Goal: Task Accomplishment & Management: Manage account settings

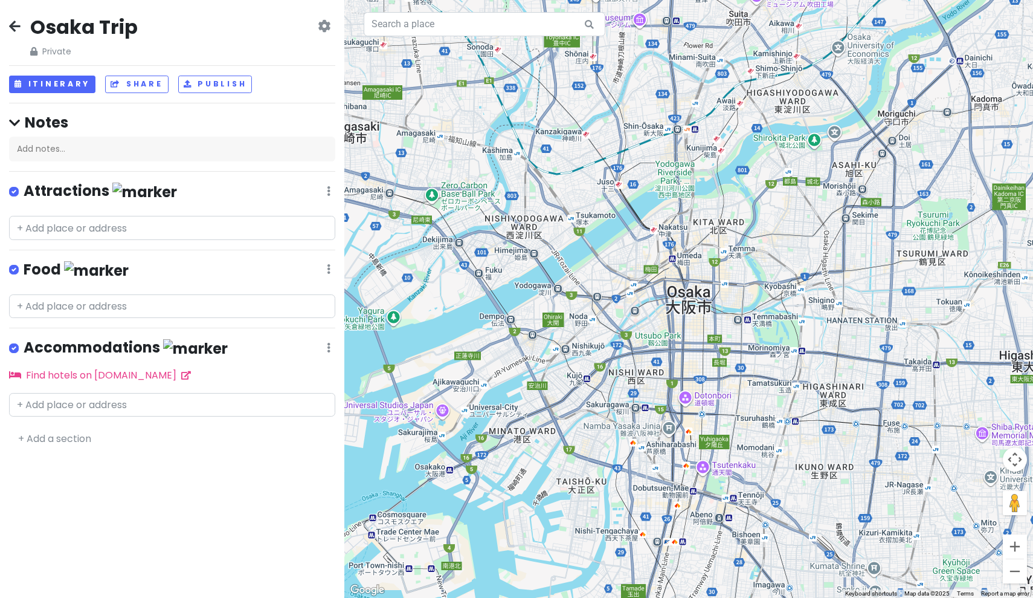
click at [132, 23] on h2 "Osaka Trip" at bounding box center [84, 27] width 108 height 25
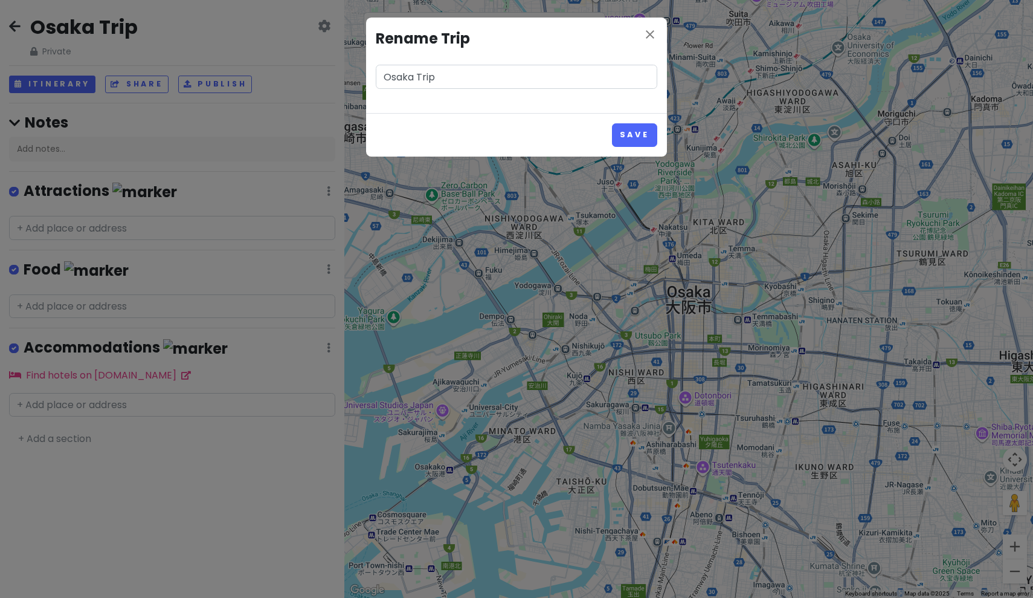
click at [44, 33] on div "close Rename Trip Osaka Trip Save" at bounding box center [516, 299] width 1033 height 598
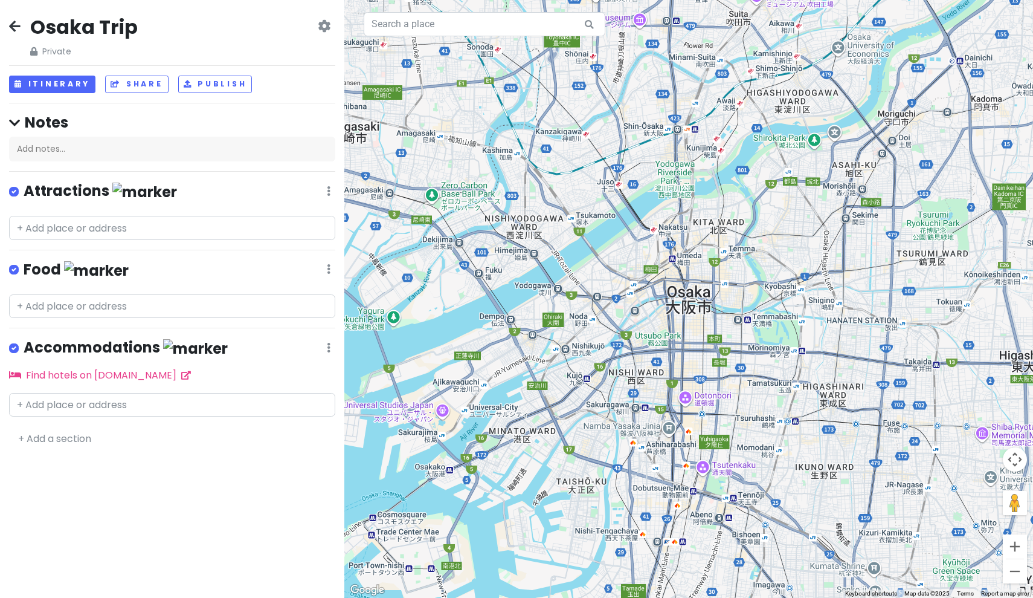
click at [6, 27] on div "Osaka Trip Private Change Dates Make a Copy Delete Trip Go Pro ⚡️ Give Feedback…" at bounding box center [172, 299] width 344 height 598
click at [21, 22] on div "Osaka Trip Private Change Dates Make a Copy Delete Trip Go Pro ⚡️ Give Feedback…" at bounding box center [172, 37] width 326 height 44
click at [19, 23] on icon at bounding box center [14, 26] width 11 height 10
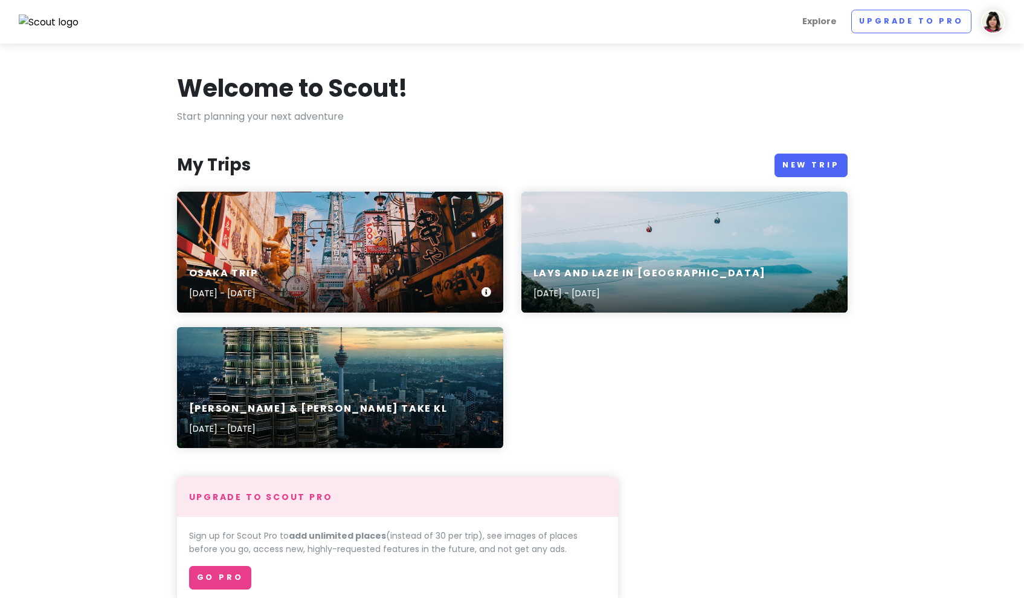
click at [281, 245] on div "Osaka Trip Apr 8, 2026 - Apr 10, 2026" at bounding box center [340, 252] width 326 height 121
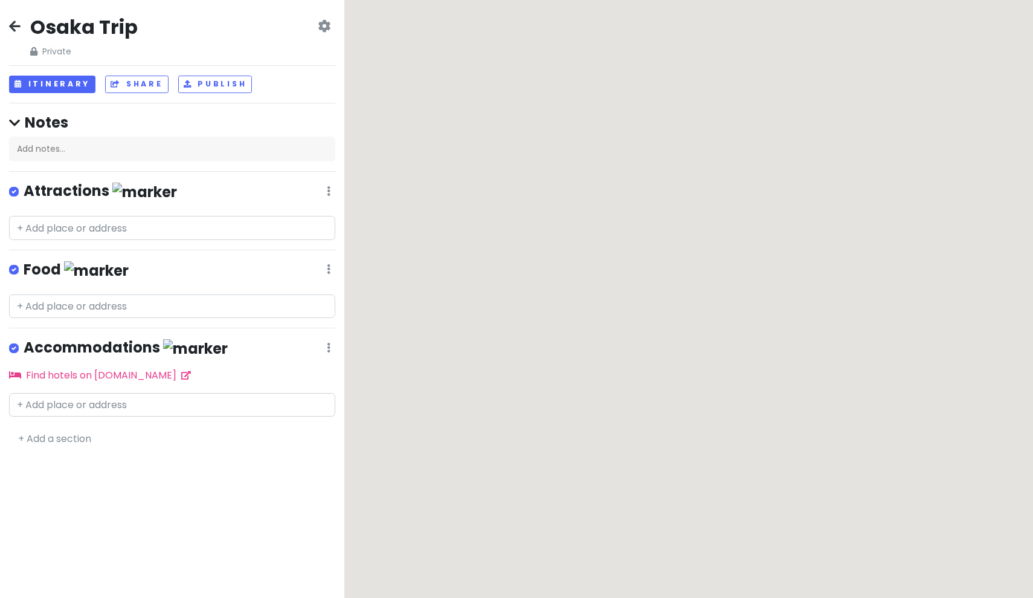
click at [114, 27] on h2 "Osaka Trip" at bounding box center [84, 27] width 108 height 25
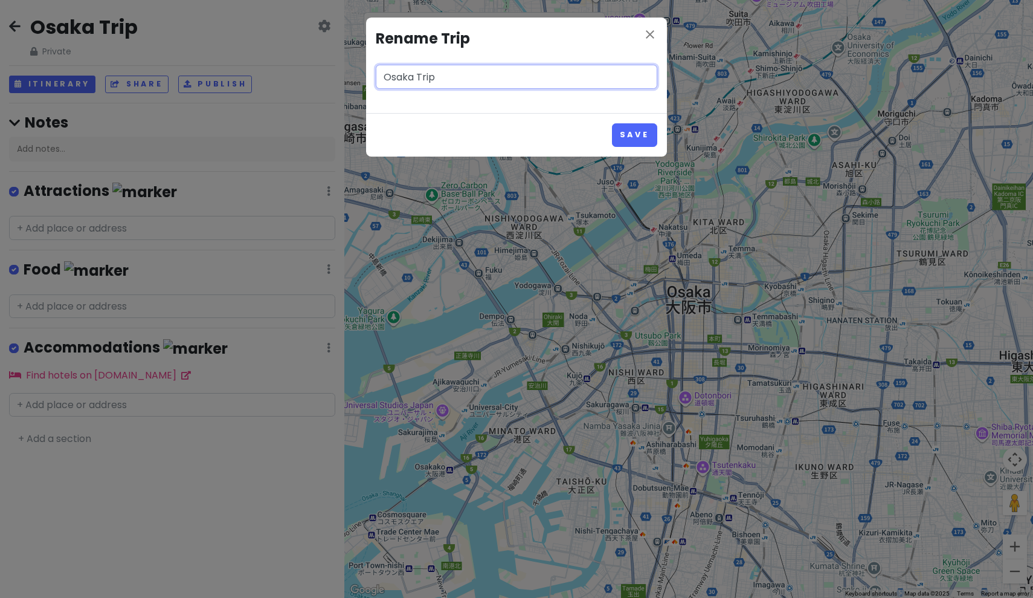
click at [454, 77] on input "Osaka Trip" at bounding box center [517, 77] width 282 height 24
drag, startPoint x: 454, startPoint y: 77, endPoint x: 376, endPoint y: 77, distance: 77.3
click at [376, 77] on input "Osaka Trip" at bounding box center [517, 77] width 282 height 24
click at [395, 79] on input "Osaka Trip" at bounding box center [517, 77] width 282 height 24
click at [386, 77] on input "Osaka Trip" at bounding box center [517, 77] width 282 height 24
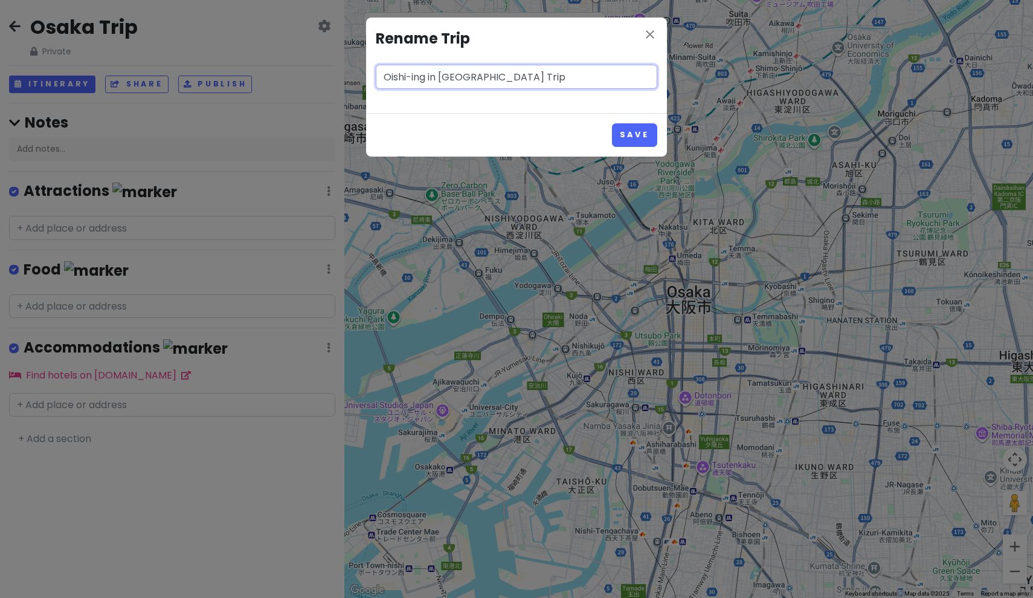
drag, startPoint x: 503, startPoint y: 76, endPoint x: 480, endPoint y: 76, distance: 23.0
click at [480, 76] on input "Oishi-ing in Osaka Trip" at bounding box center [517, 77] width 282 height 24
click at [404, 79] on input "Oishi-ing in Osaka!" at bounding box center [517, 77] width 282 height 24
click at [487, 68] on input "Oishii-ing in Osaka!" at bounding box center [517, 77] width 282 height 24
click at [483, 78] on input "Oishii-ing in Osaka!" at bounding box center [517, 77] width 282 height 24
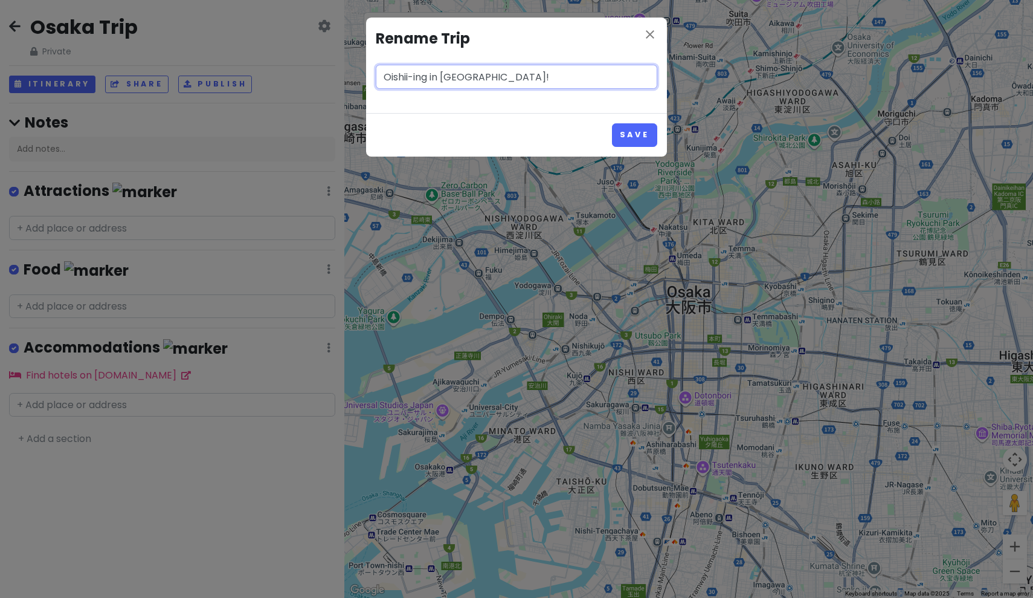
drag, startPoint x: 408, startPoint y: 77, endPoint x: 378, endPoint y: 77, distance: 30.8
click at [378, 77] on input "Oishii-ing in Osaka!" at bounding box center [517, 77] width 282 height 24
paste input "おいしい"
click at [468, 71] on input "Oishii-ing in Osaka!" at bounding box center [517, 77] width 282 height 24
click at [488, 73] on input "Oishii-ing in Osaka!" at bounding box center [517, 77] width 282 height 24
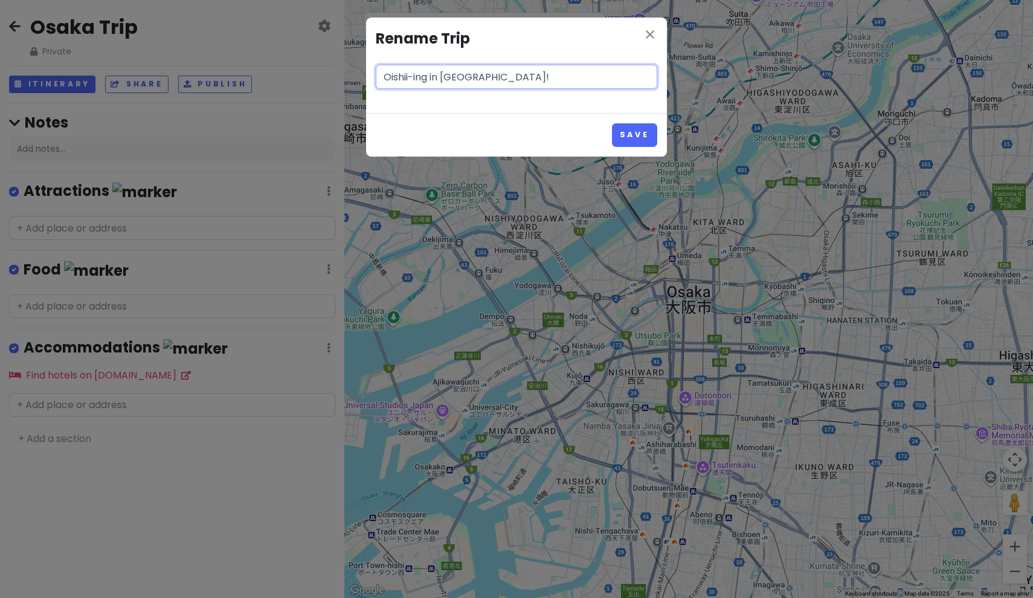
click at [475, 80] on input "Oishii-ing in Osaka!" at bounding box center [517, 77] width 282 height 24
click at [482, 80] on input "Oishii-ing in Osaka!" at bounding box center [517, 77] width 282 height 24
type input "Oishii-ing in Osaka!"
click at [630, 129] on button "Save" at bounding box center [634, 135] width 45 height 24
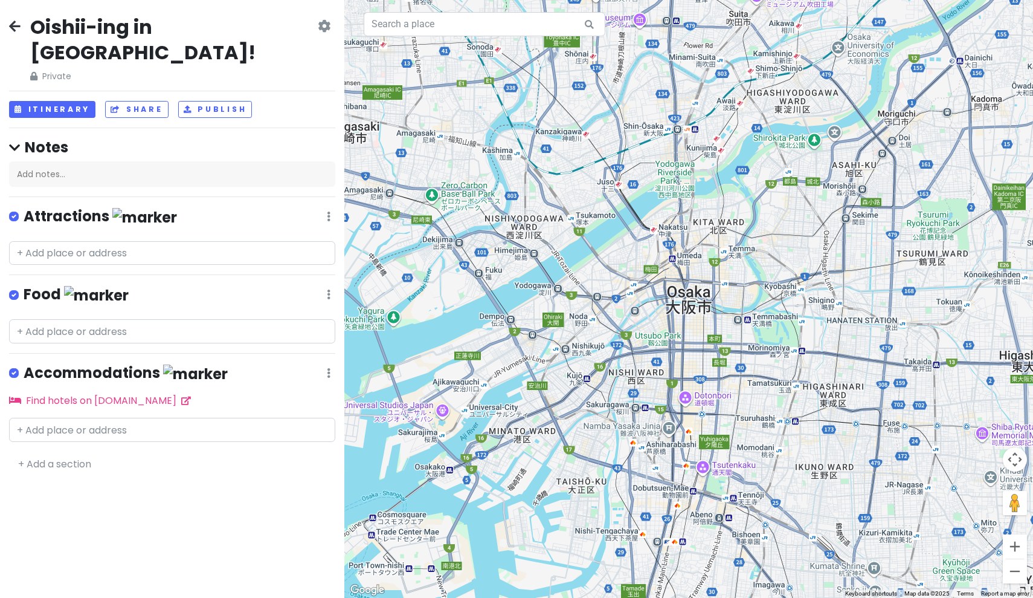
click at [22, 28] on div "Oishii-ing in Osaka! Private Change Dates Make a Copy Delete Trip Go Pro ⚡️ Giv…" at bounding box center [172, 49] width 326 height 69
click at [16, 27] on icon at bounding box center [14, 26] width 11 height 10
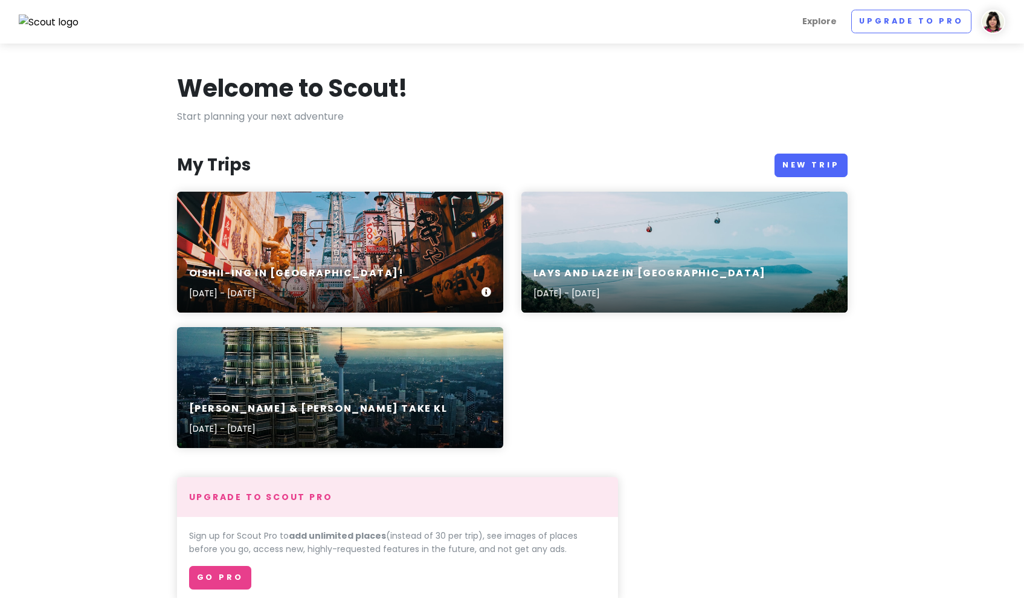
click at [317, 238] on div "Oishii-ing in Osaka! Apr 8, 2026 - Apr 10, 2026" at bounding box center [340, 252] width 326 height 121
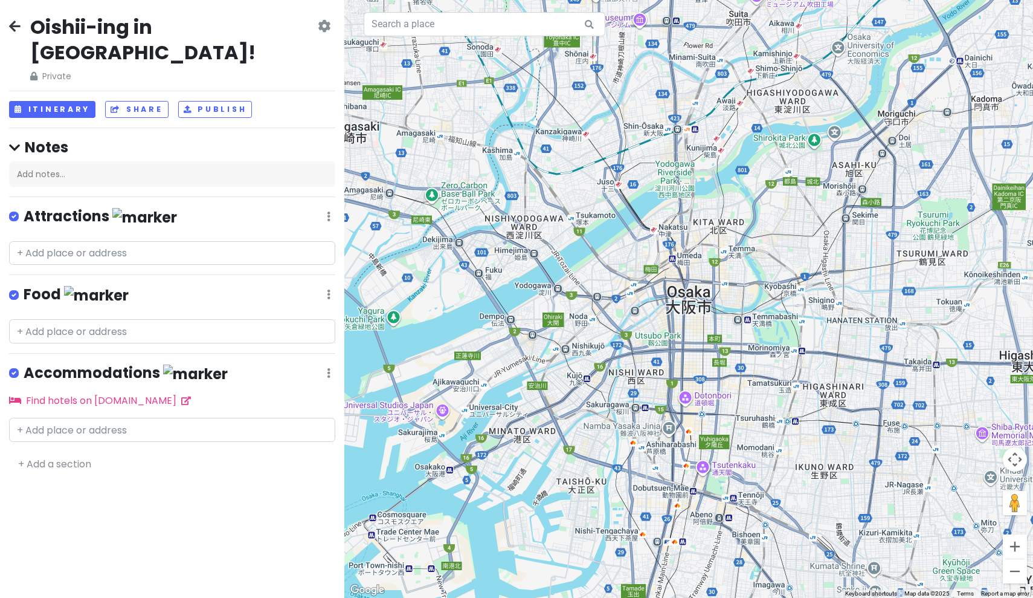
click at [85, 32] on h2 "Oishii-ing in Osaka!" at bounding box center [172, 40] width 285 height 50
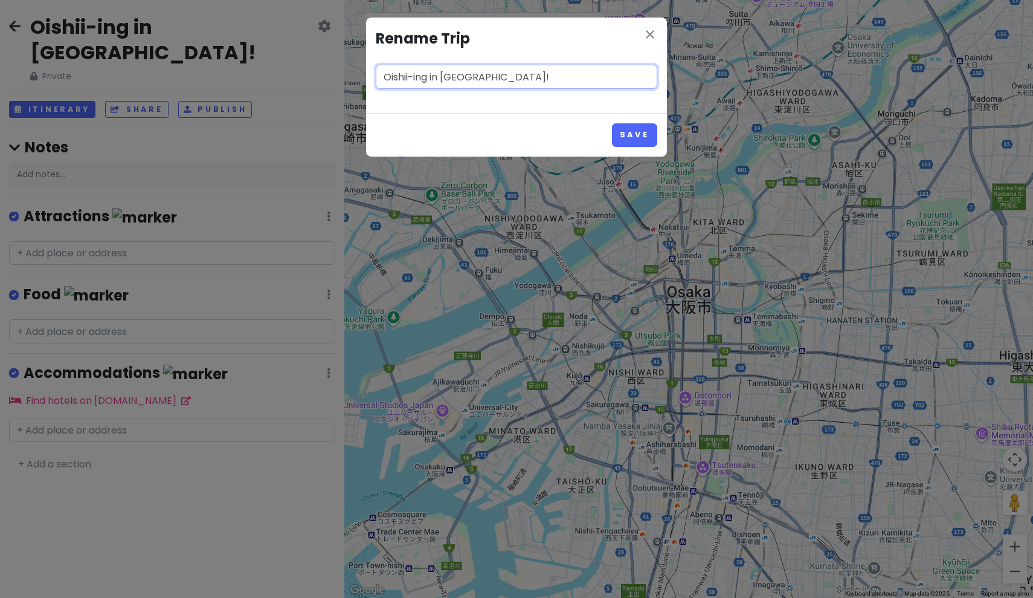
click at [414, 79] on input "Oishii-ing in Osaka!" at bounding box center [517, 77] width 282 height 24
click at [482, 73] on input "Oishii-ing in Osaka!" at bounding box center [517, 77] width 282 height 24
paste input "🍜"
type input "Oishii-ing in [GEOGRAPHIC_DATA]! 🍜"
click at [636, 133] on button "Save" at bounding box center [634, 135] width 45 height 24
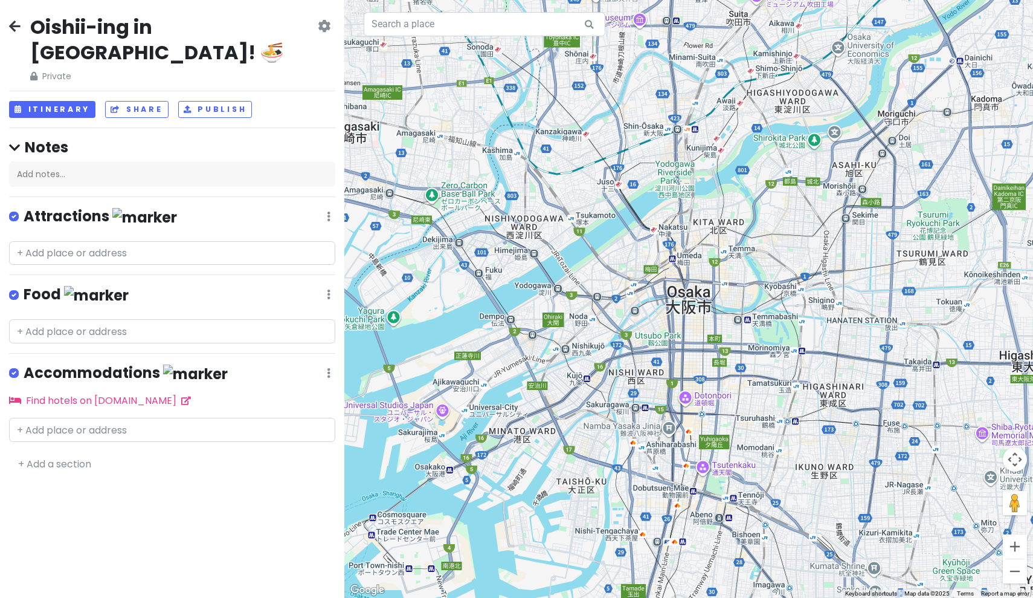
click at [14, 29] on icon at bounding box center [14, 26] width 11 height 10
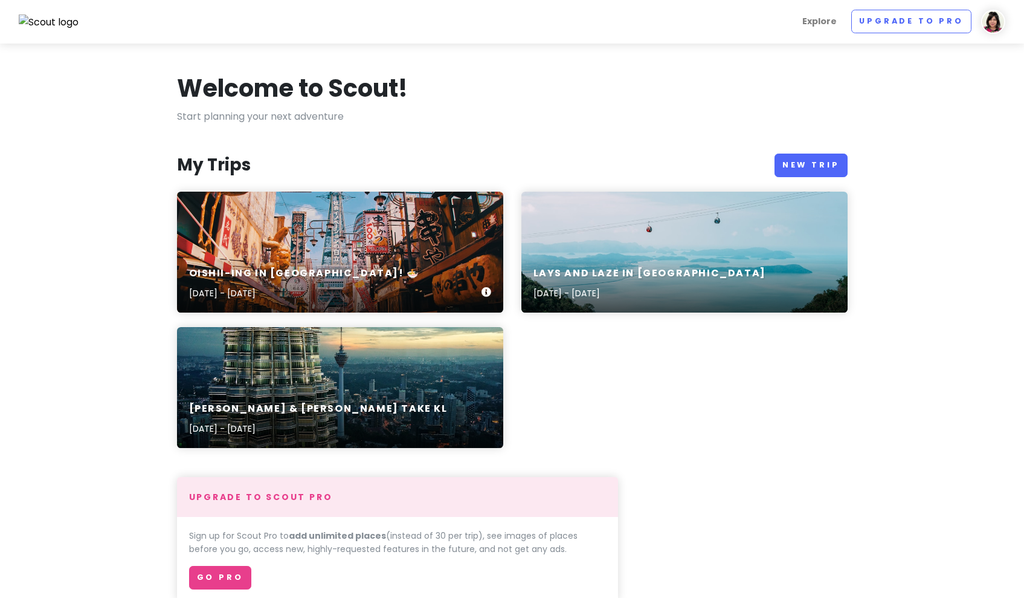
click at [364, 234] on div "Oishii-ing in Osaka! 🍜 Apr 8, 2026 - Apr 10, 2026" at bounding box center [340, 252] width 326 height 121
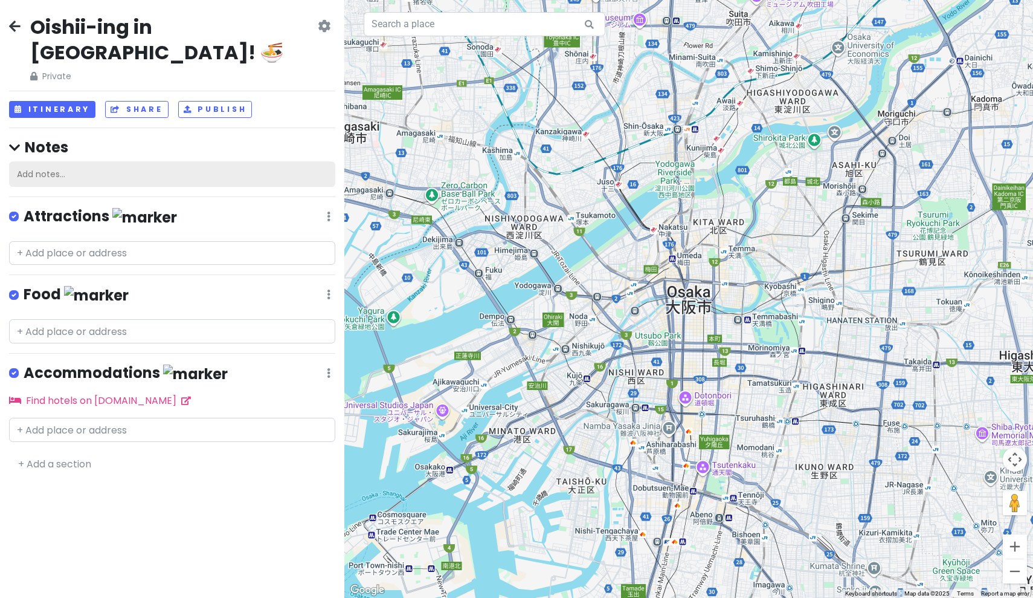
click at [105, 161] on div "Add notes..." at bounding box center [172, 173] width 326 height 25
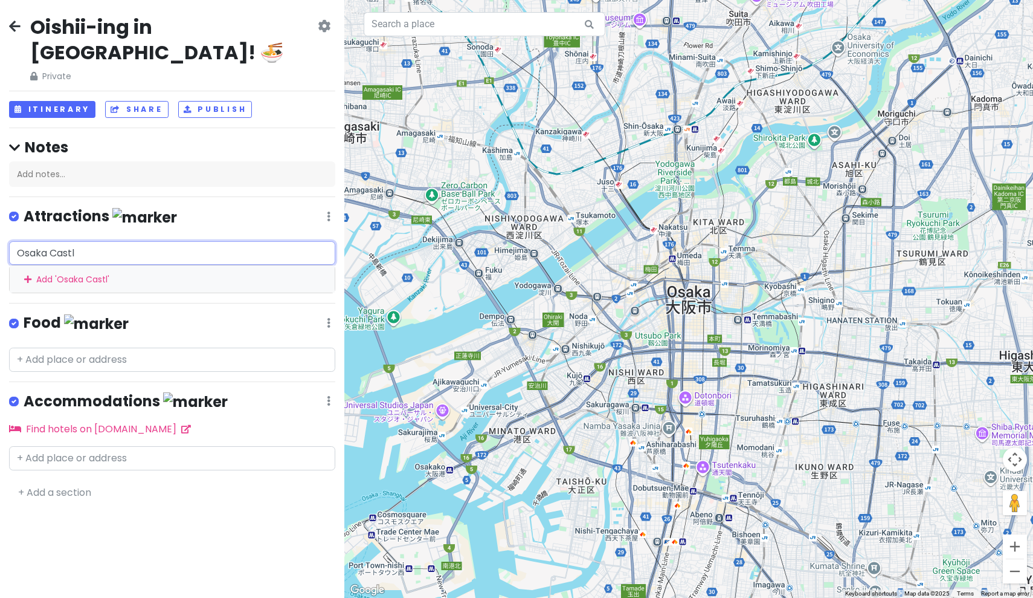
type input "[GEOGRAPHIC_DATA]"
click at [88, 265] on div "Add ' Osaka Castle '" at bounding box center [172, 278] width 325 height 27
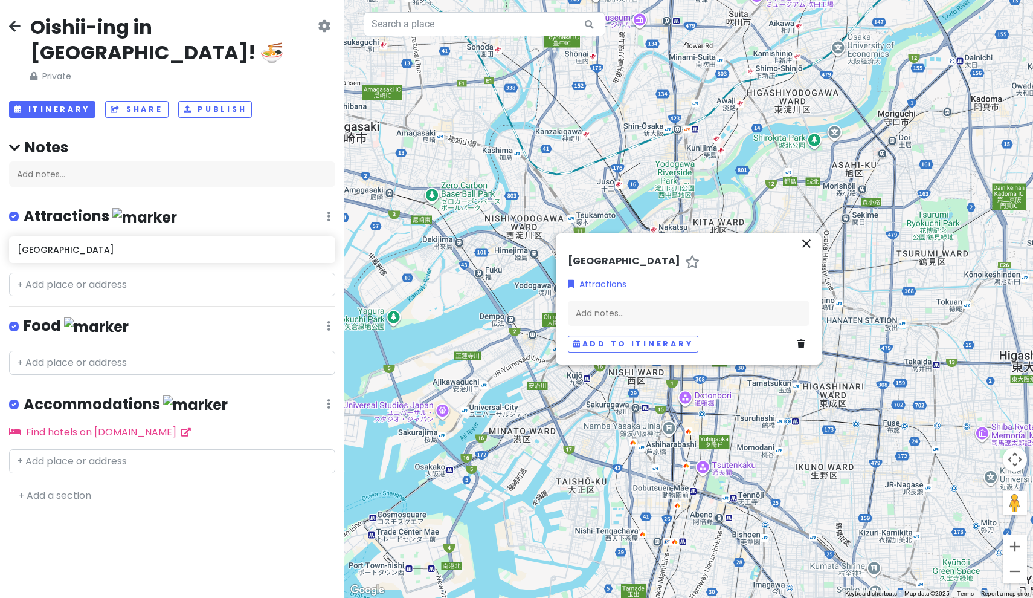
click at [506, 324] on div at bounding box center [688, 299] width 689 height 598
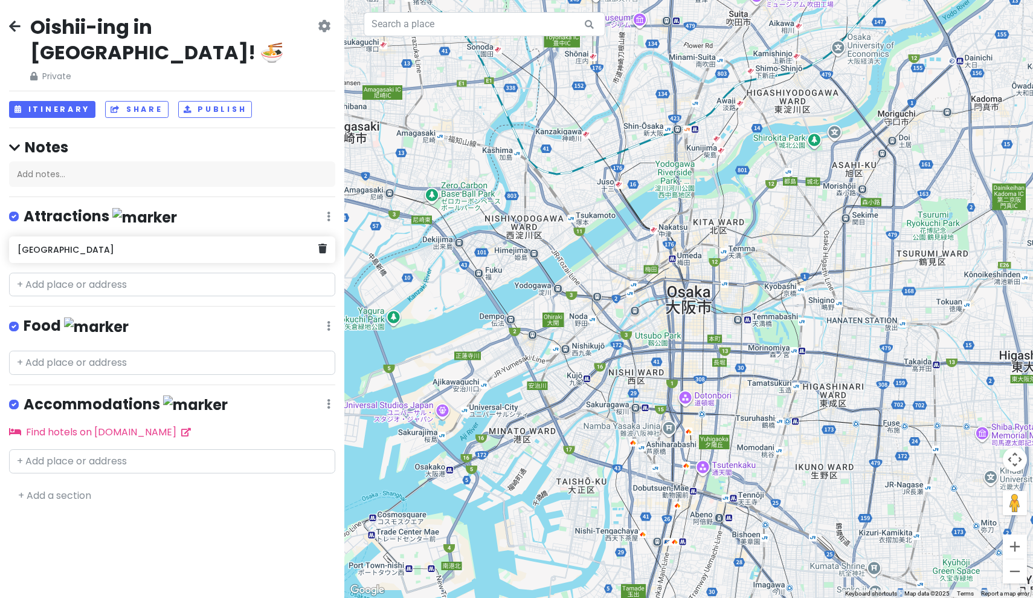
click at [144, 244] on h6 "[GEOGRAPHIC_DATA]" at bounding box center [168, 249] width 300 height 11
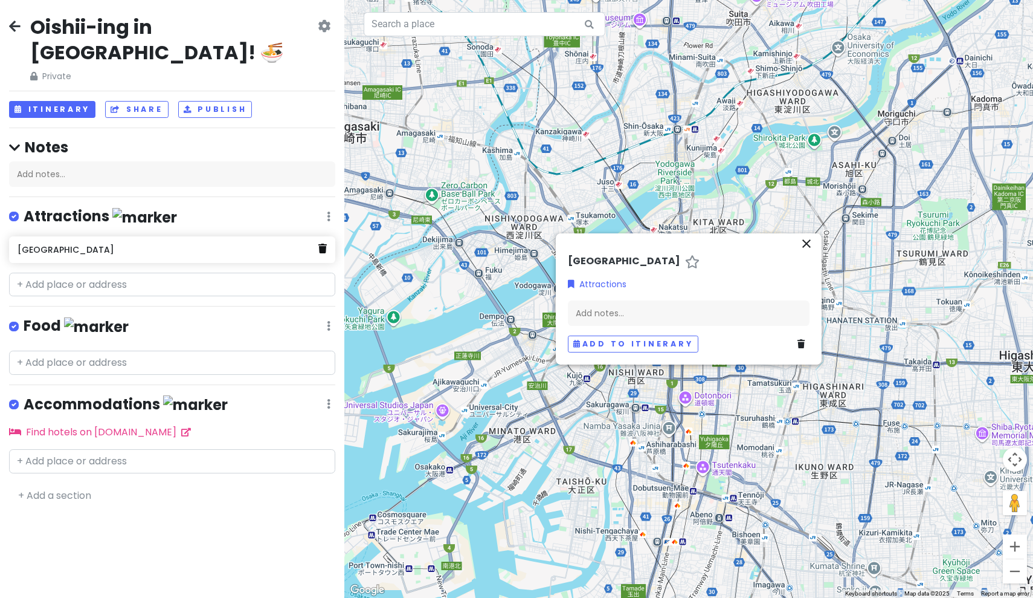
click at [324, 243] on icon at bounding box center [322, 248] width 8 height 10
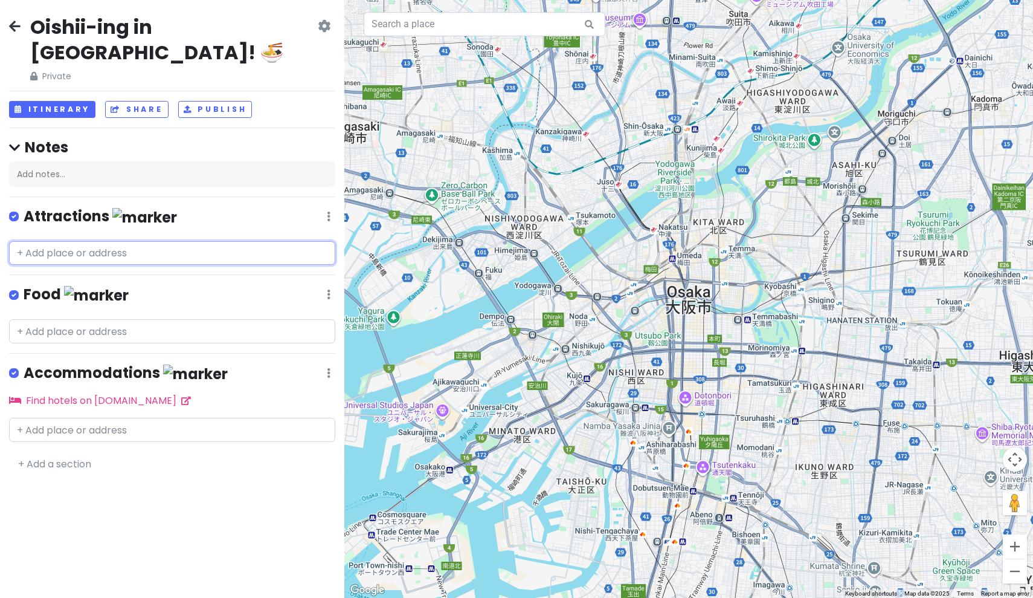
click at [114, 241] on input "text" at bounding box center [172, 253] width 326 height 24
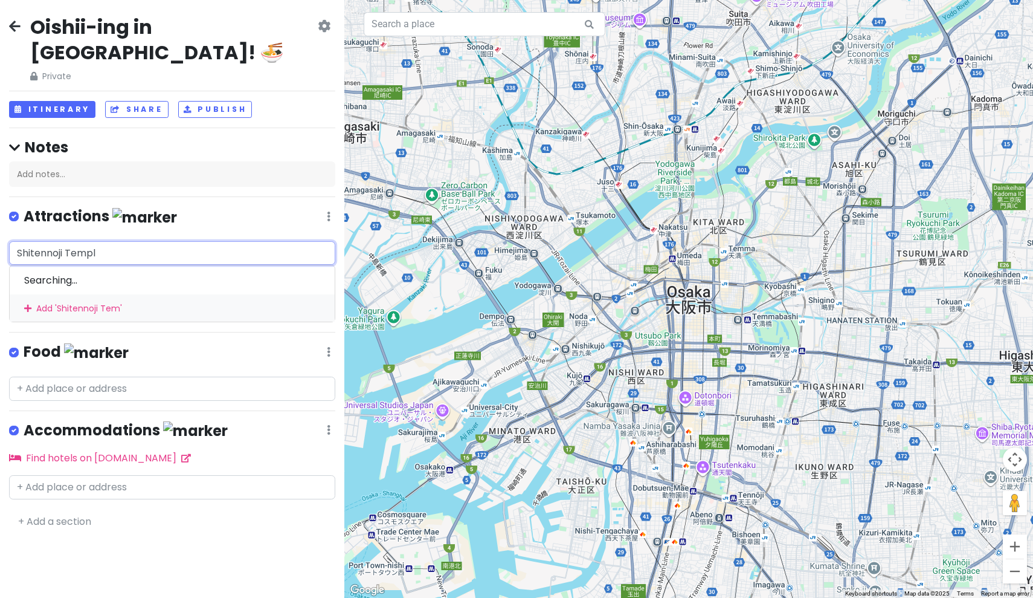
type input "[DEMOGRAPHIC_DATA]"
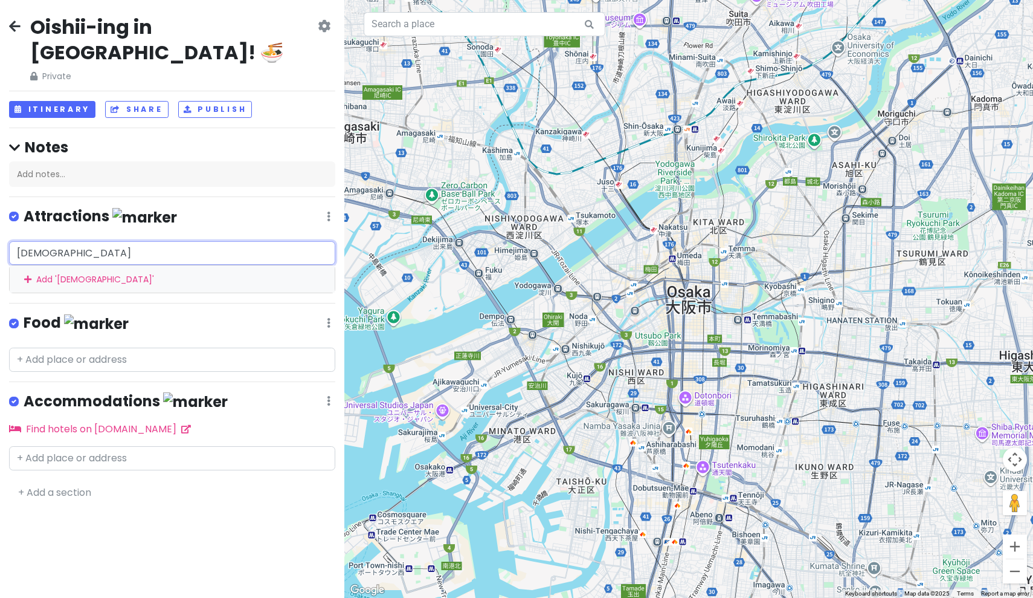
click at [178, 265] on div "Add ' Shitennoji Temple '" at bounding box center [172, 278] width 325 height 27
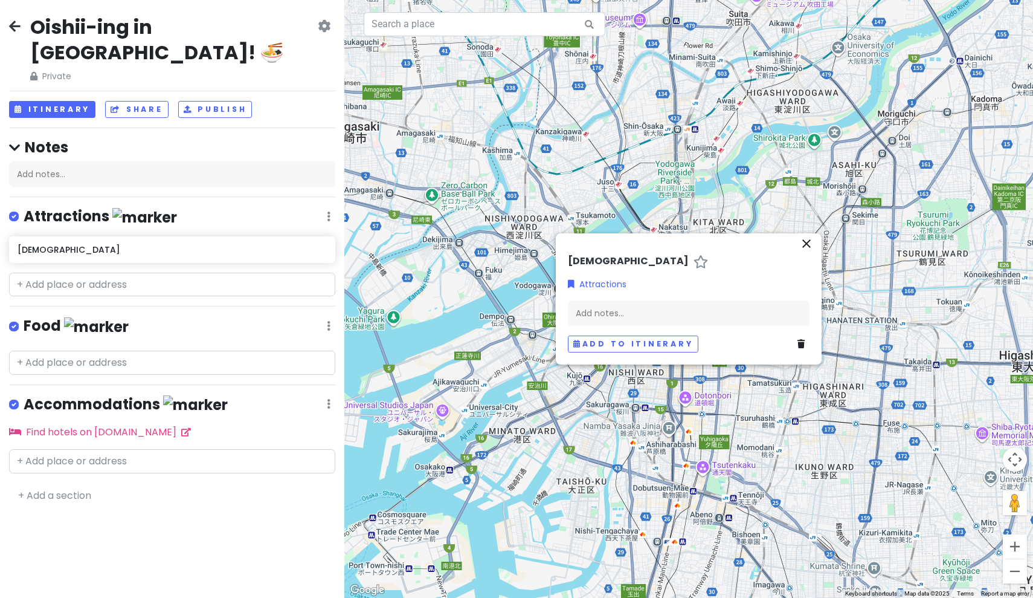
click at [806, 242] on icon "close" at bounding box center [806, 243] width 15 height 15
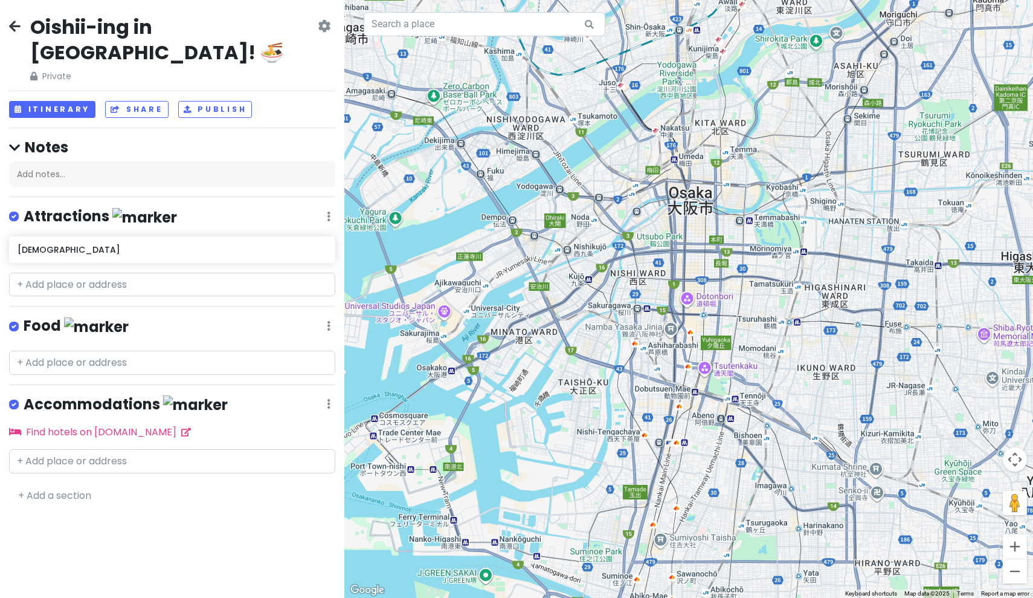
drag, startPoint x: 425, startPoint y: 169, endPoint x: 406, endPoint y: 69, distance: 101.6
click at [406, 69] on div at bounding box center [688, 299] width 689 height 598
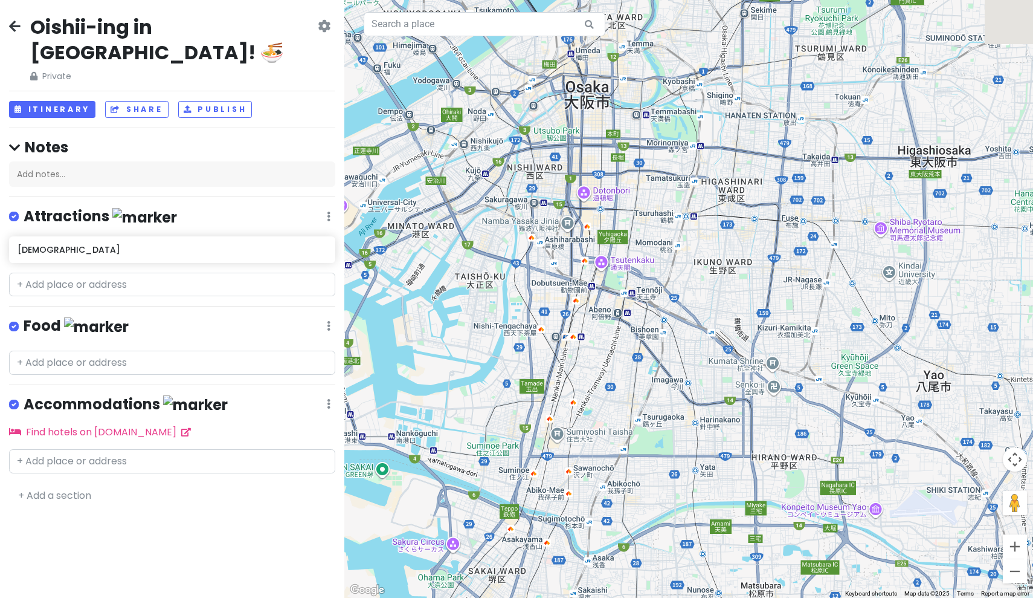
drag, startPoint x: 732, startPoint y: 286, endPoint x: 627, endPoint y: 180, distance: 148.7
click at [627, 180] on div at bounding box center [688, 299] width 689 height 598
click at [560, 441] on div at bounding box center [688, 299] width 689 height 598
click at [163, 241] on div "[DEMOGRAPHIC_DATA]" at bounding box center [168, 249] width 300 height 17
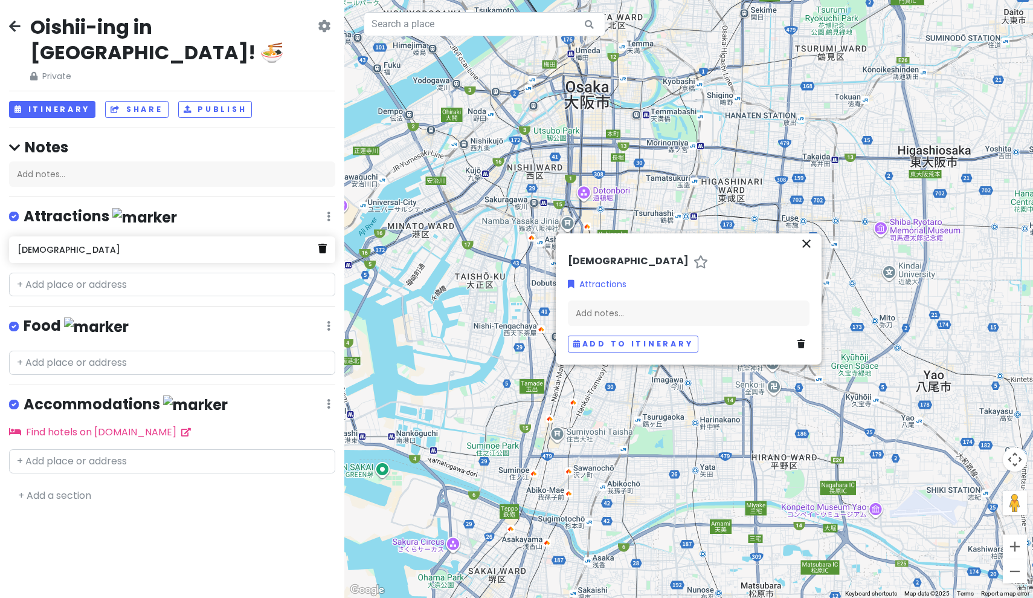
click at [324, 243] on icon at bounding box center [322, 248] width 8 height 10
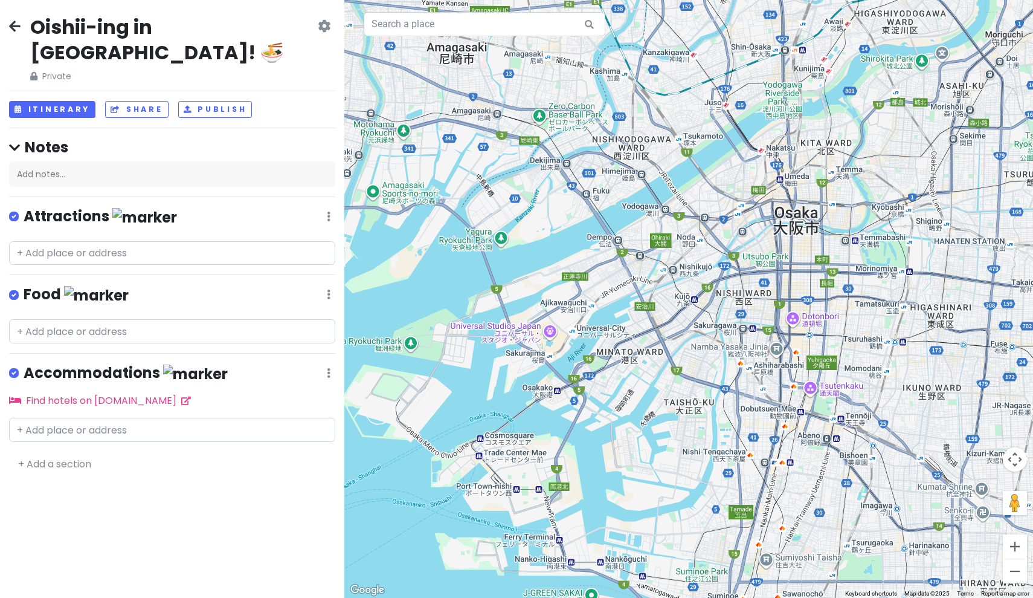
drag, startPoint x: 546, startPoint y: 229, endPoint x: 681, endPoint y: 348, distance: 180.2
click at [681, 348] on div at bounding box center [688, 299] width 689 height 598
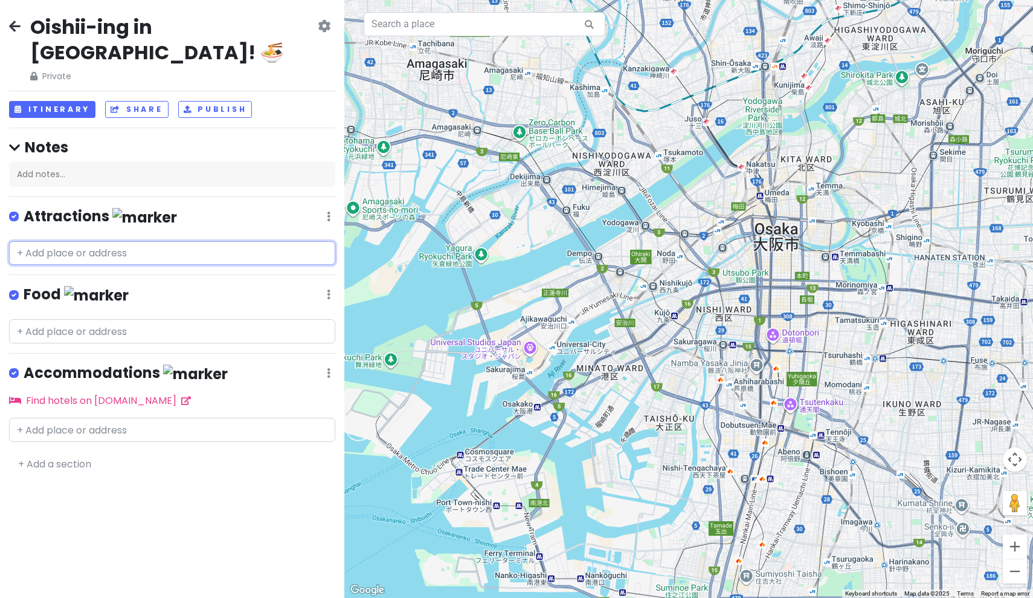
click at [77, 241] on input "text" at bounding box center [172, 253] width 326 height 24
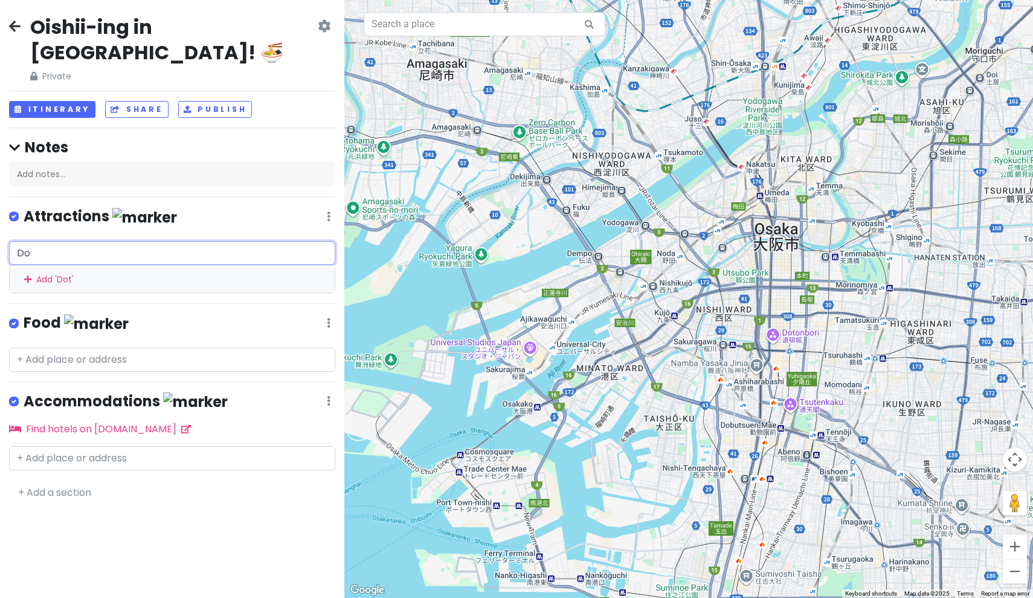
type input "D"
type input "[DEMOGRAPHIC_DATA]"
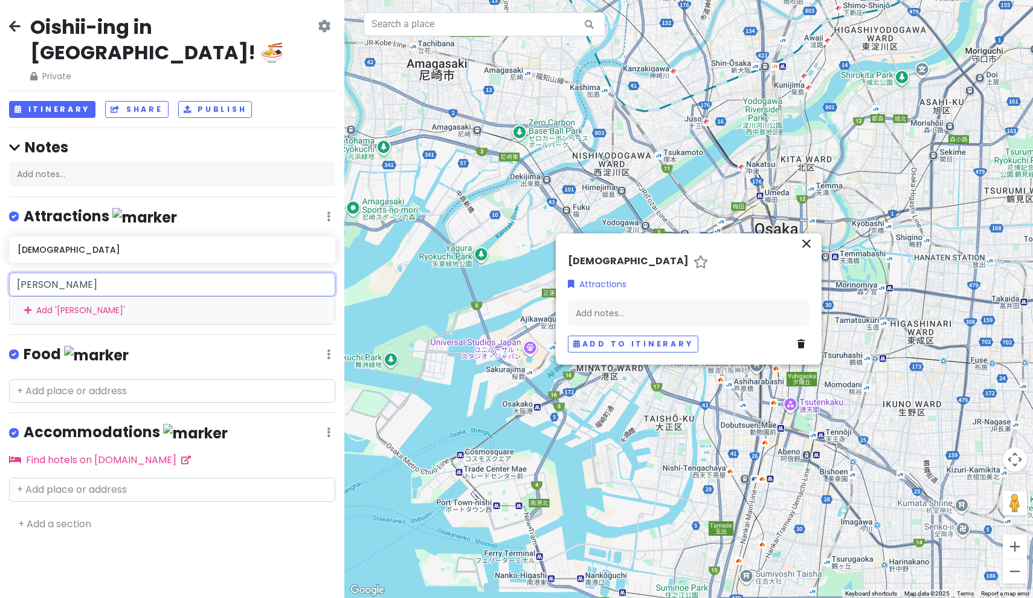
type input "[PERSON_NAME]"
click at [127, 297] on div "Add ' Sumiyoshi Taisha '" at bounding box center [172, 310] width 325 height 27
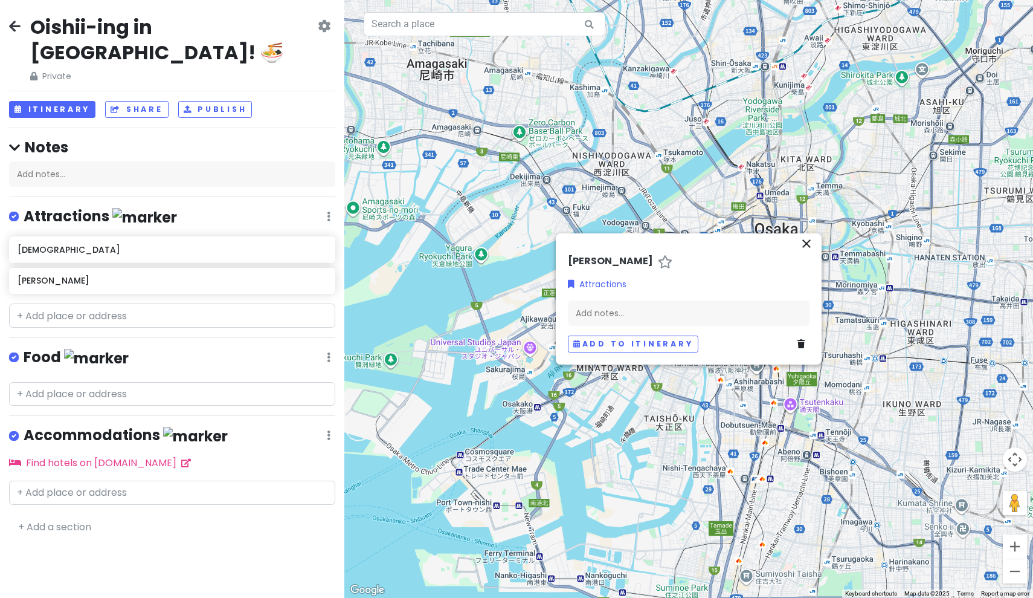
click at [802, 245] on icon "close" at bounding box center [806, 243] width 15 height 15
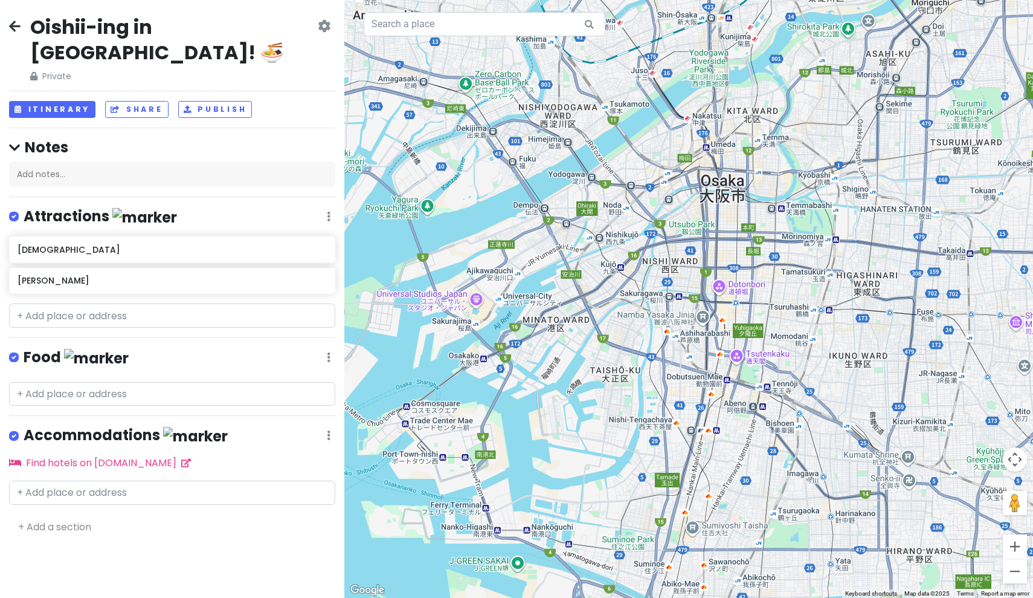
drag, startPoint x: 665, startPoint y: 363, endPoint x: 608, endPoint y: 312, distance: 76.2
click at [608, 312] on div at bounding box center [688, 299] width 689 height 598
click at [318, 243] on icon at bounding box center [322, 248] width 8 height 10
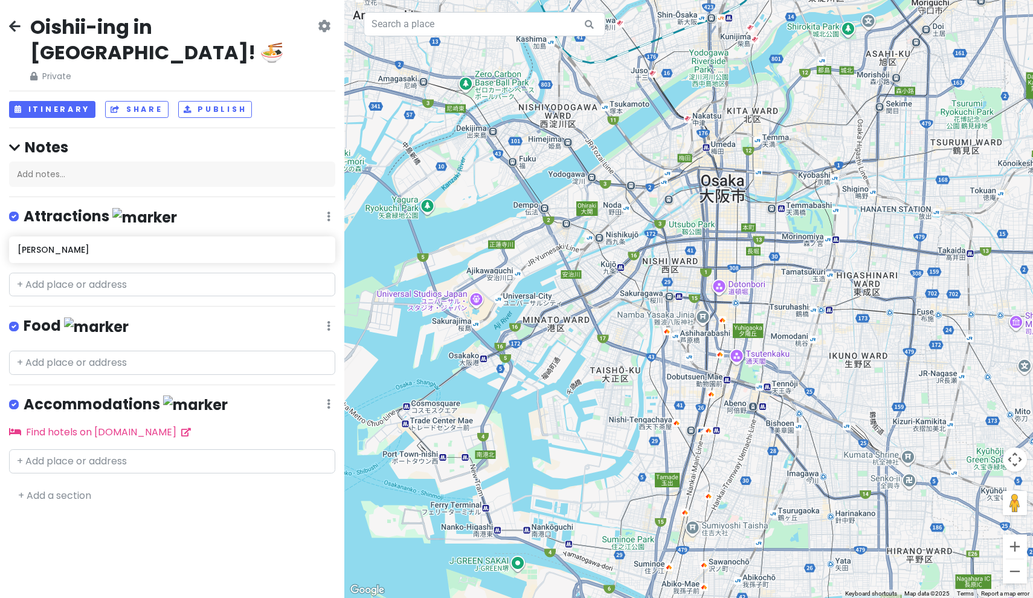
click at [318, 244] on h6 "[PERSON_NAME]" at bounding box center [172, 249] width 309 height 11
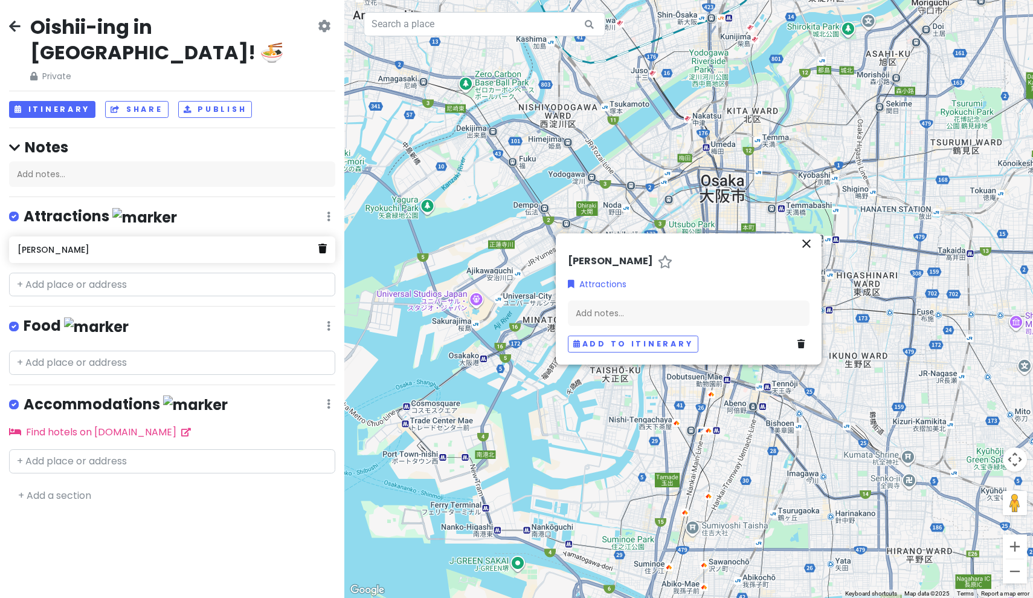
click at [324, 243] on icon at bounding box center [322, 248] width 8 height 10
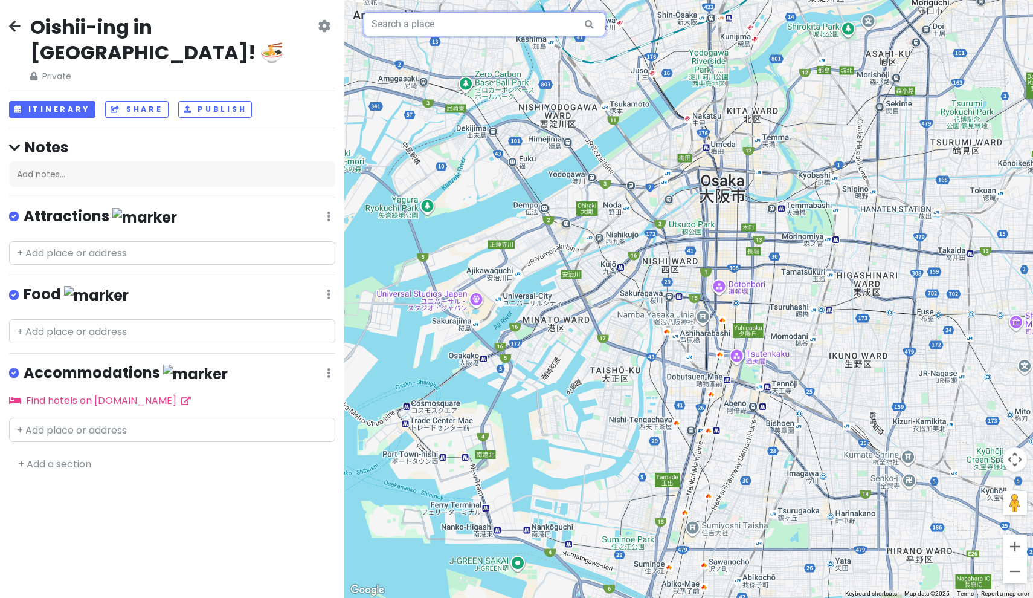
click at [466, 28] on input "text" at bounding box center [485, 24] width 242 height 24
type input "Shittenoji"
click at [552, 20] on input "Shittenoji" at bounding box center [485, 24] width 242 height 24
drag, startPoint x: 422, startPoint y: 22, endPoint x: 352, endPoint y: 22, distance: 70.1
click at [352, 22] on div "Shittenoji Keyboard shortcuts Map Data Map data ©2025 Map data ©2025 1 km Click…" at bounding box center [688, 299] width 689 height 598
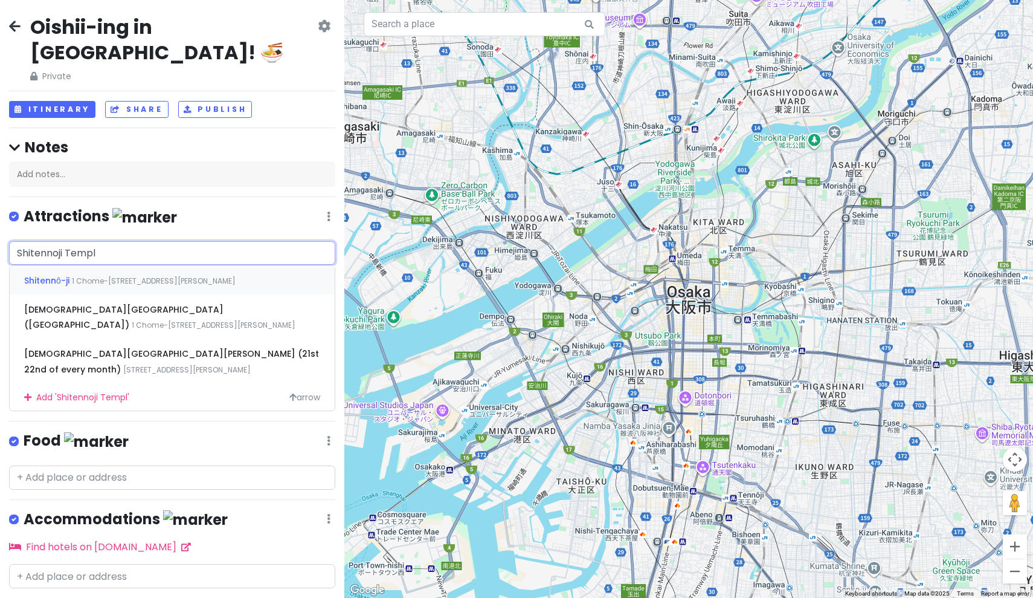
type input "[DEMOGRAPHIC_DATA]"
click at [102, 276] on span "1 Chome-[STREET_ADDRESS][PERSON_NAME]" at bounding box center [154, 281] width 164 height 10
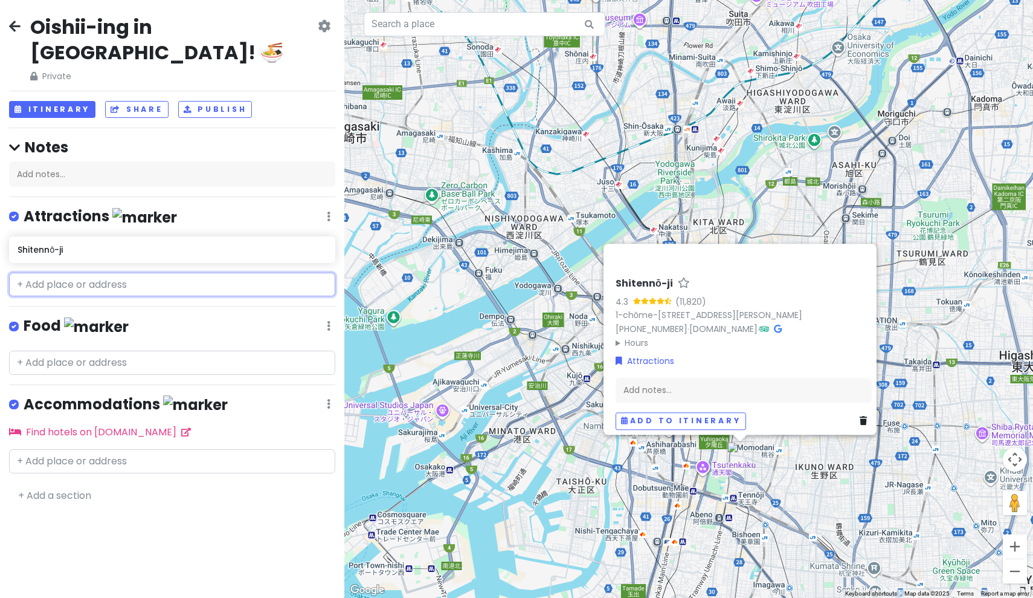
click at [131, 272] on input "text" at bounding box center [172, 284] width 326 height 24
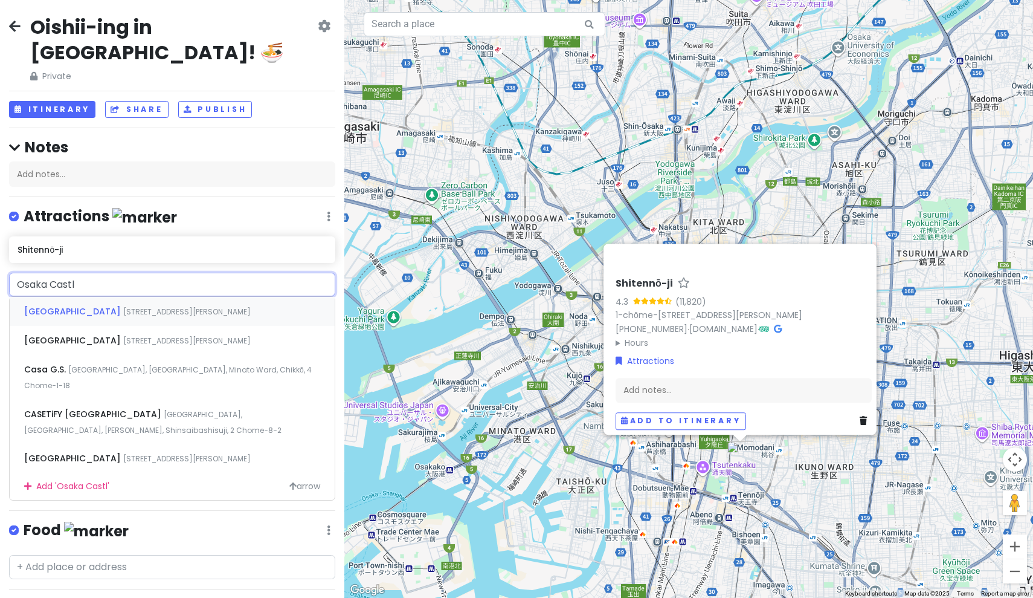
type input "[GEOGRAPHIC_DATA]"
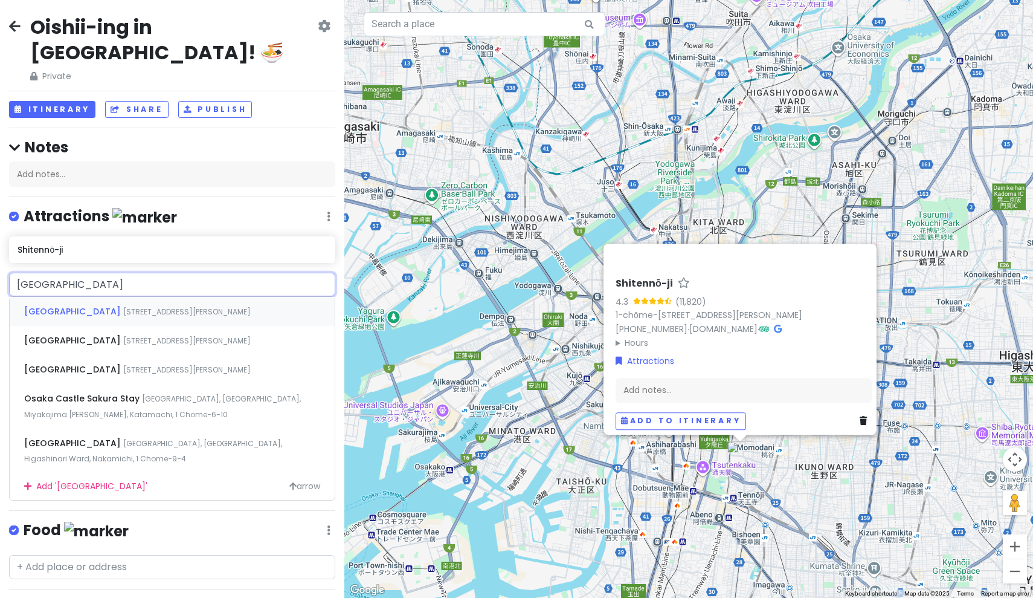
click at [108, 297] on div "[GEOGRAPHIC_DATA] [STREET_ADDRESS][PERSON_NAME]" at bounding box center [172, 311] width 325 height 29
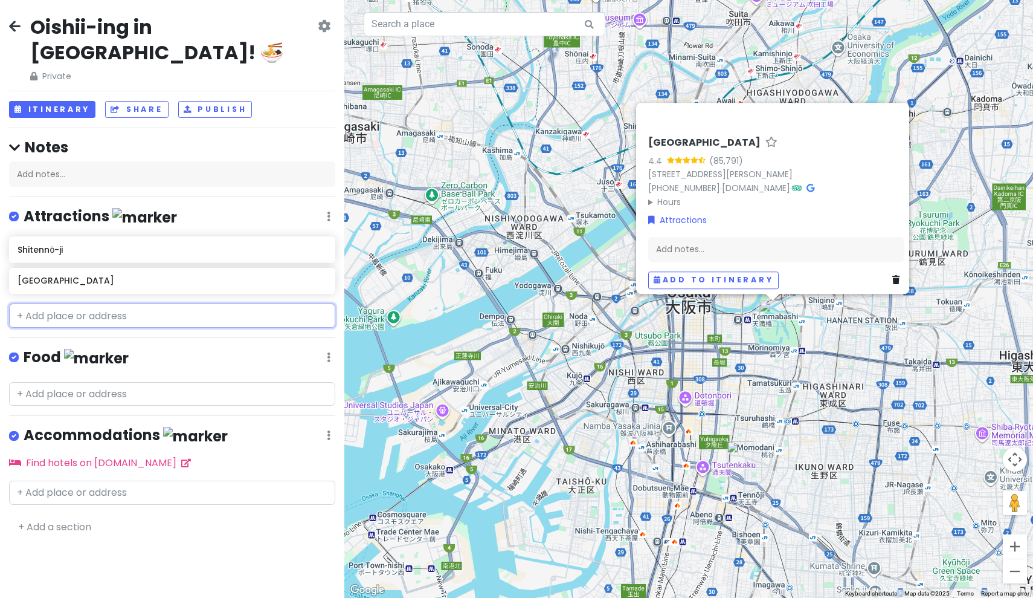
click at [67, 303] on input "text" at bounding box center [172, 315] width 326 height 24
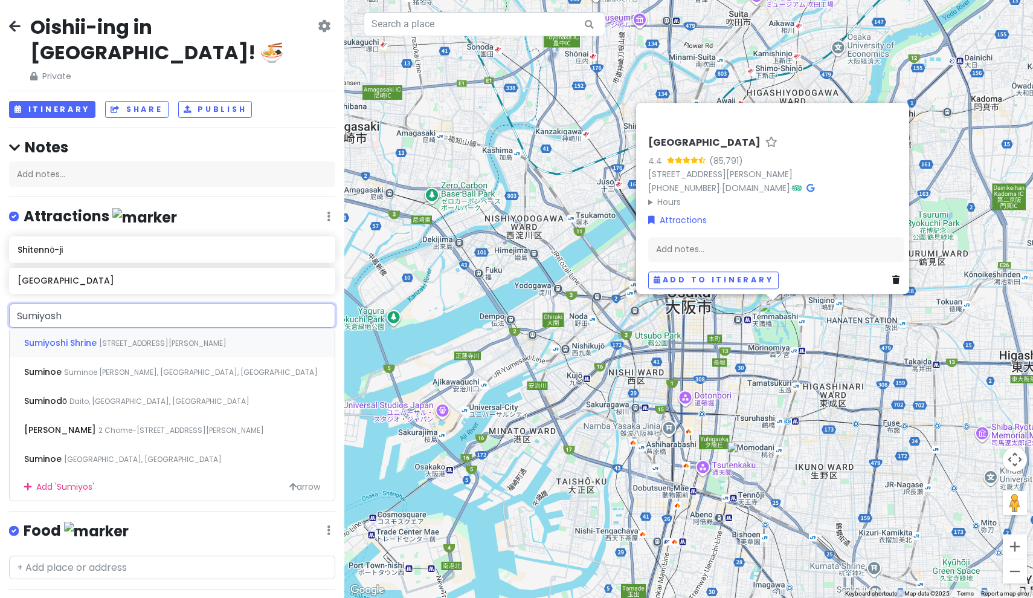
type input "Sumiyoshi"
click at [91, 366] on span "[PERSON_NAME]" at bounding box center [61, 372] width 74 height 12
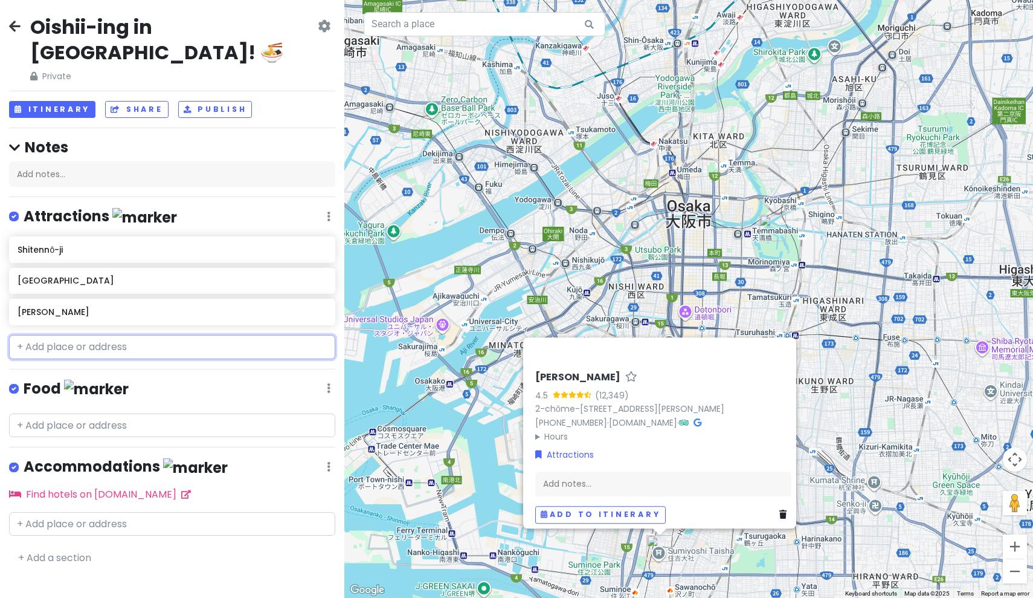
click at [190, 335] on input "text" at bounding box center [172, 347] width 326 height 24
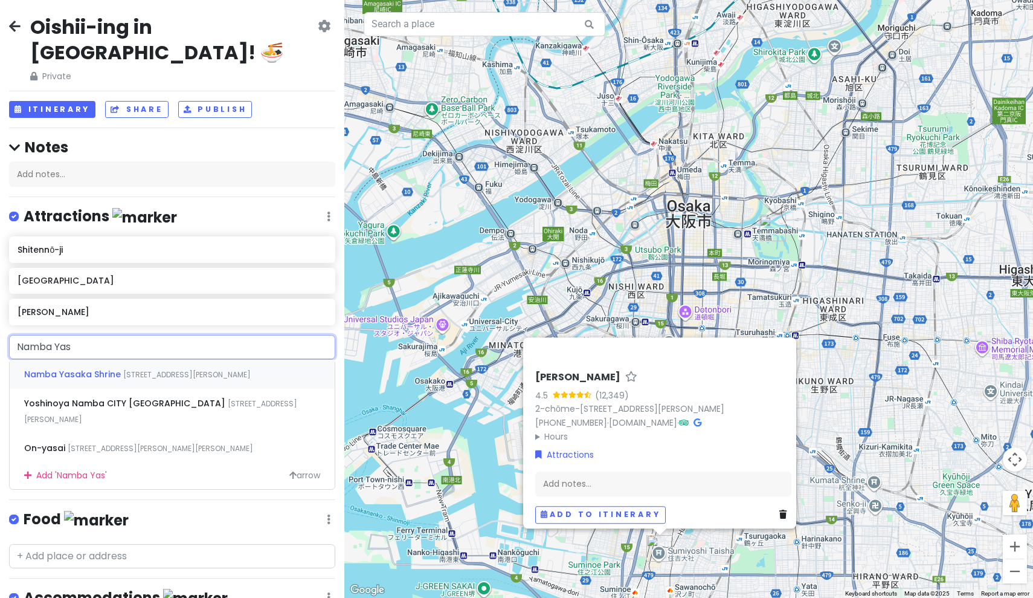
type input "[PERSON_NAME]"
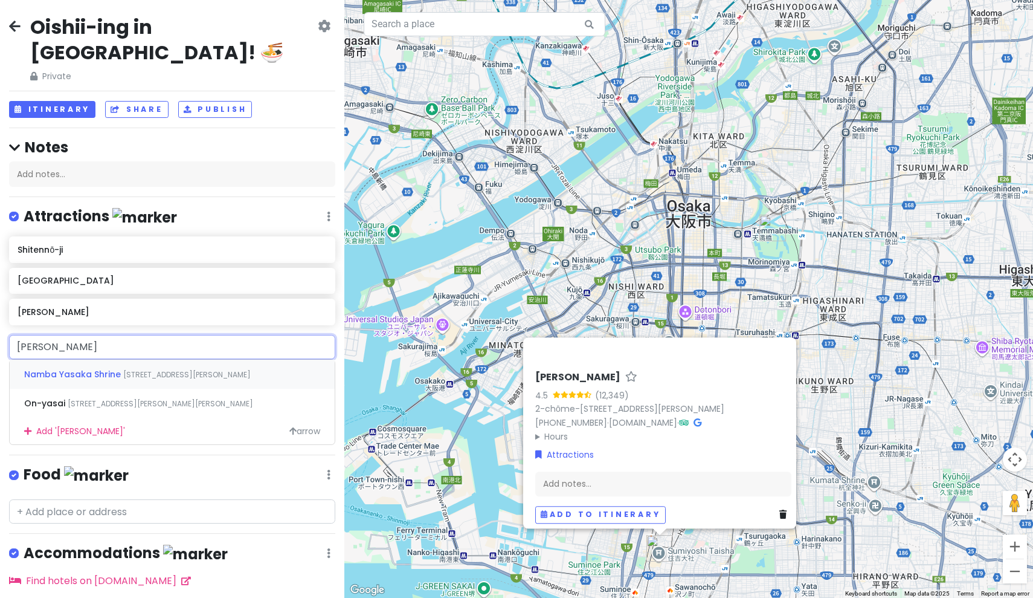
click at [172, 369] on span "[STREET_ADDRESS][PERSON_NAME]" at bounding box center [186, 374] width 127 height 10
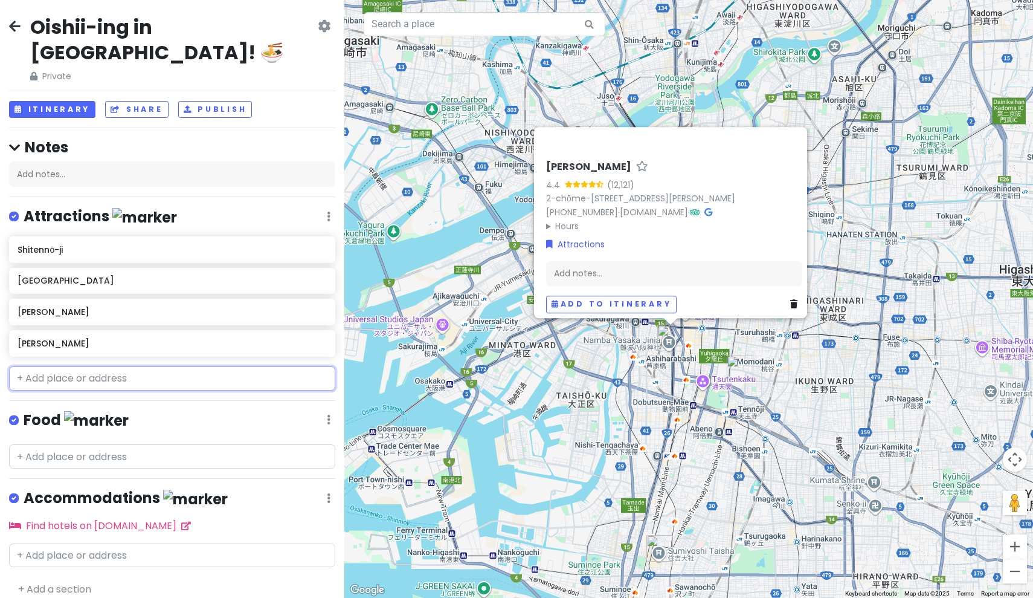
click at [150, 366] on input "text" at bounding box center [172, 378] width 326 height 24
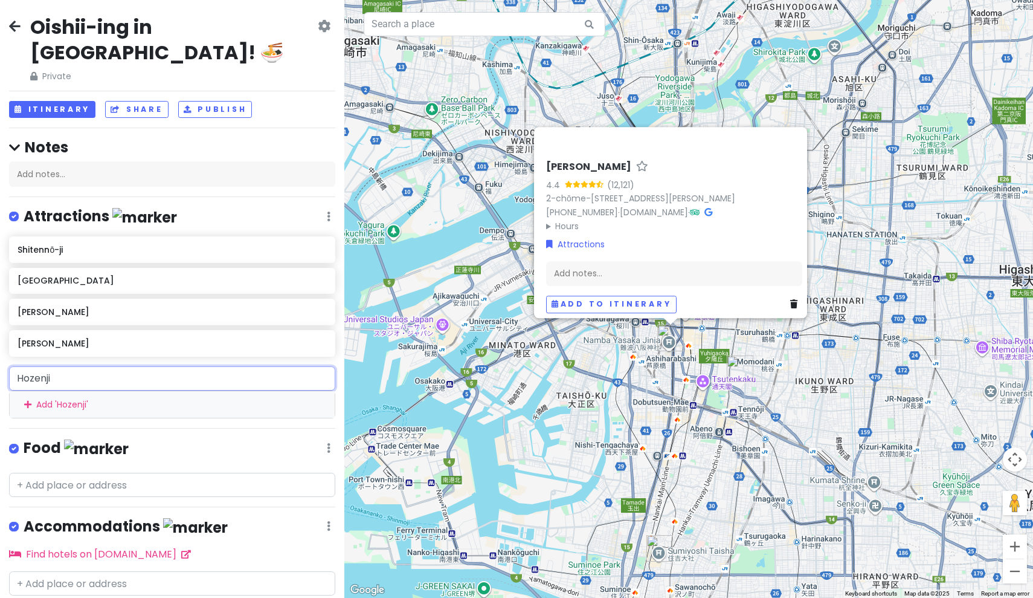
type input "Hozenji"
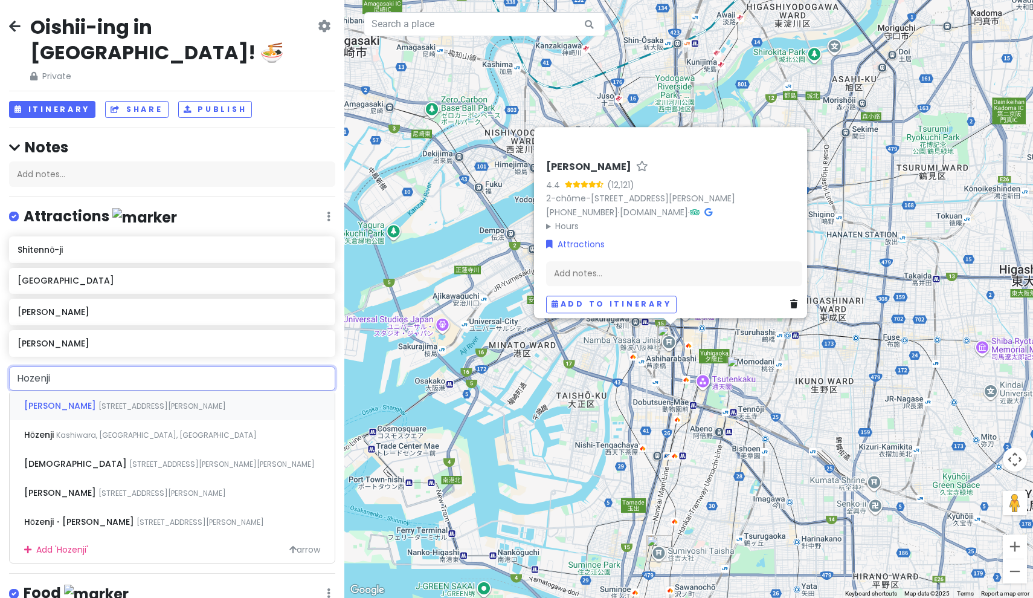
click at [111, 401] on span "[STREET_ADDRESS][PERSON_NAME]" at bounding box center [161, 406] width 127 height 10
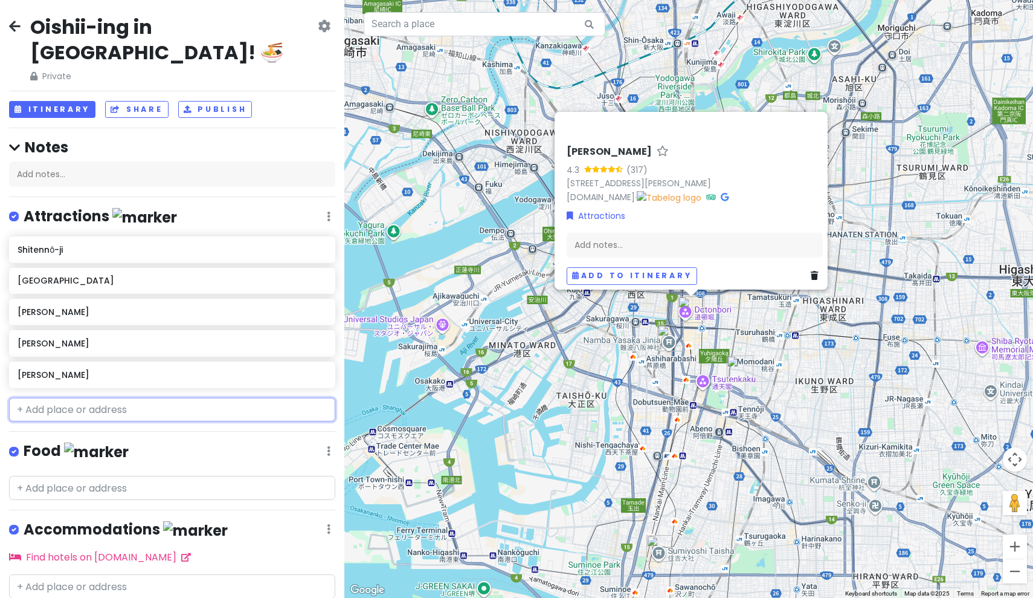
click at [85, 398] on input "text" at bounding box center [172, 410] width 326 height 24
type input "J"
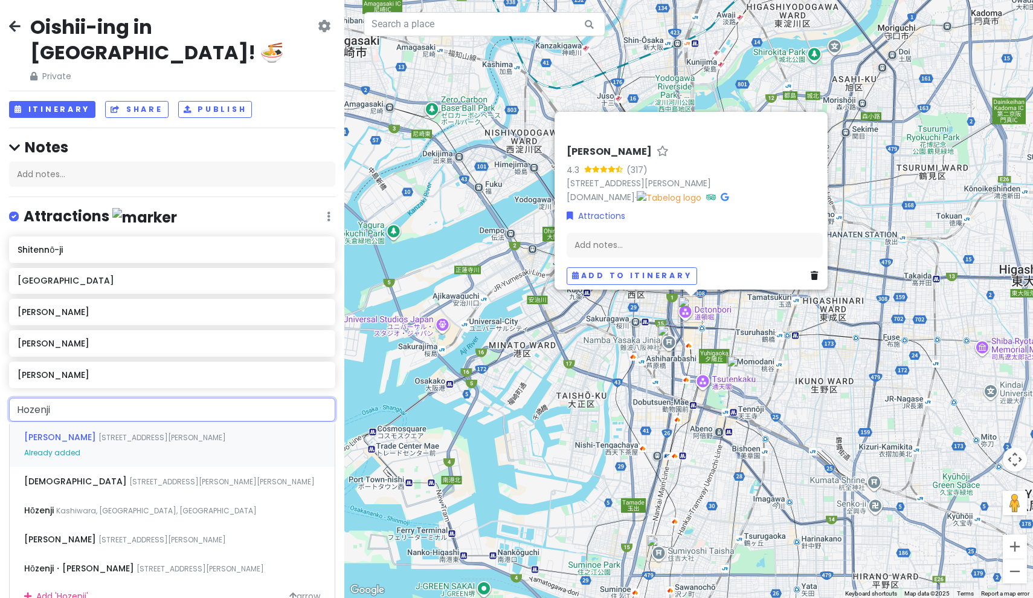
type input "Hozenji"
click at [60, 504] on span "[DEMOGRAPHIC_DATA]" at bounding box center [76, 510] width 105 height 12
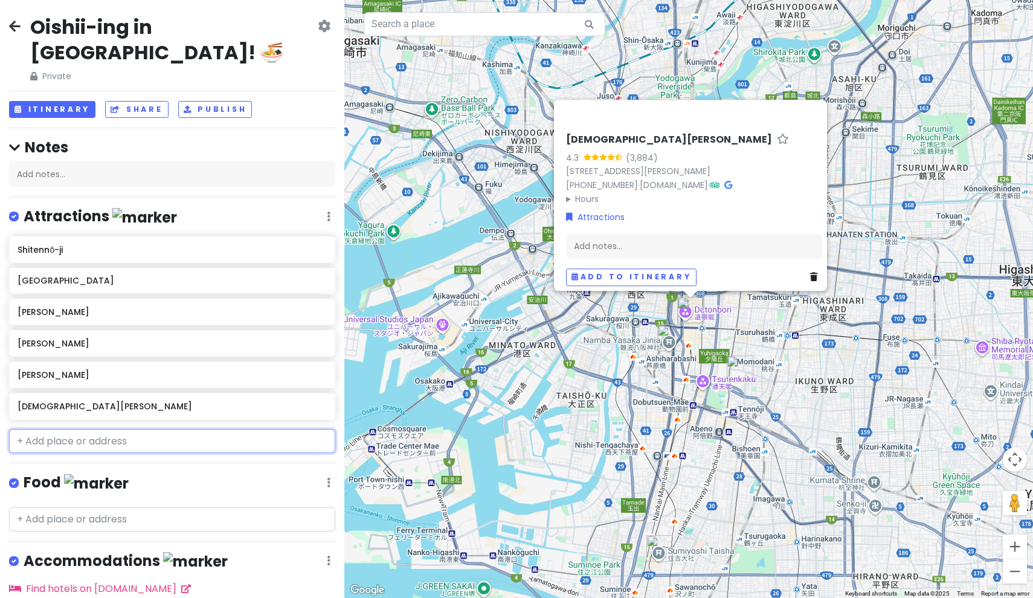
click at [89, 429] on input "text" at bounding box center [172, 441] width 326 height 24
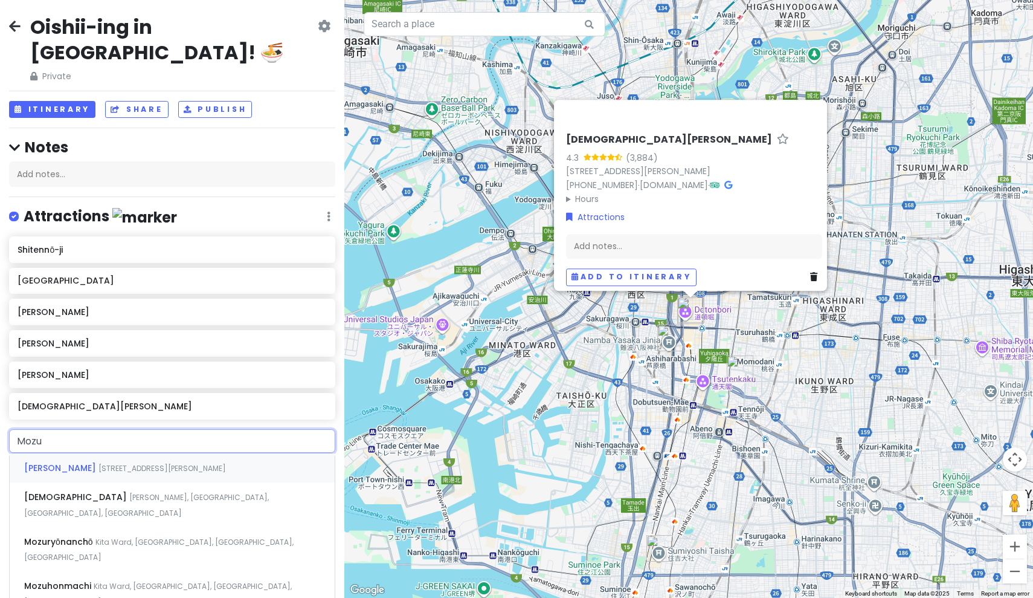
type input "Mozu"
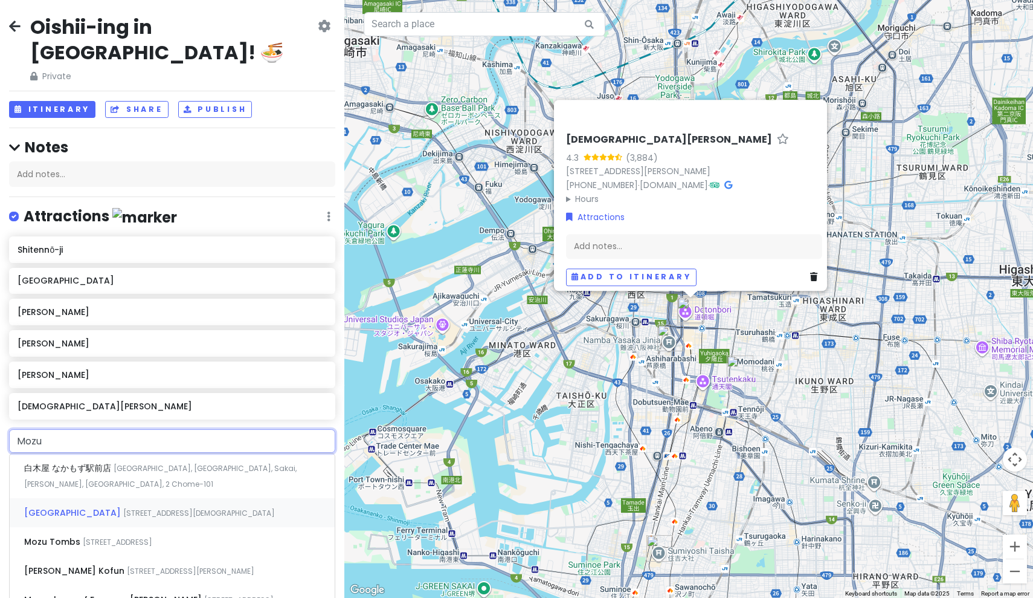
click at [94, 506] on span "[GEOGRAPHIC_DATA]" at bounding box center [73, 512] width 99 height 12
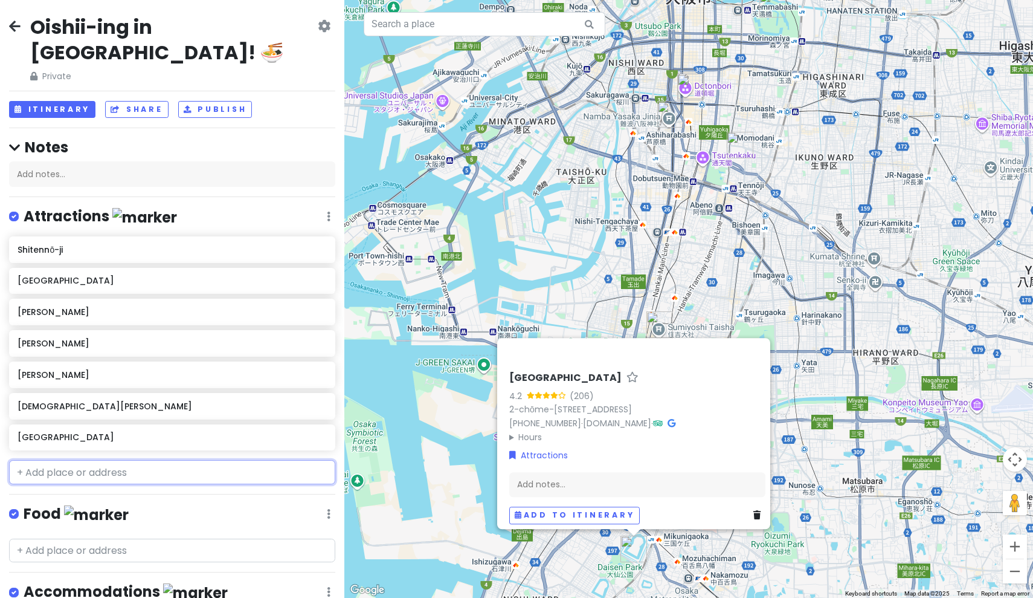
click at [51, 460] on input "text" at bounding box center [172, 472] width 326 height 24
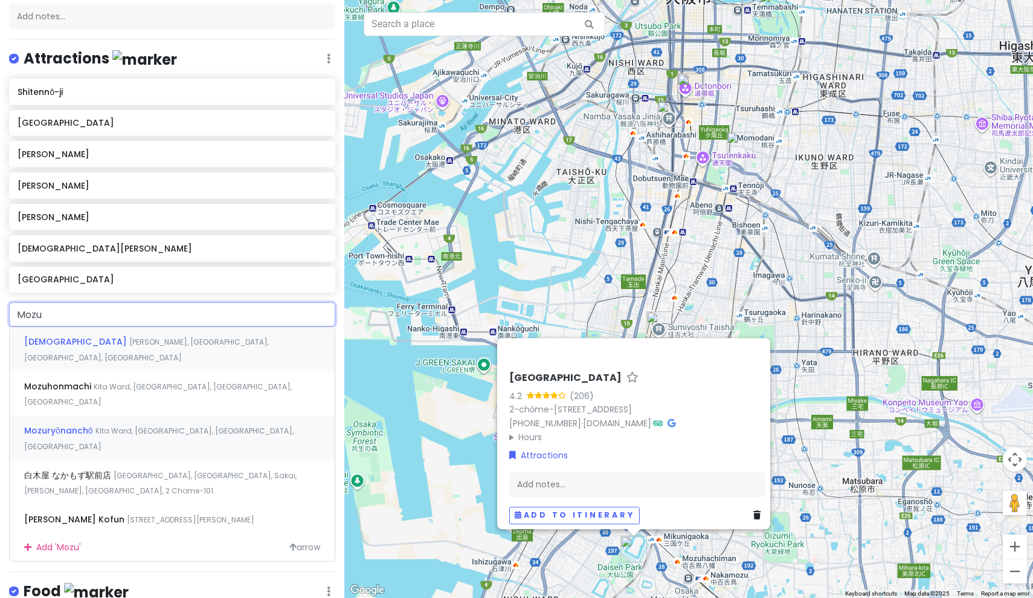
scroll to position [158, 0]
type input "Mozu"
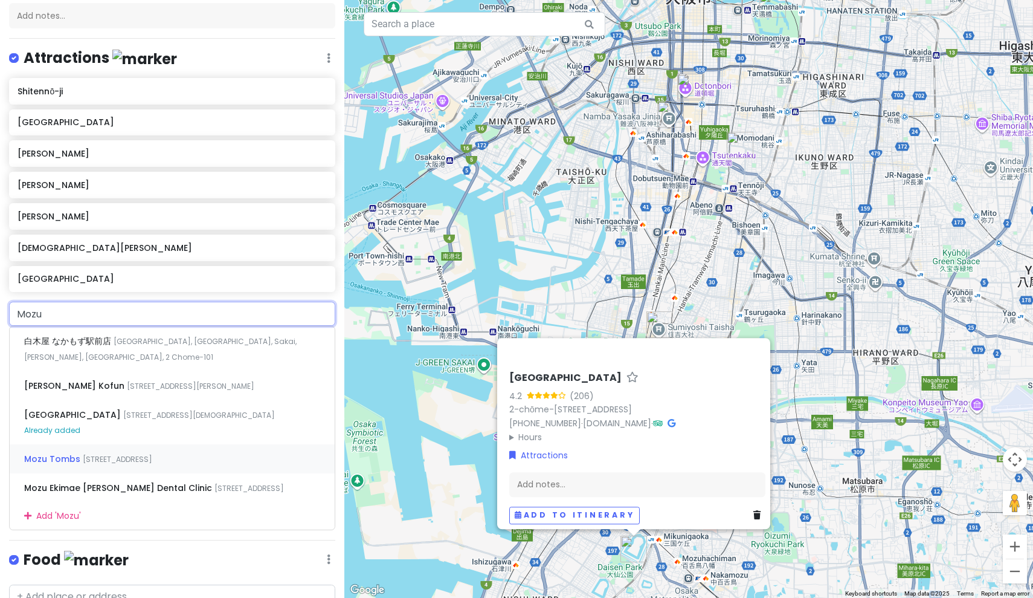
click at [68, 453] on span "Mozu Tombs" at bounding box center [53, 459] width 59 height 12
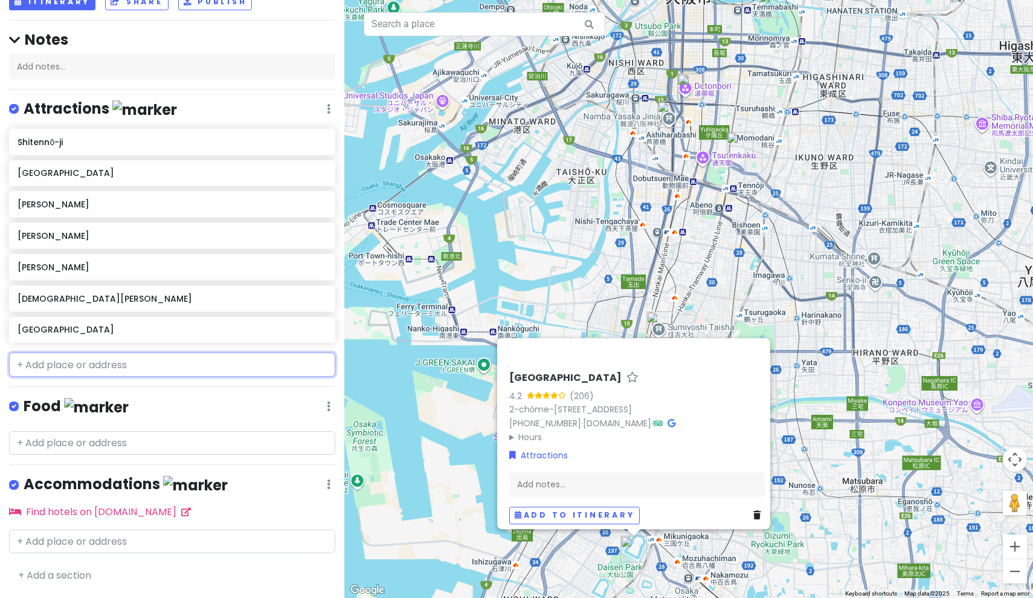
scroll to position [76, 0]
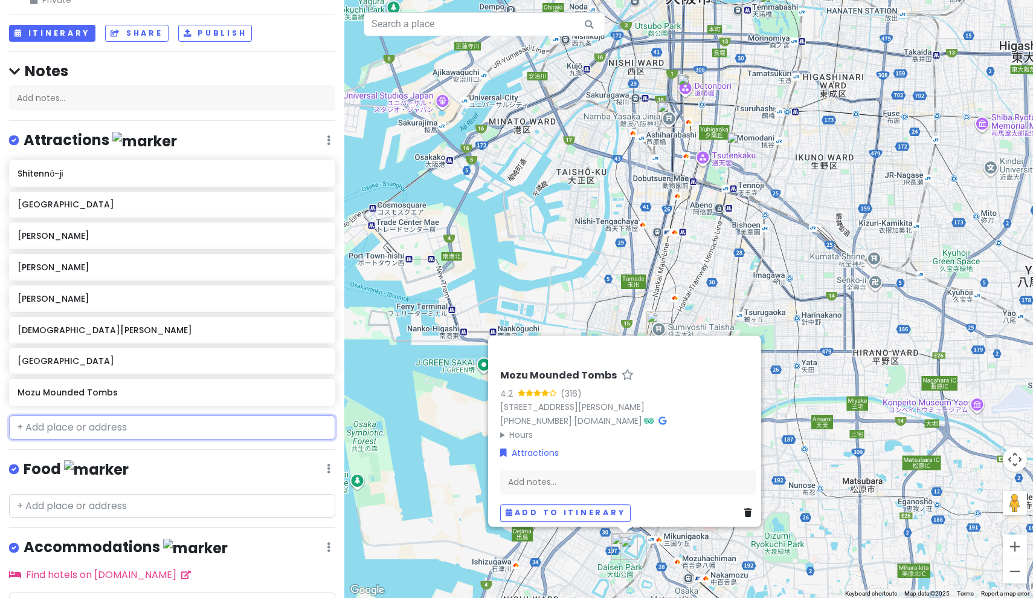
click at [73, 415] on input "text" at bounding box center [172, 427] width 326 height 24
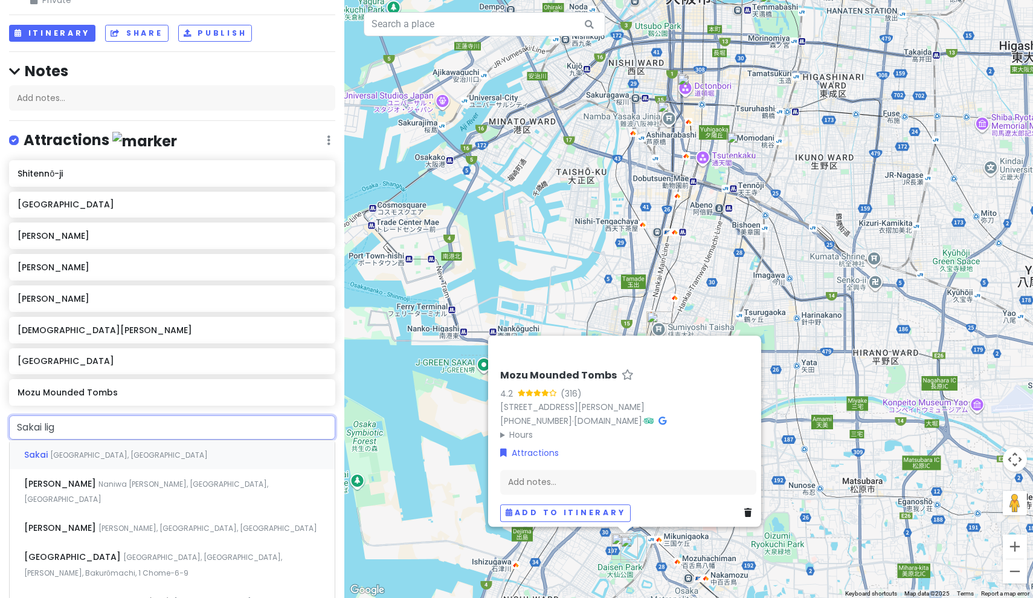
type input "Sakai ligh"
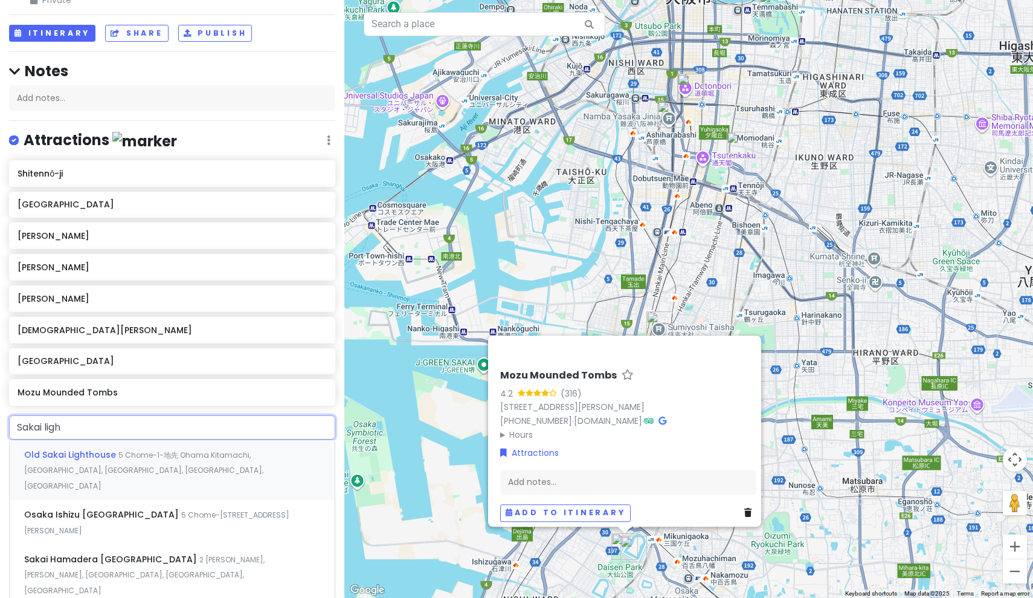
click at [130, 440] on div "Old Sakai Lighthouse 5 Chome-1-地先 Ohama Kitamachi, [GEOGRAPHIC_DATA], [GEOGRAPH…" at bounding box center [172, 470] width 325 height 60
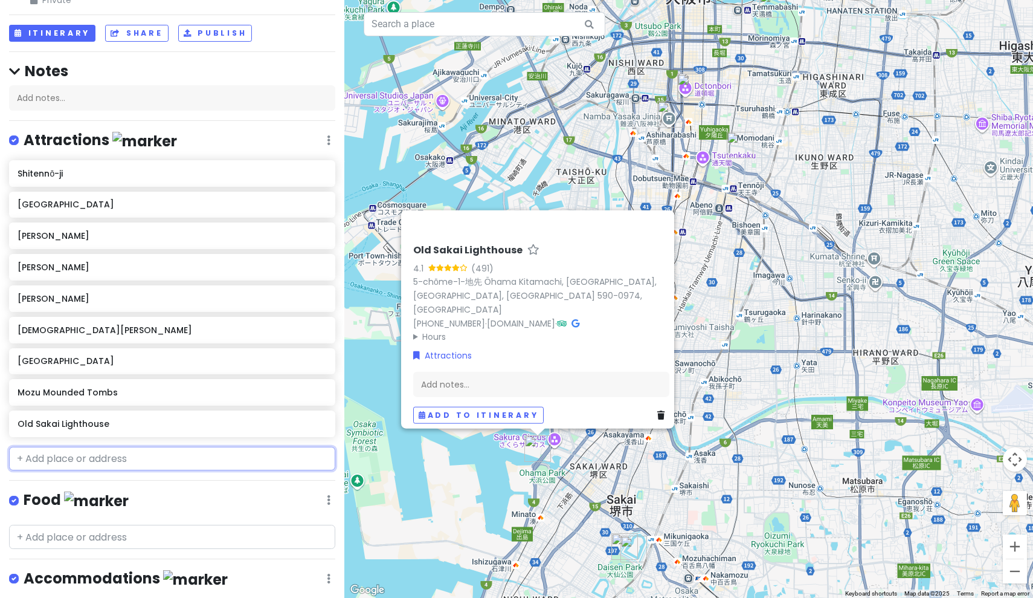
click at [98, 447] on input "text" at bounding box center [172, 459] width 326 height 24
type input "O"
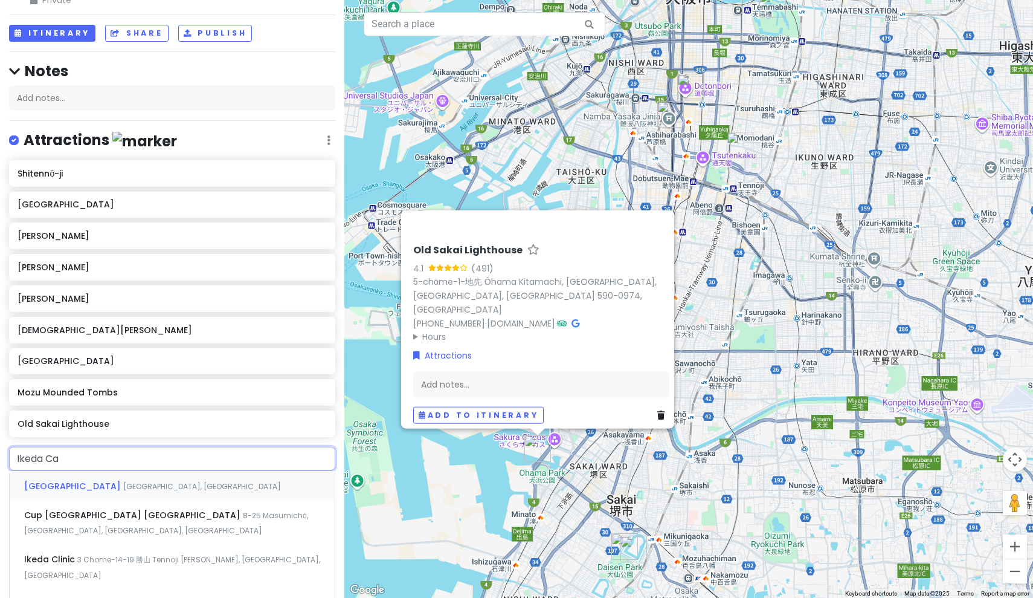
type input "Ikeda Cas"
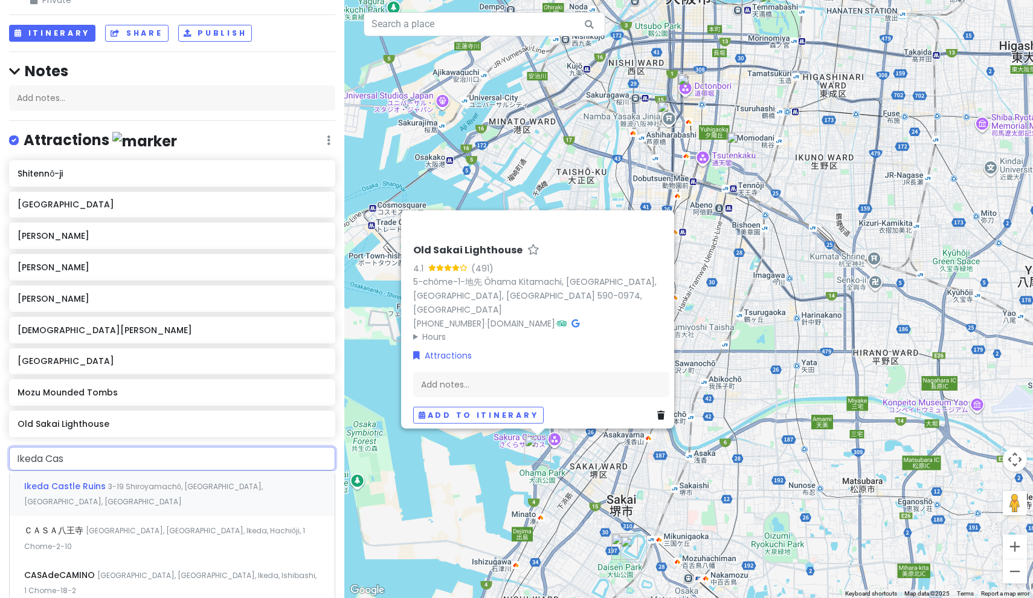
click at [221, 481] on span "3-19 Shiroyamachō, [GEOGRAPHIC_DATA], [GEOGRAPHIC_DATA], [GEOGRAPHIC_DATA]" at bounding box center [143, 494] width 239 height 26
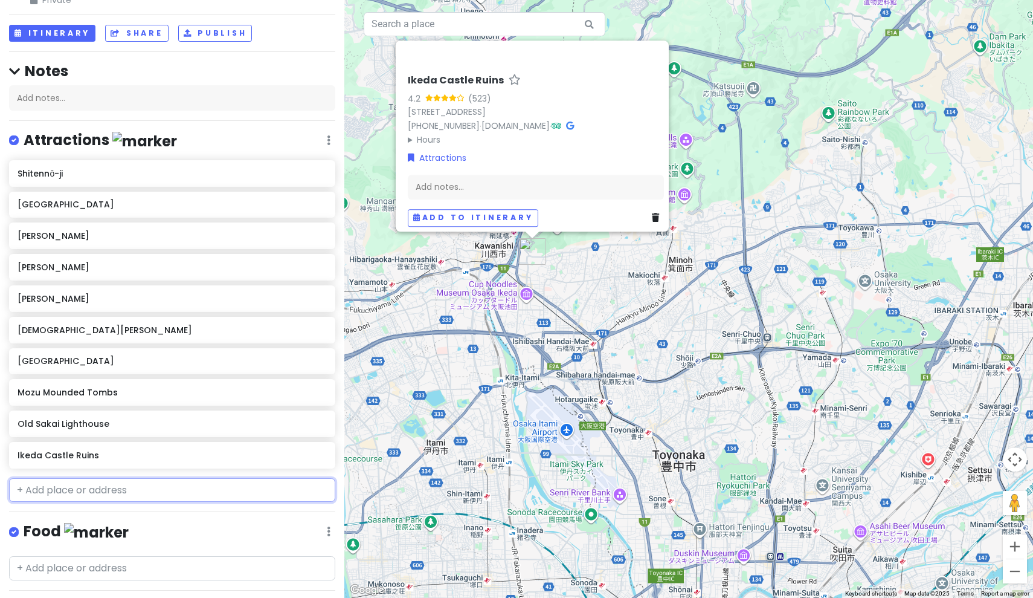
click at [103, 478] on input "text" at bounding box center [172, 490] width 326 height 24
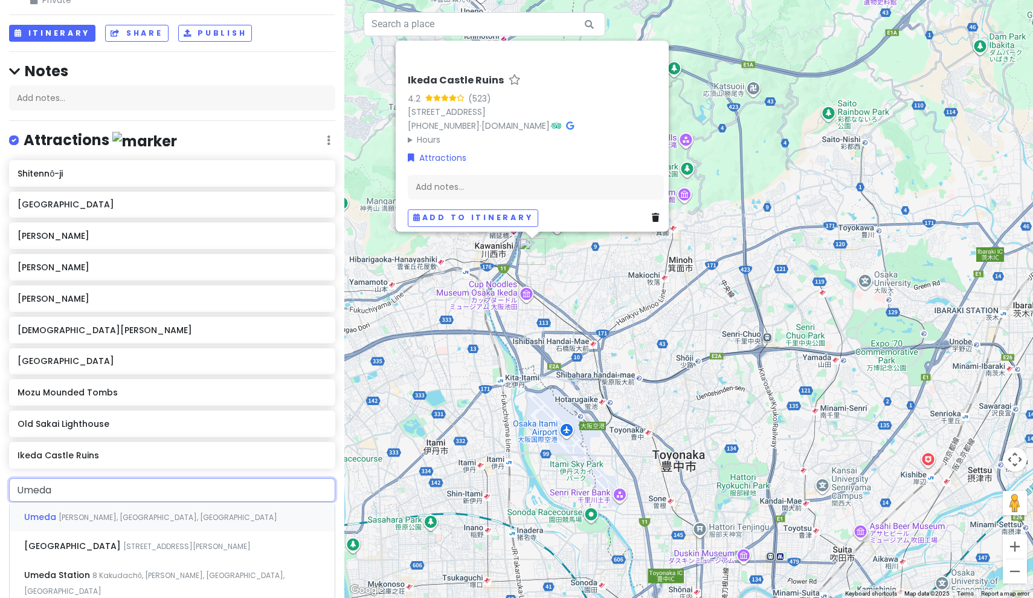
type input "Umeda"
click at [102, 540] on span "[GEOGRAPHIC_DATA]" at bounding box center [73, 546] width 99 height 12
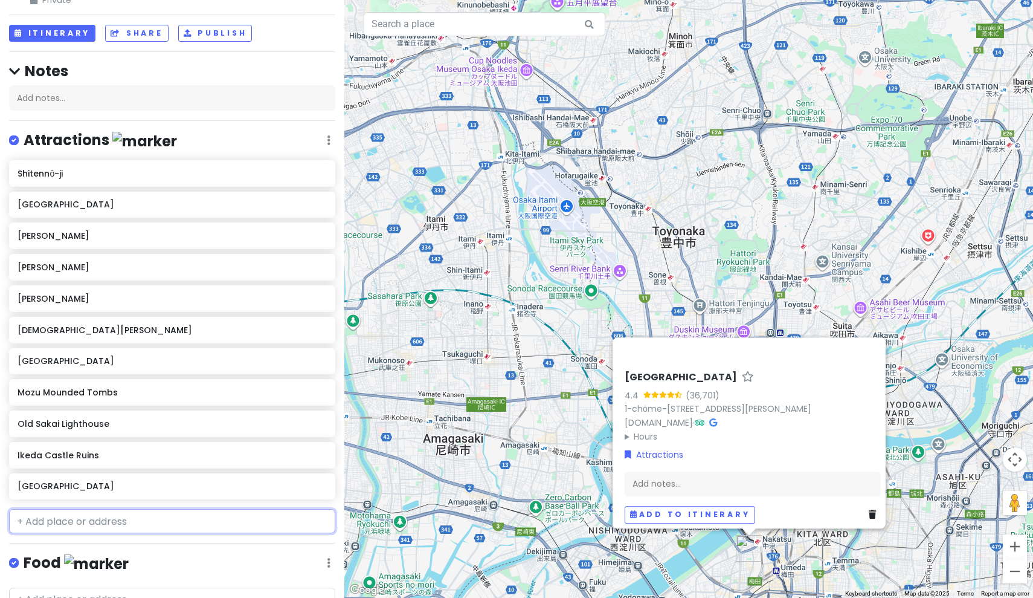
click at [98, 509] on input "text" at bounding box center [172, 521] width 326 height 24
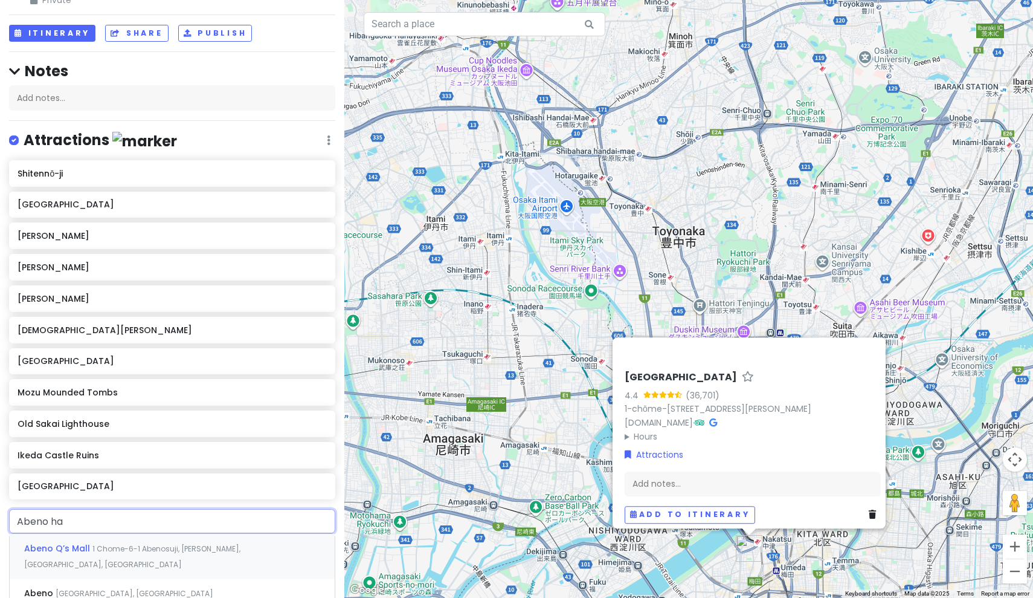
type input "Abeno har"
click at [95, 543] on span "1 Chome-1-43 Abenosuji, [PERSON_NAME], [GEOGRAPHIC_DATA], [GEOGRAPHIC_DATA]" at bounding box center [137, 556] width 227 height 26
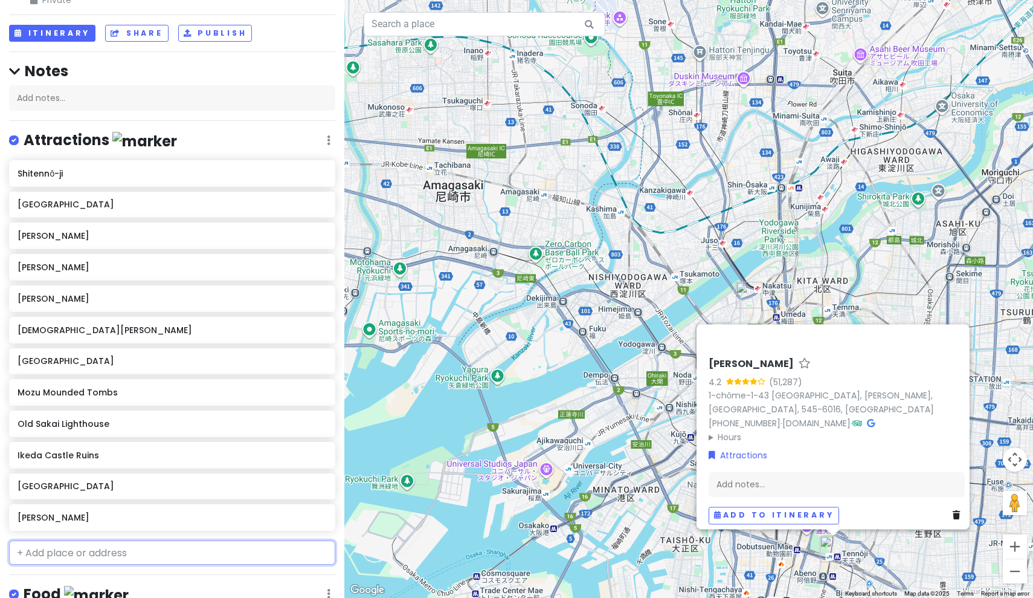
click at [67, 540] on input "text" at bounding box center [172, 552] width 326 height 24
type input "[GEOGRAPHIC_DATA]"
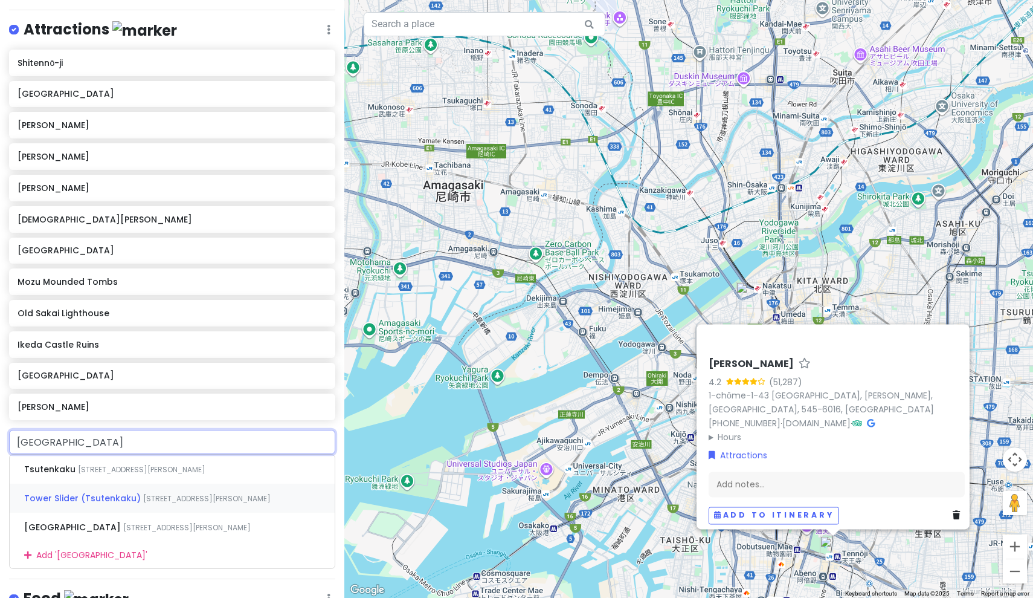
scroll to position [187, 0]
click at [123, 521] on span "[STREET_ADDRESS][PERSON_NAME]" at bounding box center [186, 526] width 127 height 10
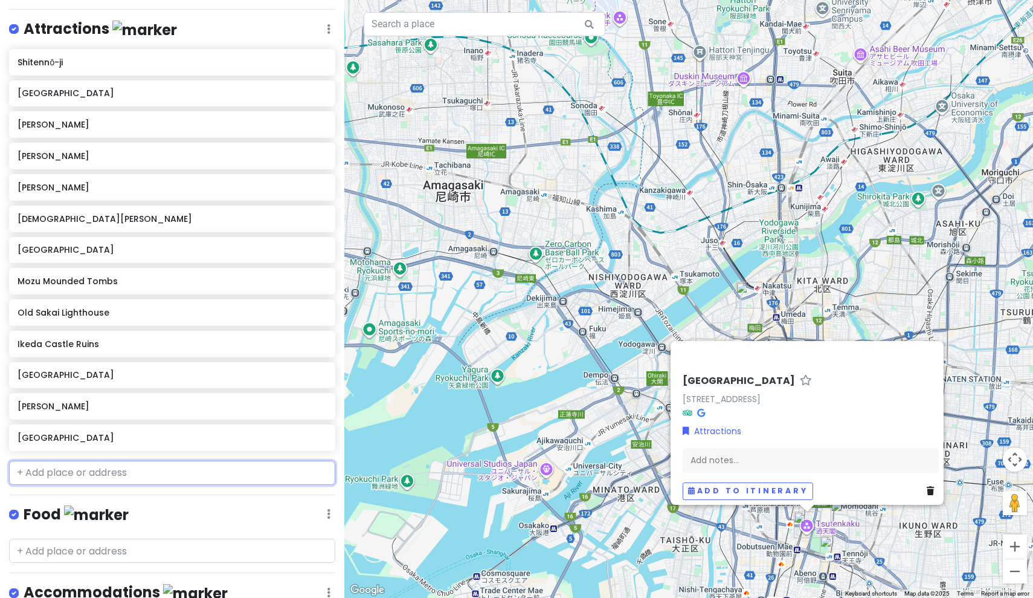
click at [74, 460] on input "text" at bounding box center [172, 472] width 326 height 24
paste input "Sakishima [GEOGRAPHIC_DATA]"
type input "Sakishima [GEOGRAPHIC_DATA]"
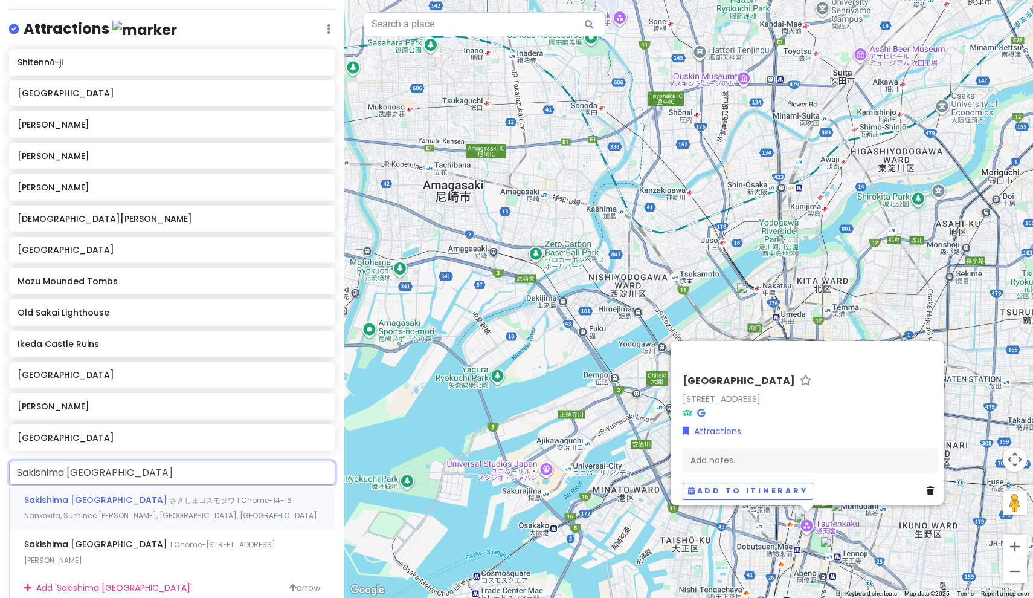
click at [110, 495] on span "さきしまコスモタワ 1 Chome-14-16 Nankōkita, Suminoe [PERSON_NAME], [GEOGRAPHIC_DATA], [G…" at bounding box center [170, 508] width 293 height 26
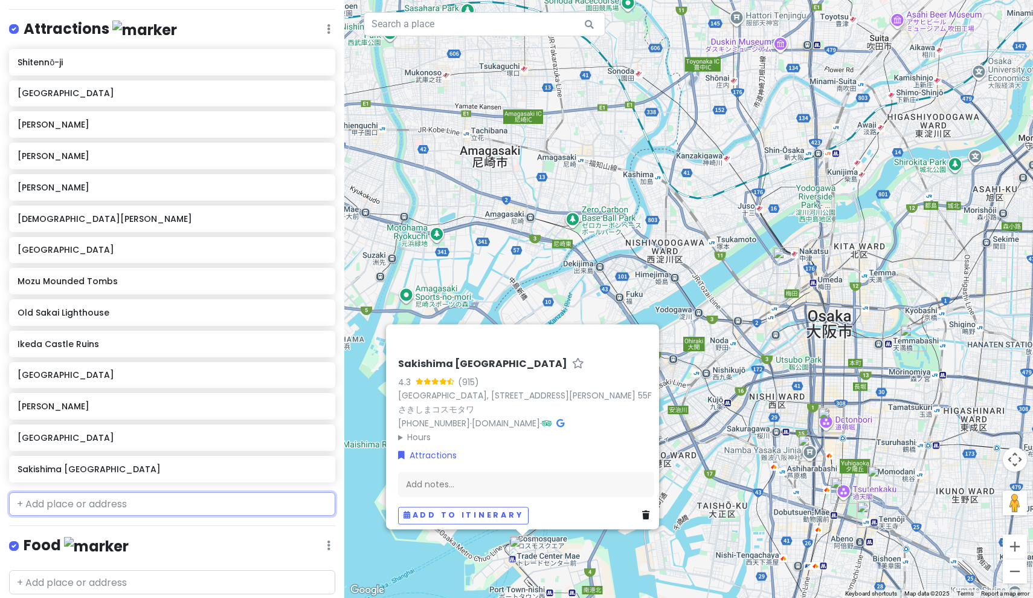
click at [155, 492] on input "text" at bounding box center [172, 504] width 326 height 24
paste input "HEP FIVE [PERSON_NAME] Wheel"
type input "HEP FIVE [PERSON_NAME] Wheel"
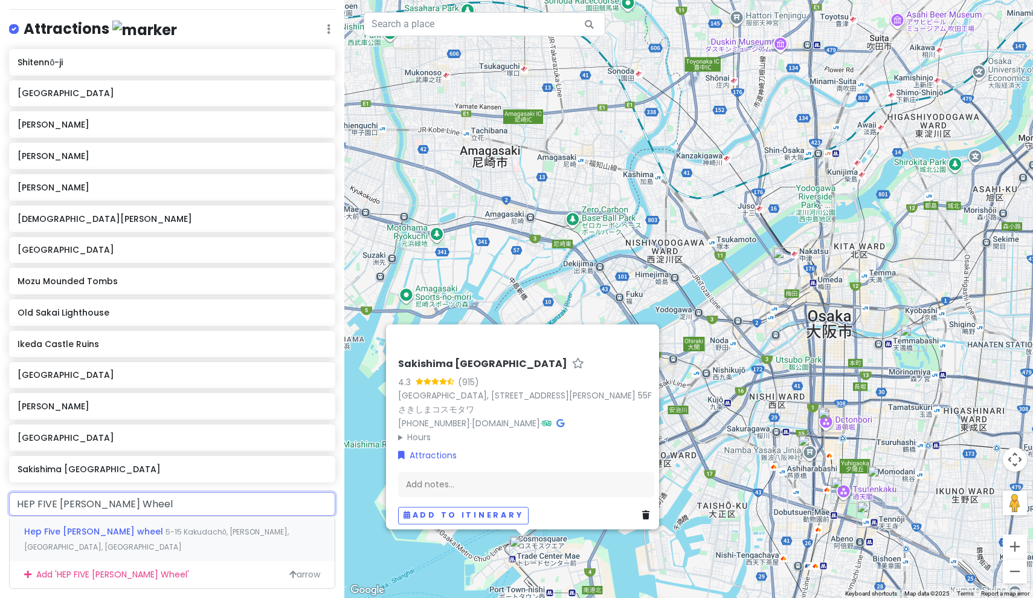
click at [111, 525] on span "Hep Five [PERSON_NAME] wheel" at bounding box center [94, 531] width 141 height 12
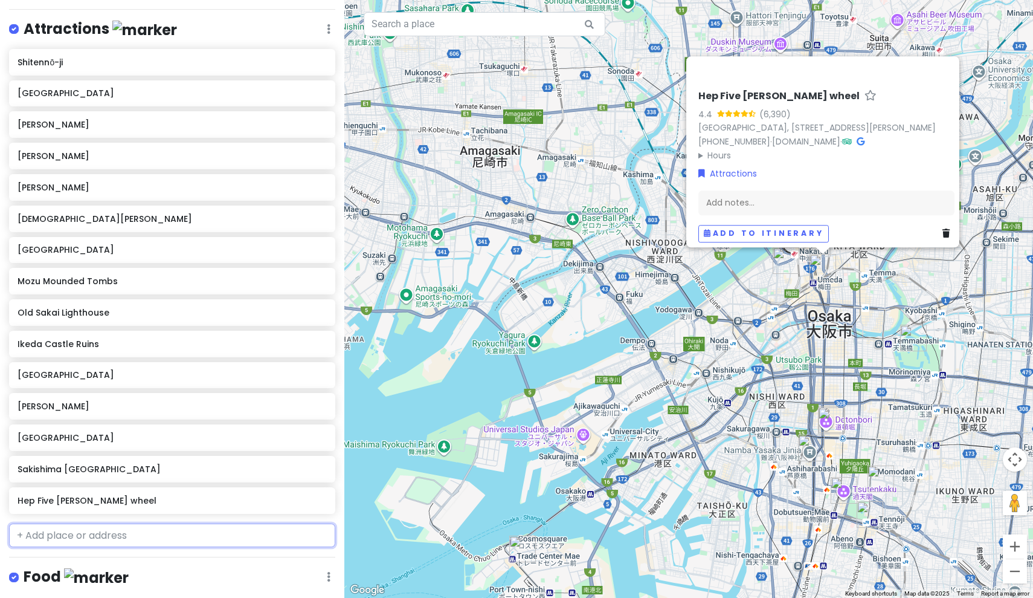
click at [100, 523] on input "text" at bounding box center [172, 535] width 326 height 24
paste input "Tempozan Giant [PERSON_NAME] Wheel"
type input "Tempozan Giant [PERSON_NAME] Wheel"
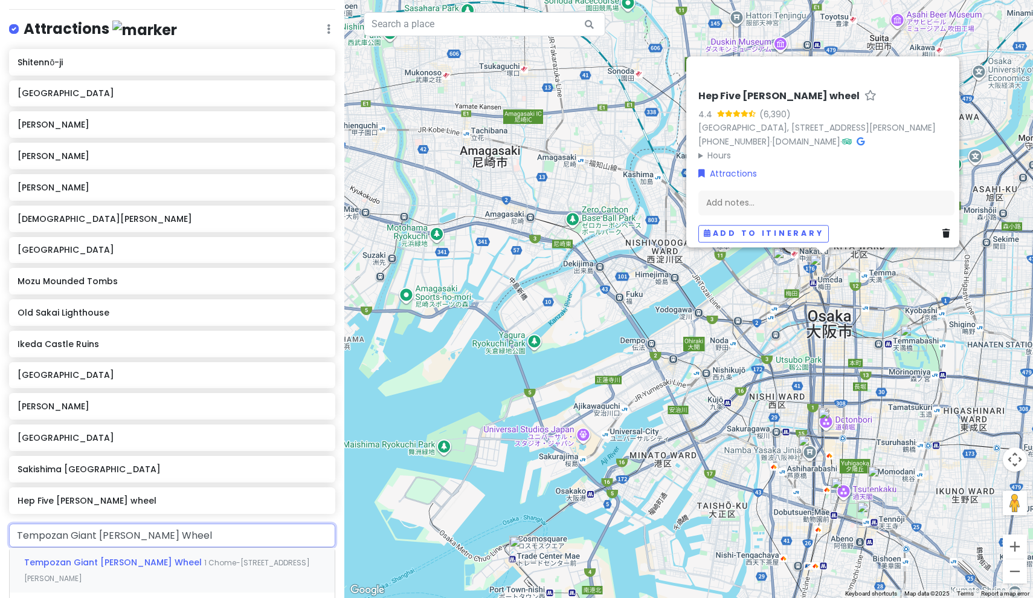
click at [88, 547] on div "Tempozan Giant [PERSON_NAME] Wheel 1 Chome-[STREET_ADDRESS][PERSON_NAME]" at bounding box center [172, 569] width 325 height 45
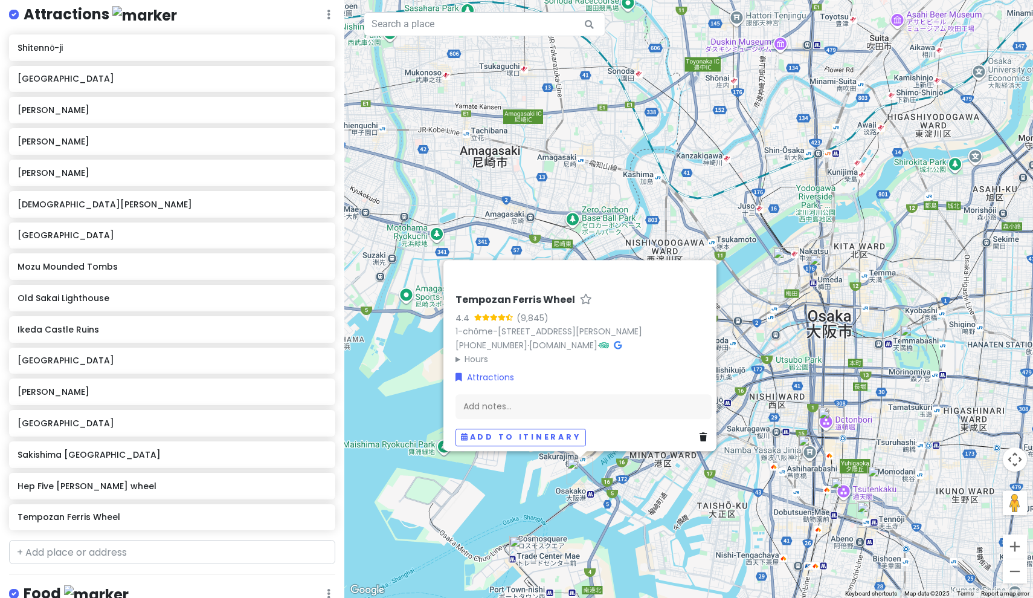
scroll to position [216, 0]
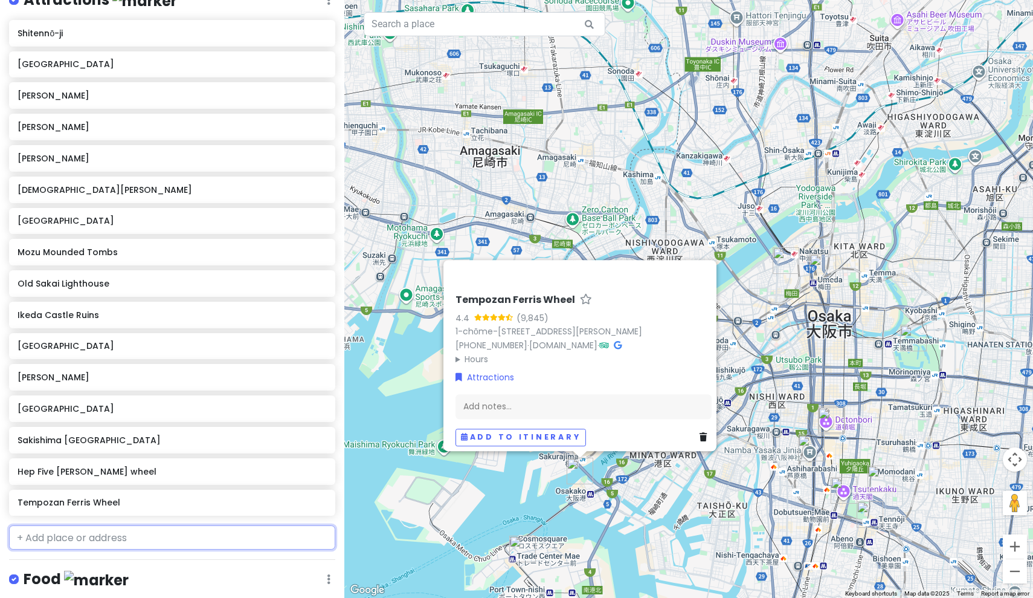
click at [56, 525] on input "text" at bounding box center [172, 537] width 326 height 24
paste input "Hirakata Park "Skywalker" [PERSON_NAME] Wheel"
type input "Hirakata Park "Skywalker" [PERSON_NAME] Wheel"
click at [91, 559] on span "[STREET_ADDRESS]" at bounding box center [105, 564] width 69 height 10
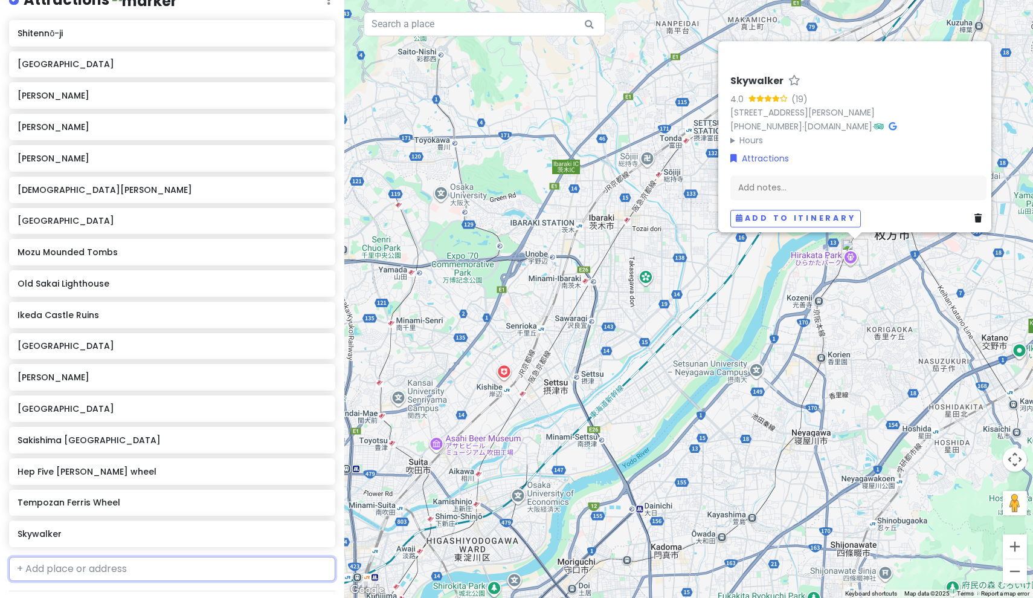
click at [39, 556] on input "text" at bounding box center [172, 568] width 326 height 24
type input "Hirakata"
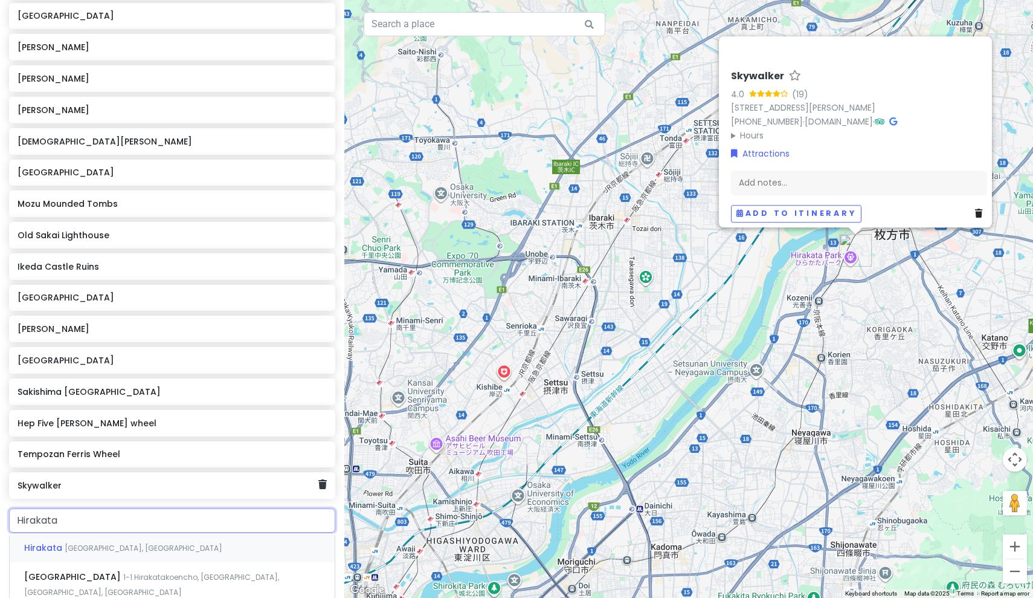
scroll to position [269, 0]
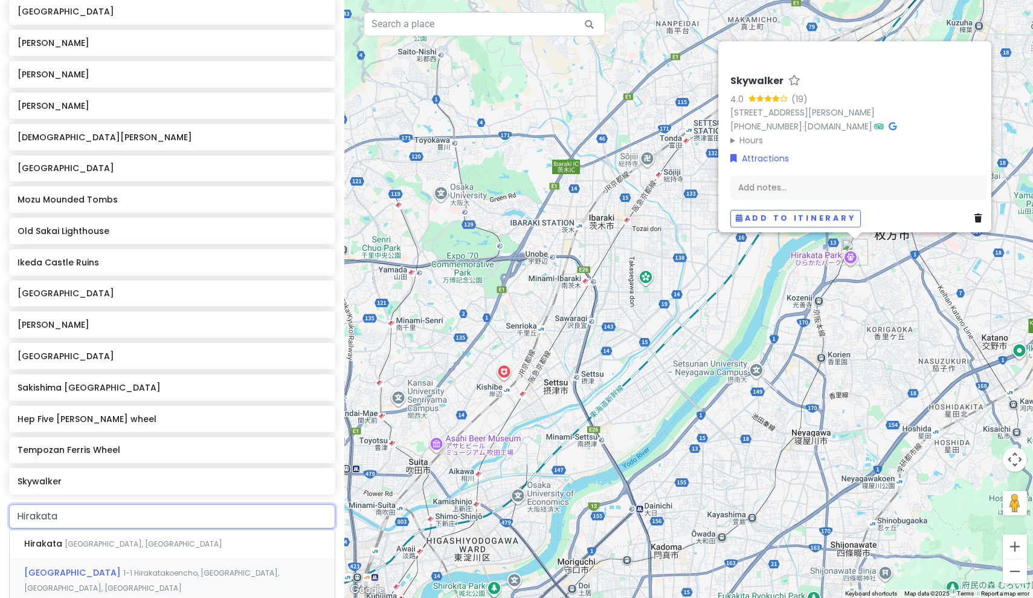
click at [75, 566] on span "[GEOGRAPHIC_DATA]" at bounding box center [73, 572] width 99 height 12
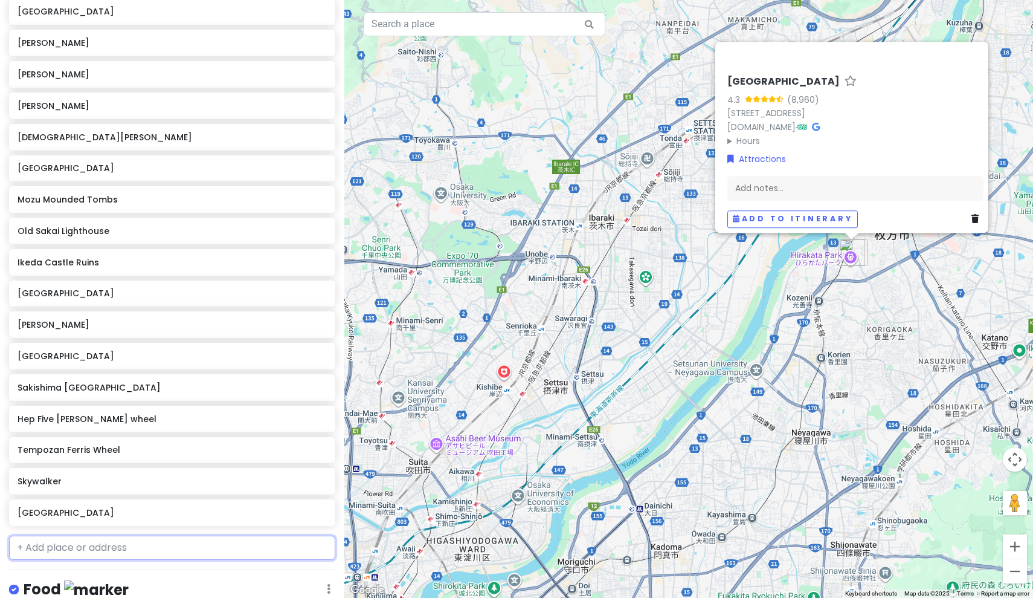
click at [57, 535] on input "text" at bounding box center [172, 547] width 326 height 24
paste input "Satsukiyama Driveway"
type input "Satsukiyama Driveway"
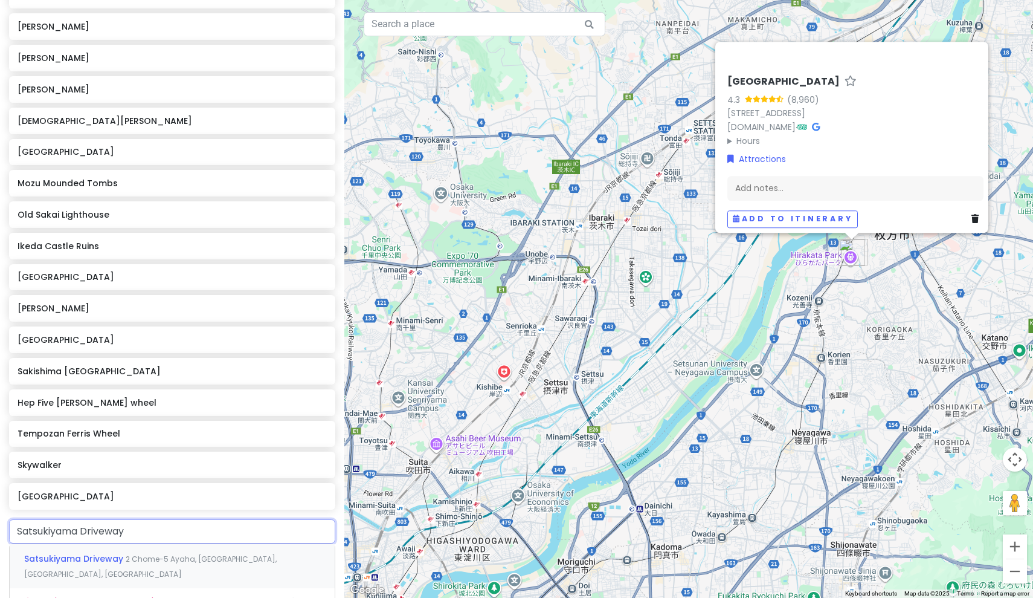
click at [117, 552] on span "Satsukiyama Driveway" at bounding box center [75, 558] width 102 height 12
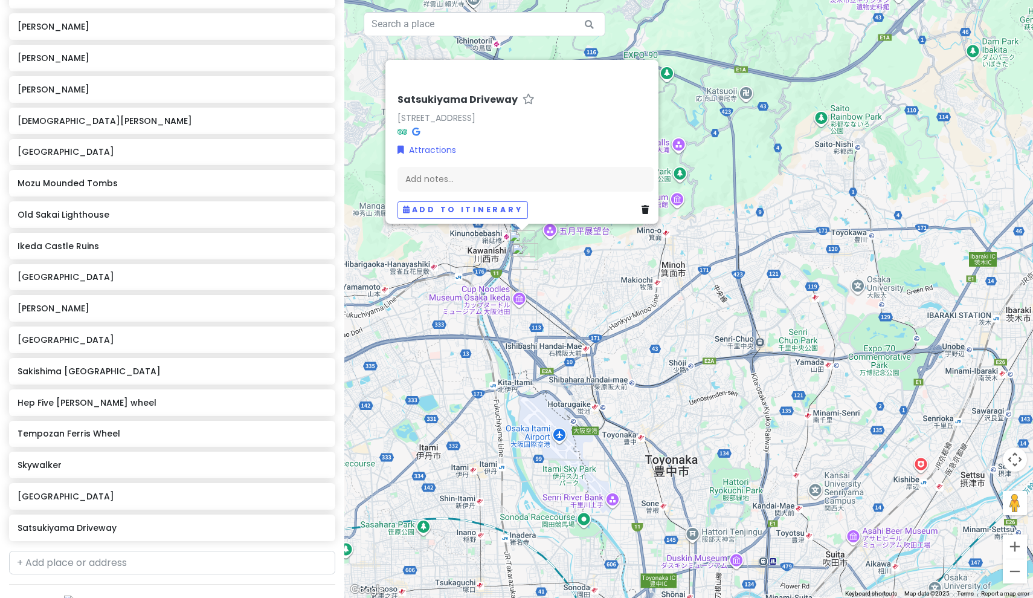
click at [78, 549] on div "Oishii-ing in [GEOGRAPHIC_DATA]! 🍜 Private Change Dates Make a Copy Delete Trip…" at bounding box center [172, 299] width 344 height 598
click at [78, 550] on input "text" at bounding box center [172, 562] width 326 height 24
paste input "Mount Ikoma cable car"
type input "Mount Ikoma cable car"
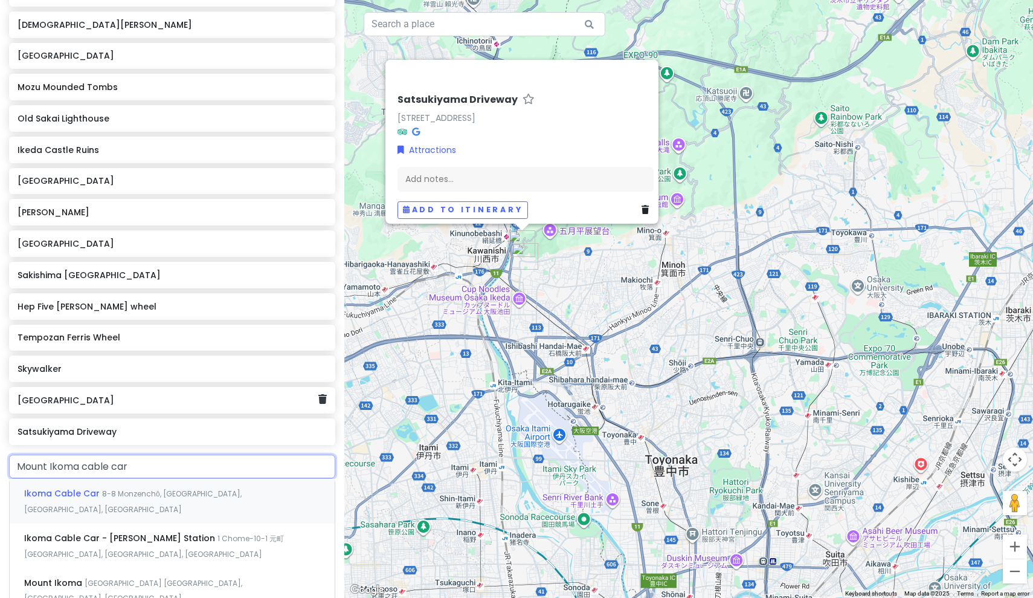
scroll to position [381, 0]
click at [131, 488] on span "8-8 Monzenchō, [GEOGRAPHIC_DATA], [GEOGRAPHIC_DATA], [GEOGRAPHIC_DATA]" at bounding box center [133, 501] width 218 height 26
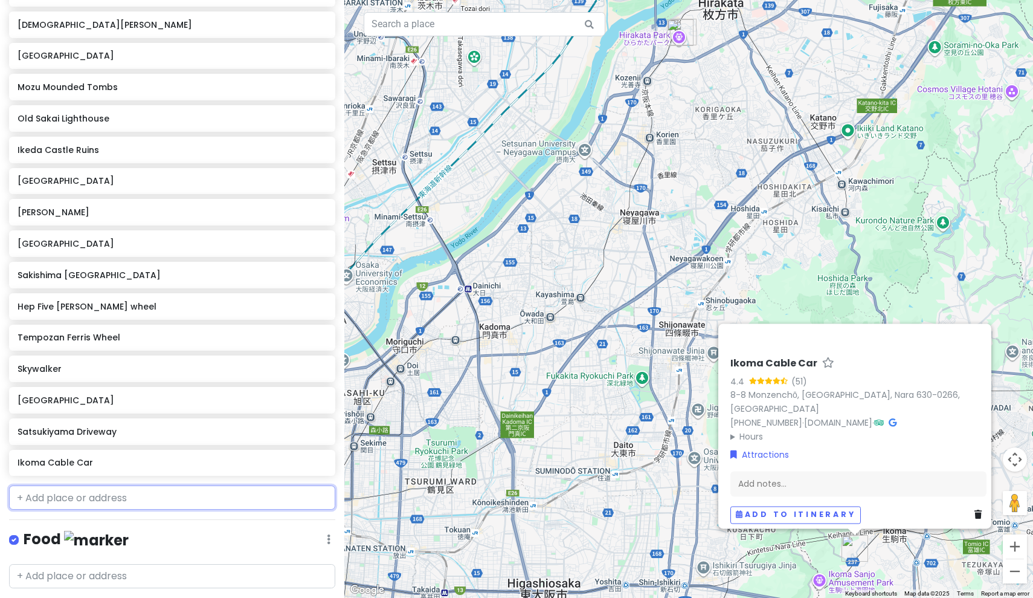
click at [74, 485] on input "text" at bounding box center [172, 497] width 326 height 24
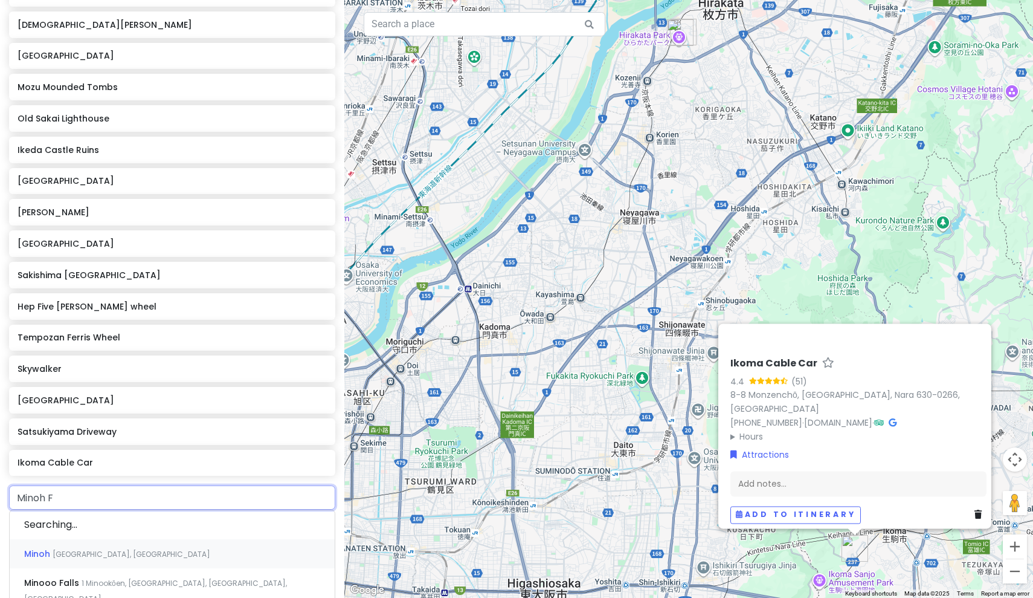
type input "Minoh Fa"
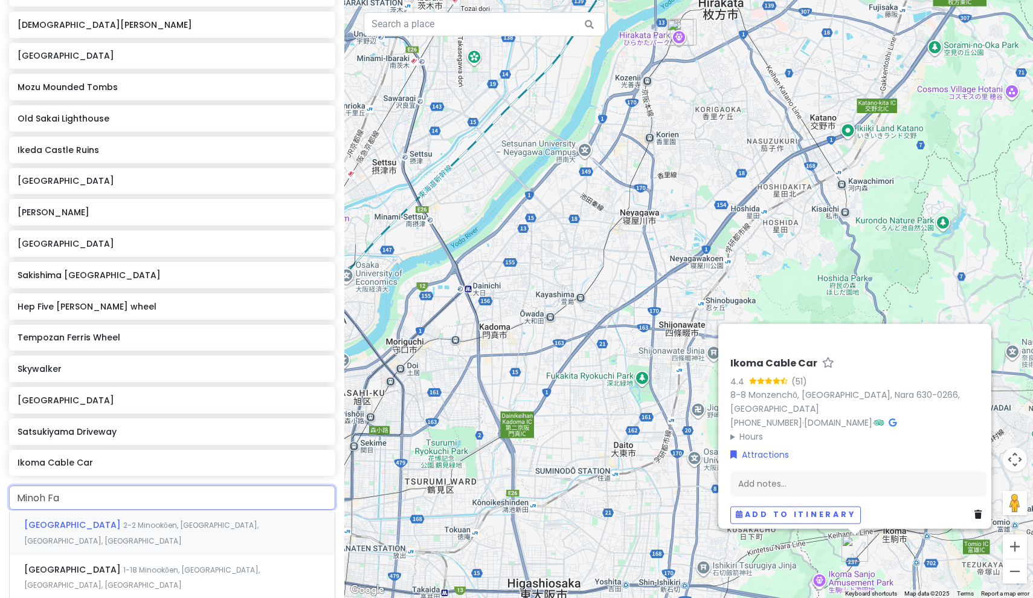
click at [86, 520] on span "2-2 Minookōen, [GEOGRAPHIC_DATA], [GEOGRAPHIC_DATA], [GEOGRAPHIC_DATA]" at bounding box center [141, 533] width 234 height 26
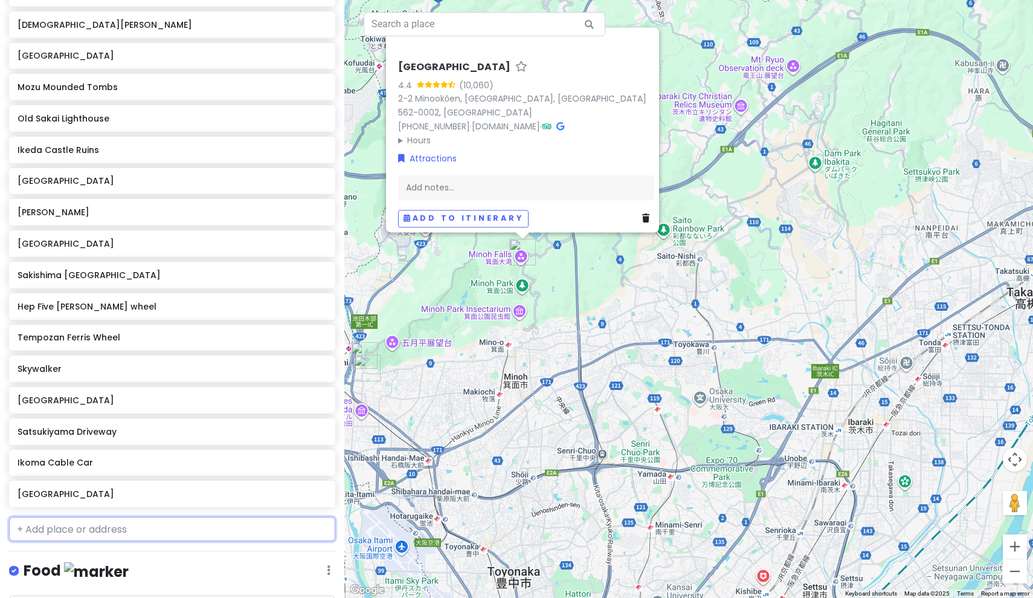
click at [148, 517] on input "text" at bounding box center [172, 529] width 326 height 24
type input "[GEOGRAPHIC_DATA]"
click at [115, 541] on div "Minoh Park 1-18 Minookōen, [GEOGRAPHIC_DATA], [GEOGRAPHIC_DATA], [GEOGRAPHIC_DA…" at bounding box center [172, 563] width 325 height 45
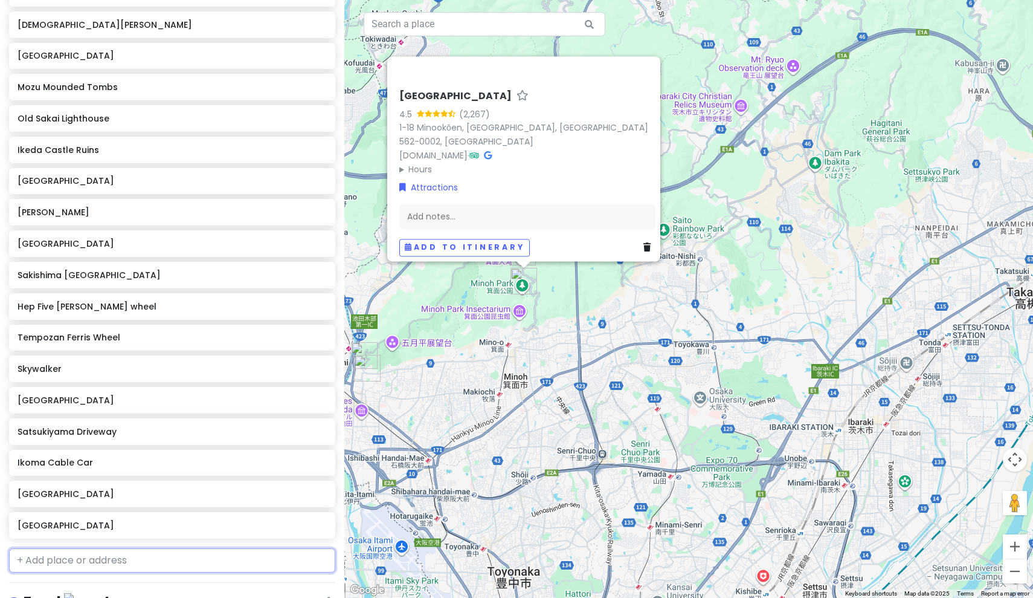
click at [138, 548] on input "text" at bounding box center [172, 560] width 326 height 24
type input "[DEMOGRAPHIC_DATA]"
click at [68, 582] on span "2914-1 Aomatani, [GEOGRAPHIC_DATA], [GEOGRAPHIC_DATA], [GEOGRAPHIC_DATA]" at bounding box center [155, 595] width 262 height 26
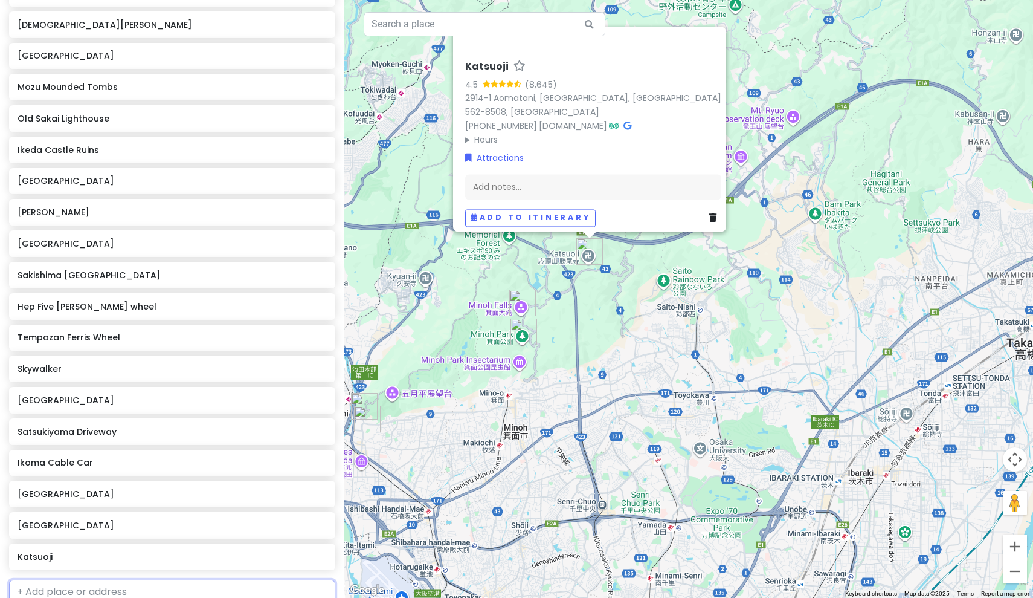
click at [58, 579] on input "text" at bounding box center [172, 591] width 326 height 24
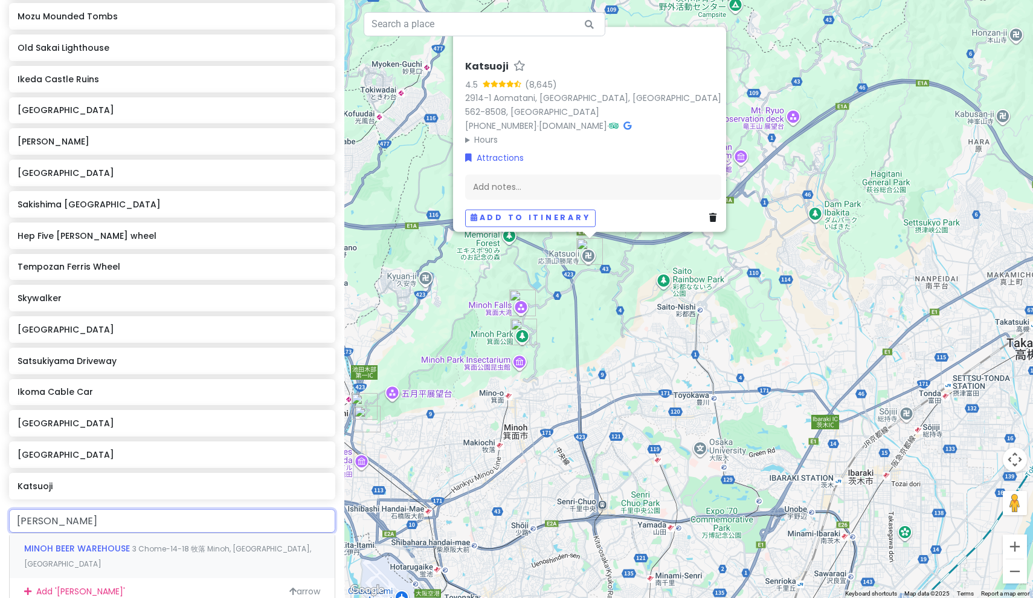
scroll to position [469, 0]
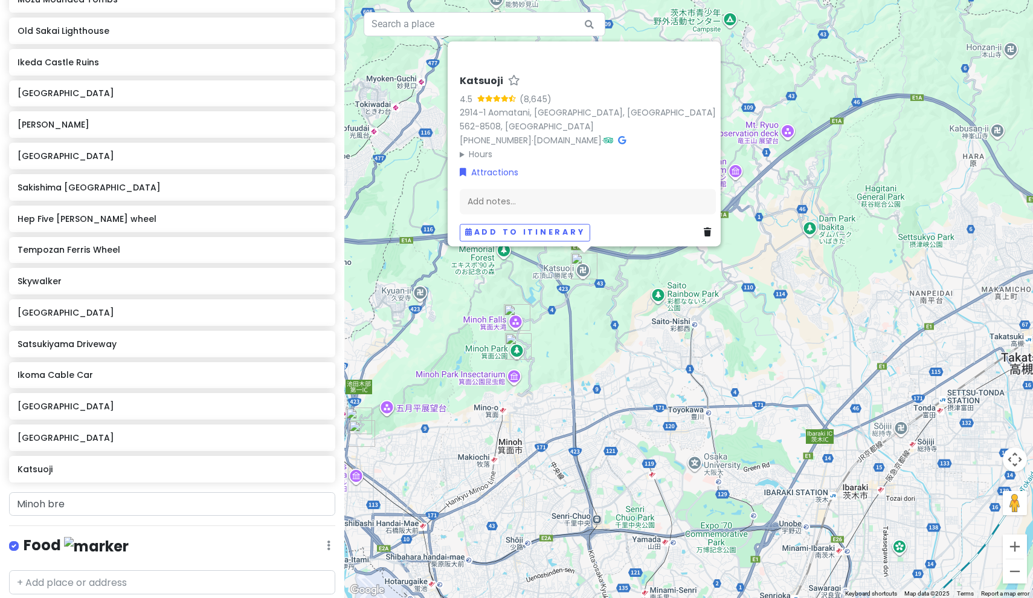
drag, startPoint x: 521, startPoint y: 369, endPoint x: 515, endPoint y: 387, distance: 19.3
click at [515, 387] on div "Katsuoji 4.5 (8,645) 2914-1 Aomatani, [GEOGRAPHIC_DATA], [GEOGRAPHIC_DATA] 562-…" at bounding box center [688, 299] width 689 height 598
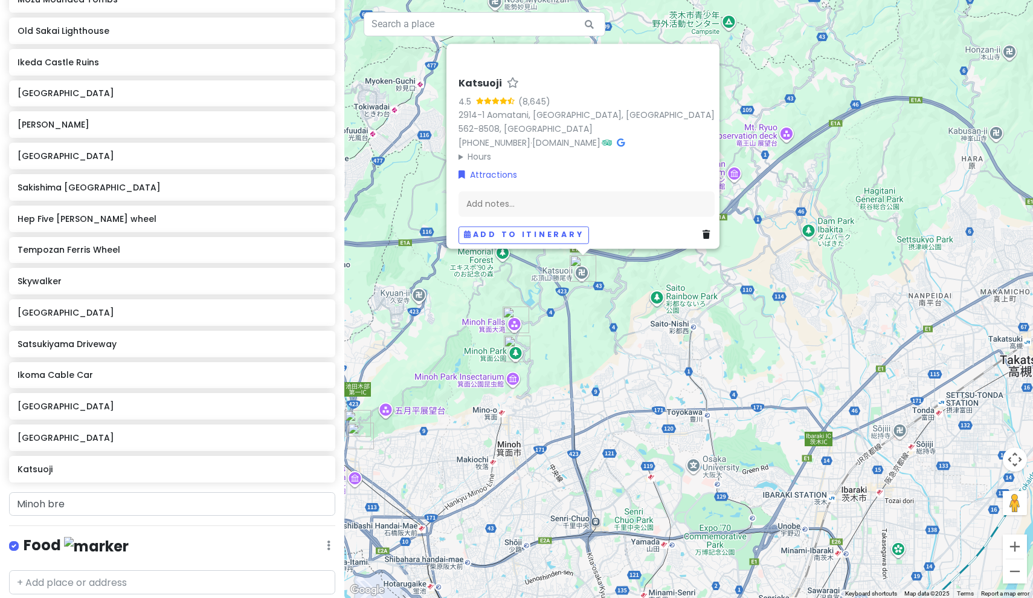
click at [388, 419] on div "Katsuoji 4.5 (8,645) 2914-1 Aomatani, [GEOGRAPHIC_DATA], [GEOGRAPHIC_DATA] 562-…" at bounding box center [688, 299] width 689 height 598
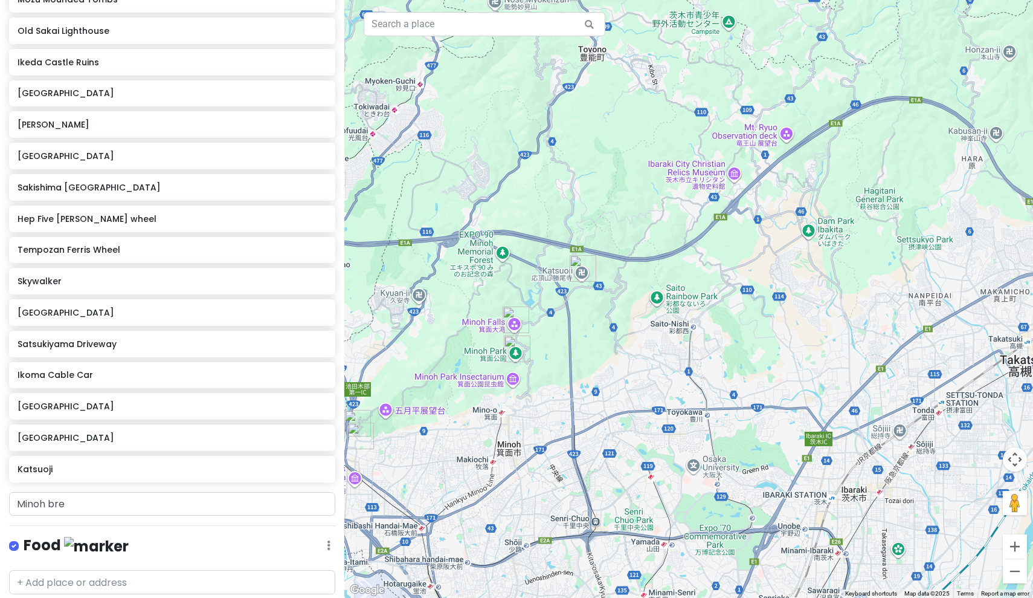
click at [387, 412] on div at bounding box center [688, 299] width 689 height 598
click at [422, 414] on div at bounding box center [688, 299] width 689 height 598
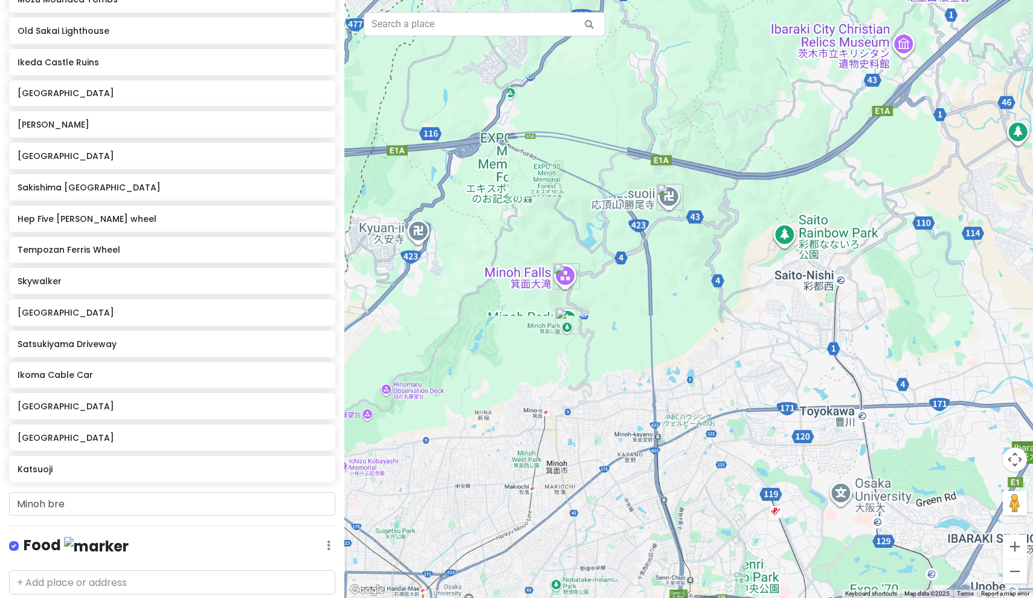
click at [422, 414] on div at bounding box center [688, 299] width 689 height 598
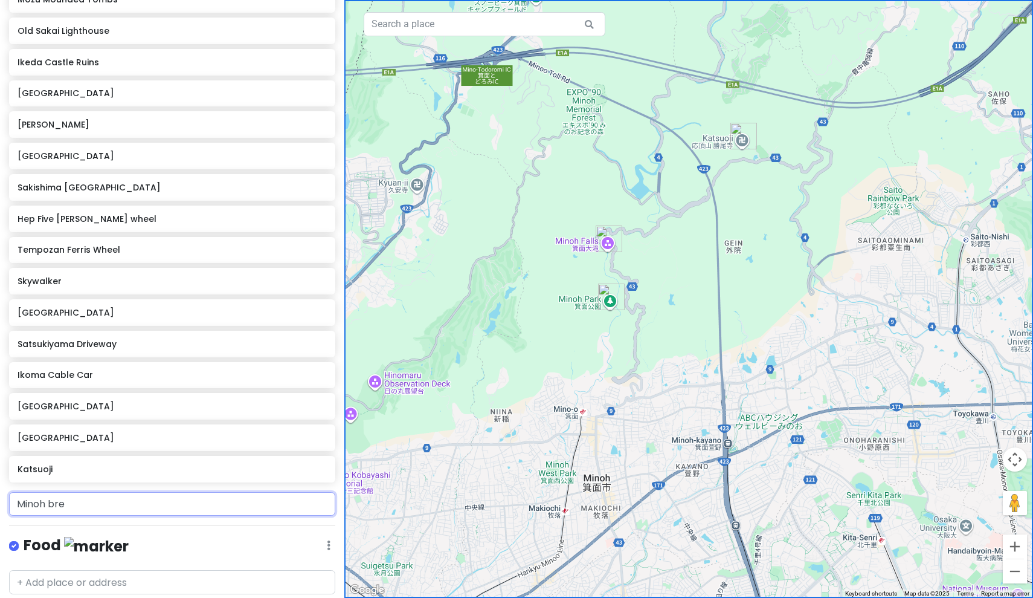
click at [28, 492] on input "Minoh bre" at bounding box center [172, 504] width 326 height 24
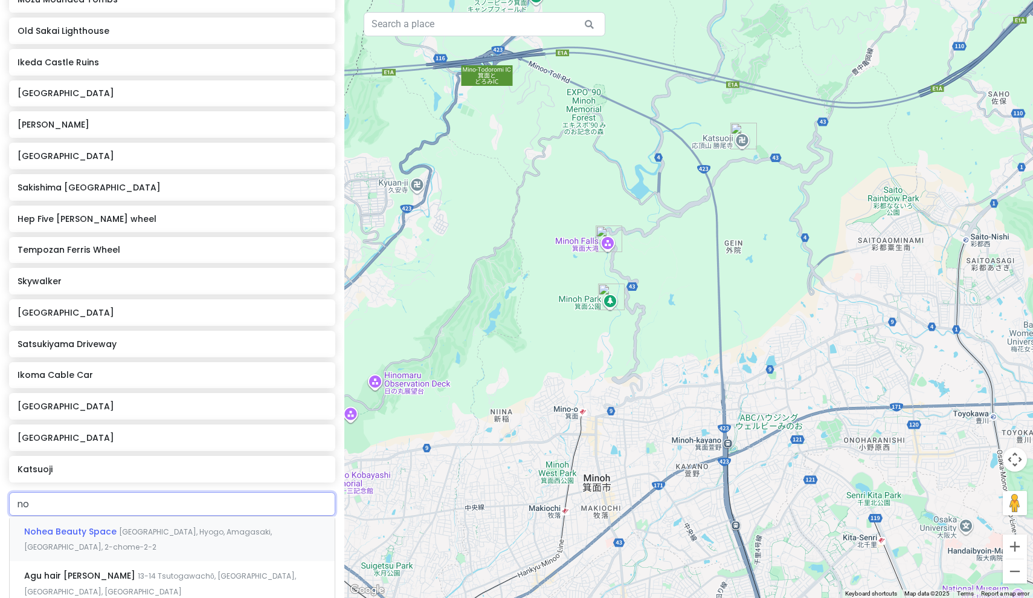
type input "n"
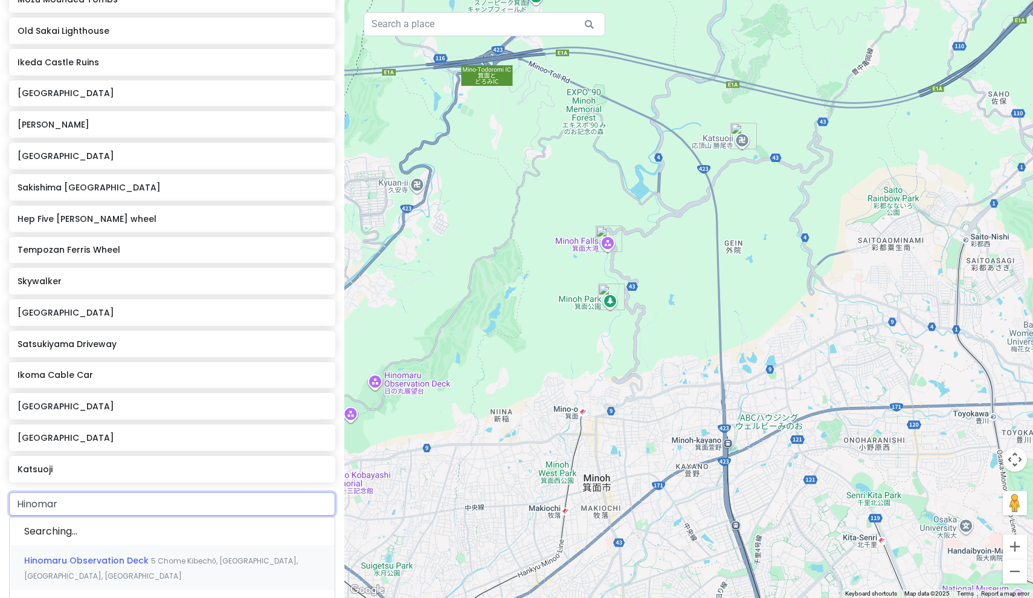
type input "Hinomaru"
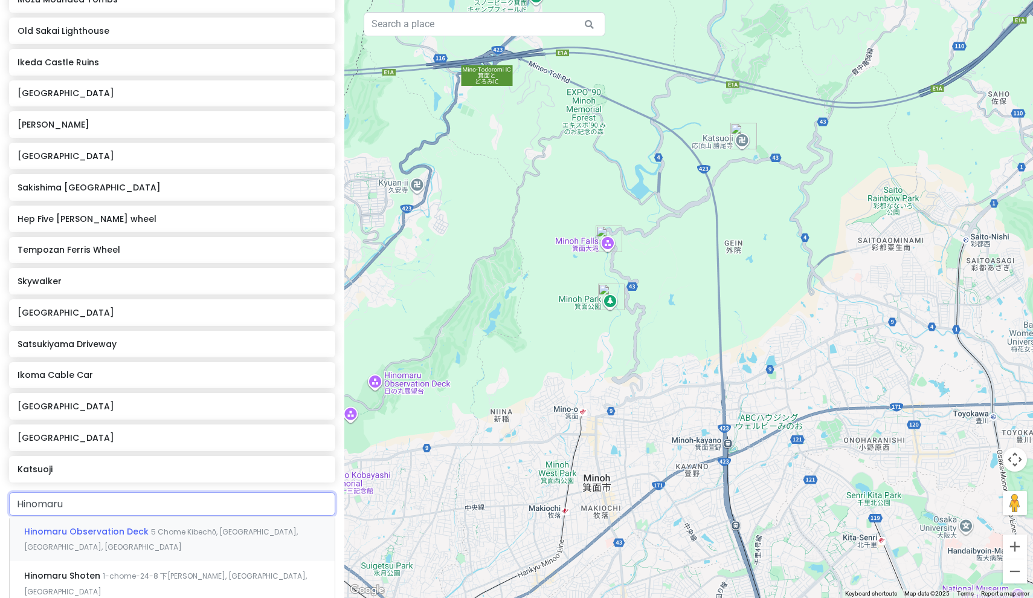
click at [56, 525] on span "Hinomaru Observation Deck" at bounding box center [87, 531] width 127 height 12
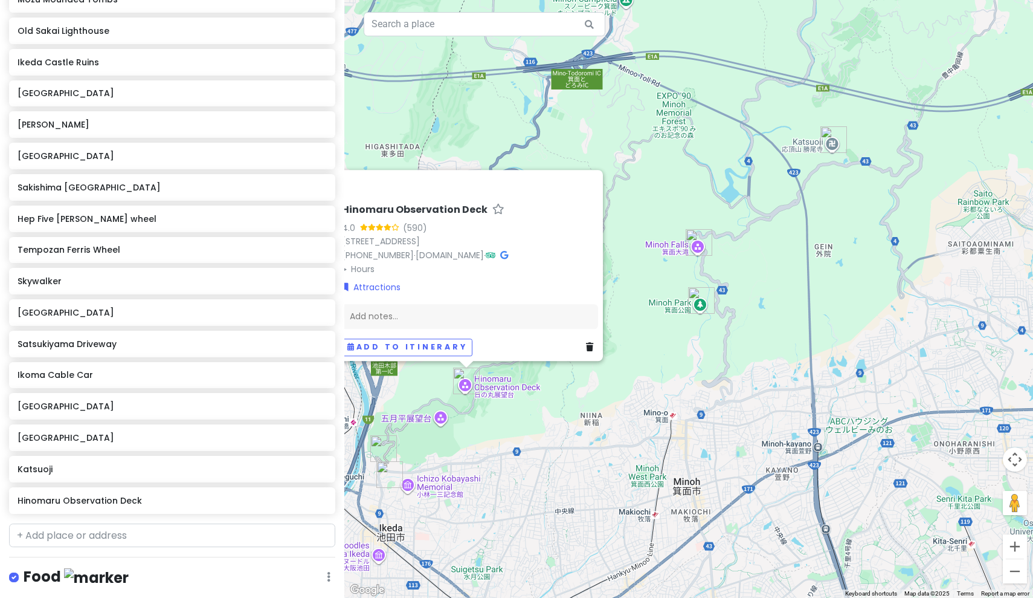
drag, startPoint x: 614, startPoint y: 396, endPoint x: 556, endPoint y: 399, distance: 58.1
click at [556, 399] on div "Hinomaru Observation Deck 4.0 (590) 5 Chome Kibecho, [GEOGRAPHIC_DATA], [GEOGRA…" at bounding box center [688, 299] width 689 height 598
click at [668, 290] on div "Hinomaru Observation Deck 4.0 (590) 5 Chome Kibecho, [GEOGRAPHIC_DATA], [GEOGRA…" at bounding box center [688, 299] width 689 height 598
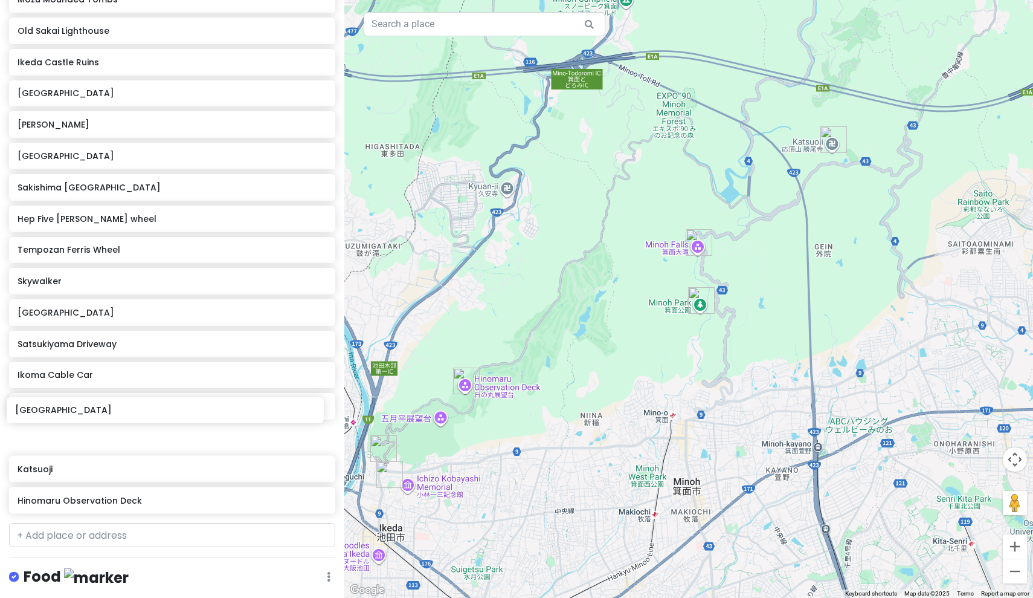
click at [45, 415] on div "Shitennō-ji [GEOGRAPHIC_DATA] [GEOGRAPHIC_DATA] [PERSON_NAME] [GEOGRAPHIC_DATA]…" at bounding box center [172, 142] width 344 height 751
click at [41, 523] on input "text" at bounding box center [172, 535] width 326 height 24
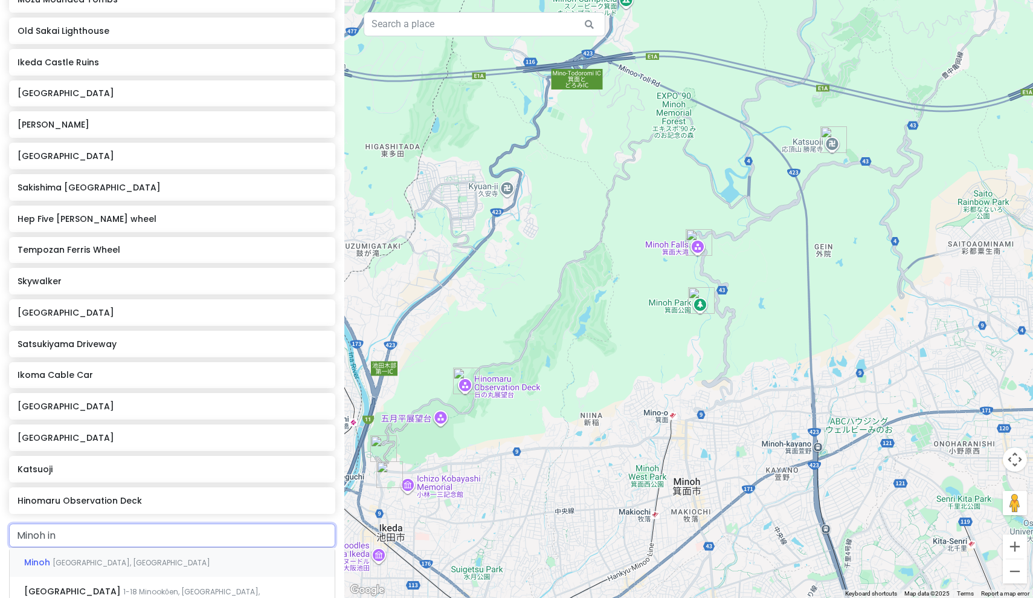
type input "Minoh ins"
click at [67, 556] on span "[GEOGRAPHIC_DATA]" at bounding box center [73, 562] width 99 height 12
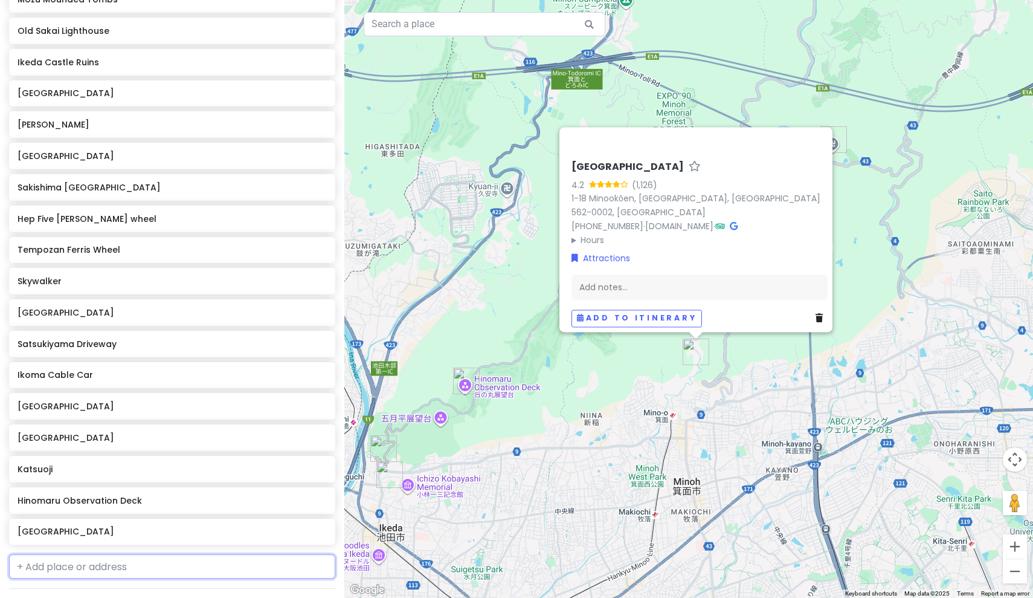
click at [49, 554] on input "text" at bounding box center [172, 566] width 326 height 24
type input "Tsurumi"
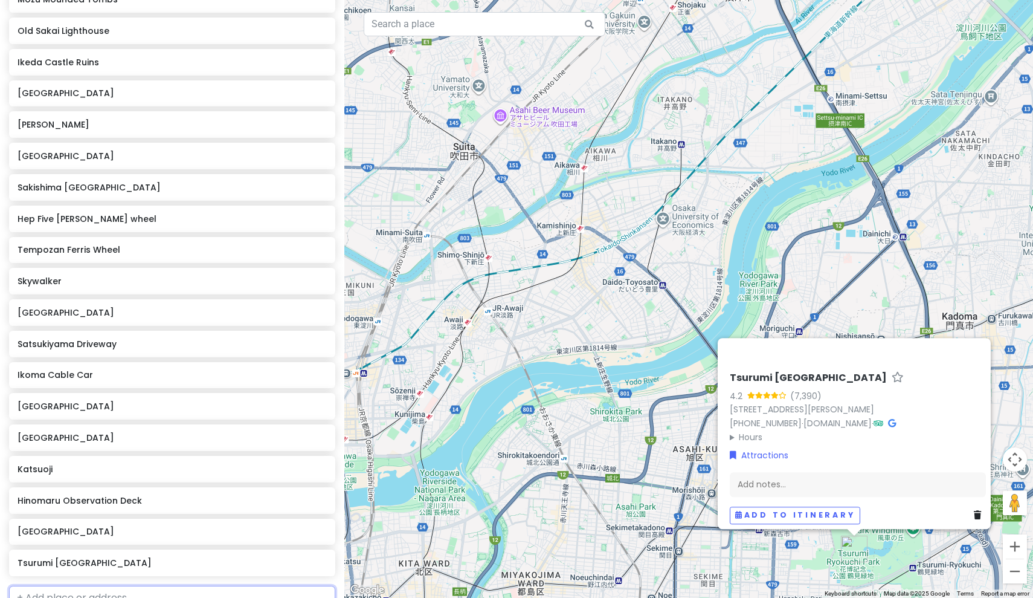
click at [53, 585] on input "text" at bounding box center [172, 597] width 326 height 24
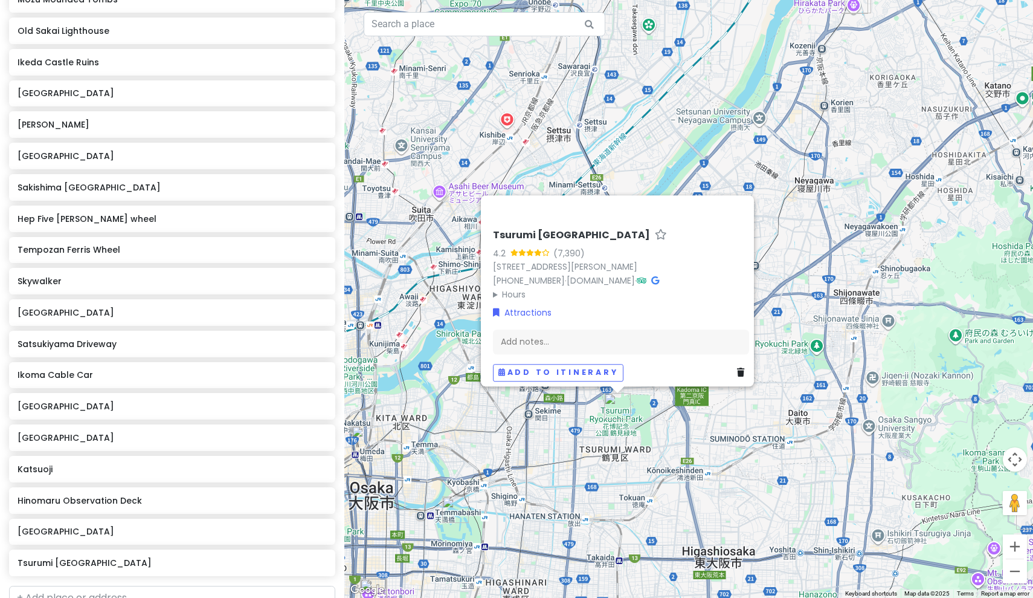
drag, startPoint x: 558, startPoint y: 447, endPoint x: 583, endPoint y: 402, distance: 51.1
click at [584, 402] on div "[PERSON_NAME] Park 4.2 (7,390) 2-163 Ryokuchikōen, [PERSON_NAME][GEOGRAPHIC_DAT…" at bounding box center [688, 299] width 689 height 598
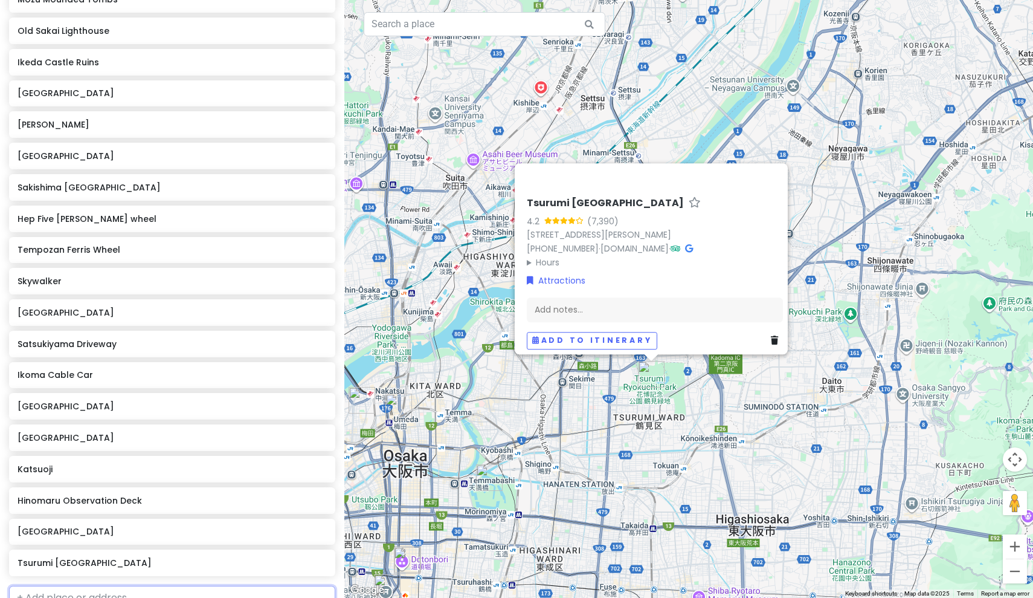
click at [71, 585] on input "text" at bounding box center [172, 597] width 326 height 24
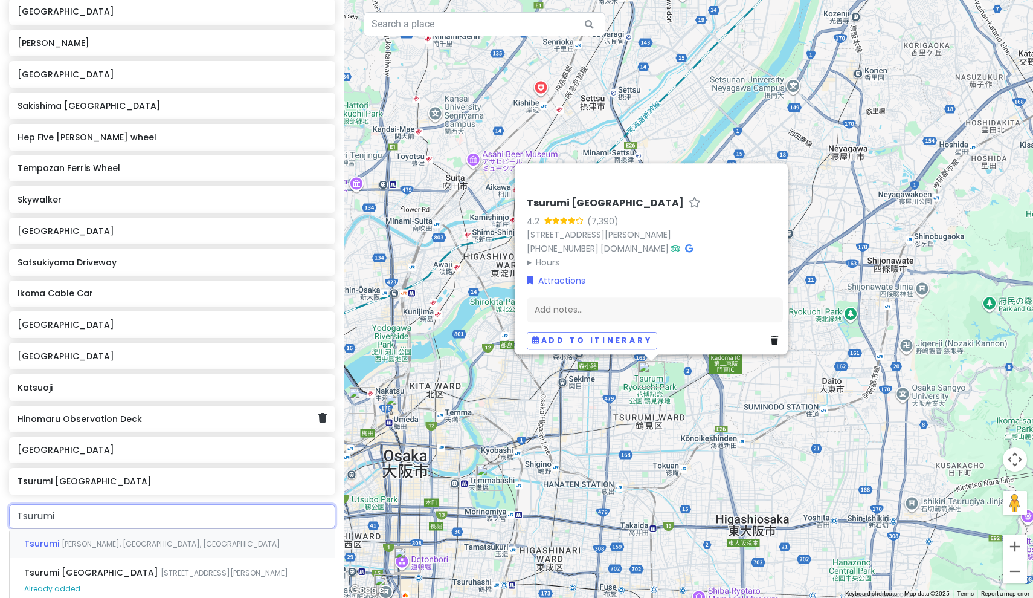
scroll to position [555, 0]
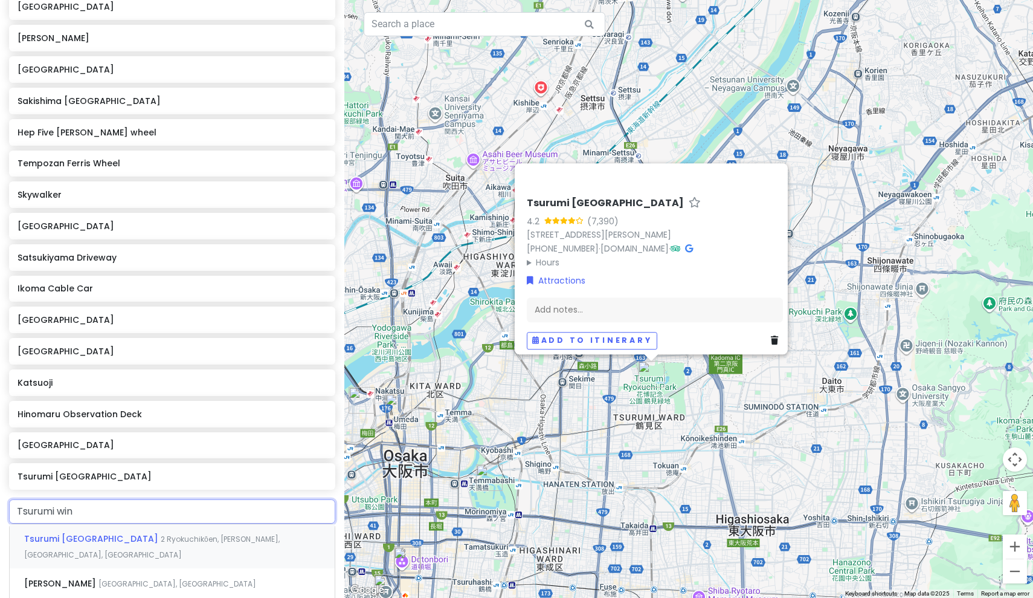
type input "Tsurumi wind"
click at [112, 532] on span "Tsurumi [GEOGRAPHIC_DATA]" at bounding box center [92, 538] width 137 height 12
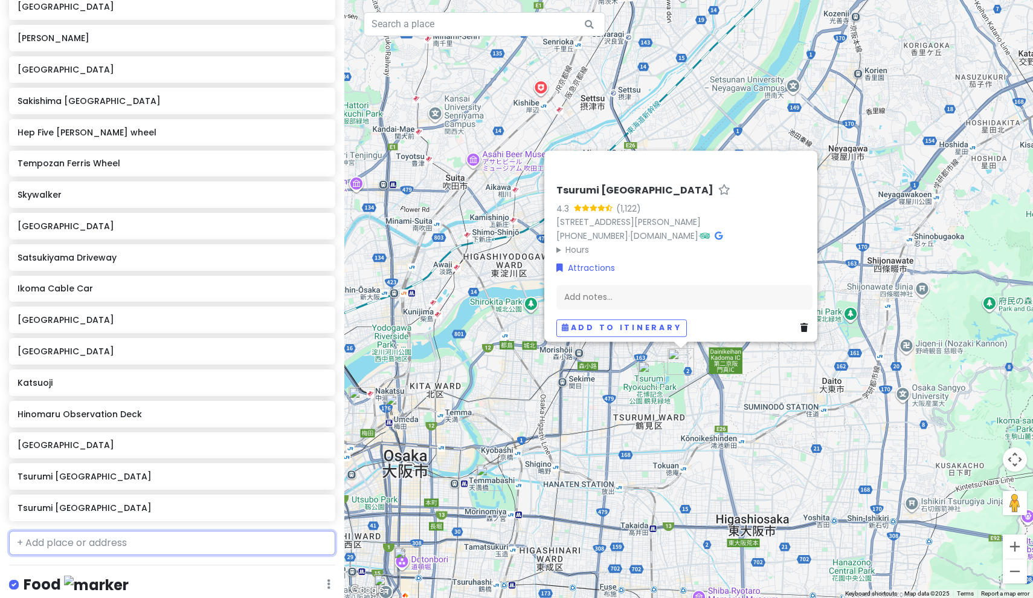
click at [66, 530] on input "text" at bounding box center [172, 542] width 326 height 24
type input "[GEOGRAPHIC_DATA]"
click at [222, 565] on span "[STREET_ADDRESS][PERSON_NAME][PERSON_NAME]" at bounding box center [215, 570] width 185 height 10
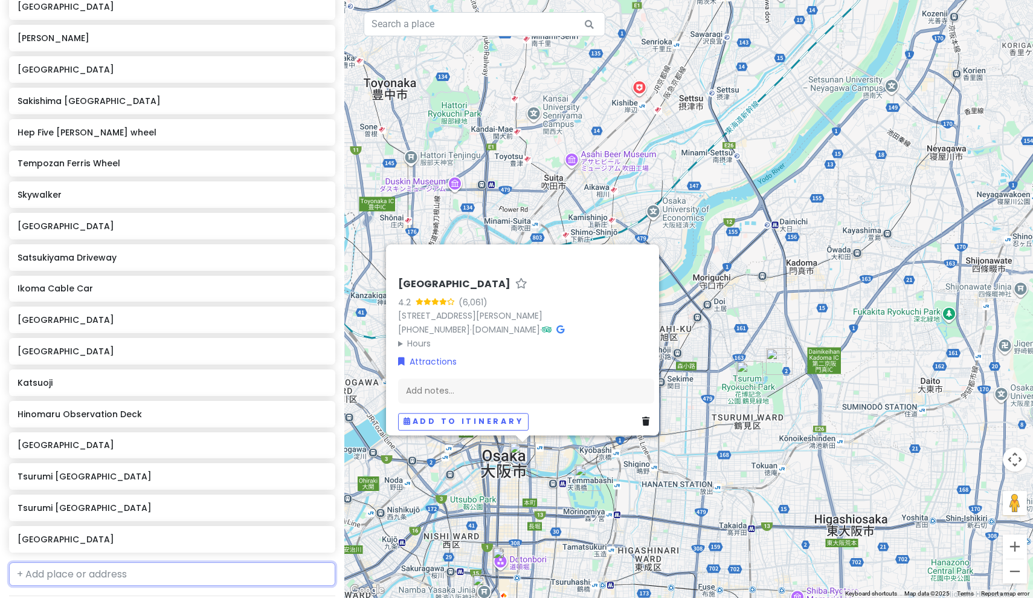
click at [60, 562] on input "text" at bounding box center [172, 574] width 326 height 24
paste input "[PERSON_NAME]"
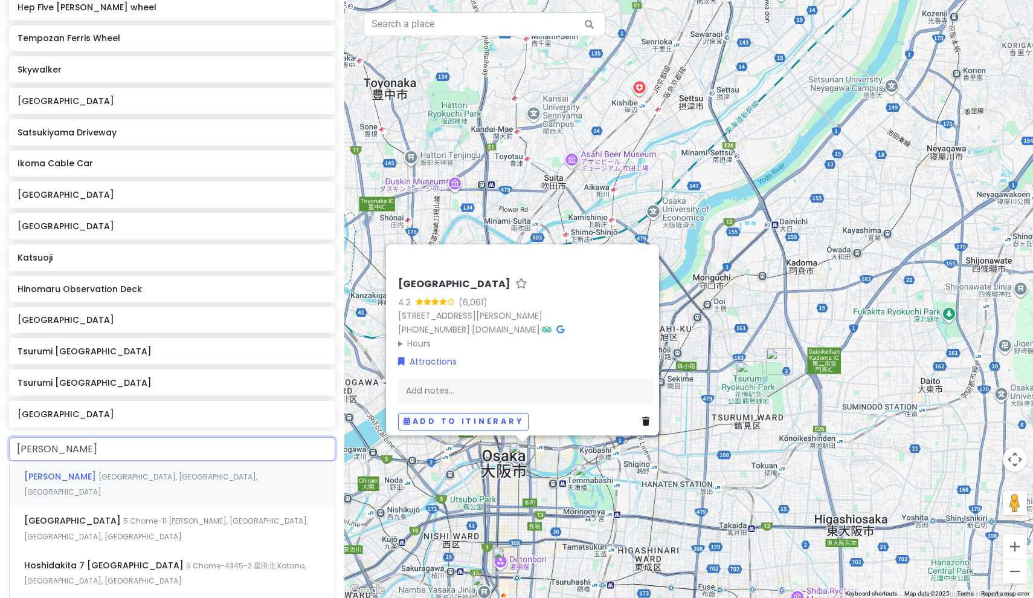
scroll to position [681, 0]
type input "Hoshi no bur"
click at [179, 471] on span "5019-1 [PERSON_NAME], [GEOGRAPHIC_DATA], [GEOGRAPHIC_DATA], [GEOGRAPHIC_DATA]" at bounding box center [146, 484] width 245 height 26
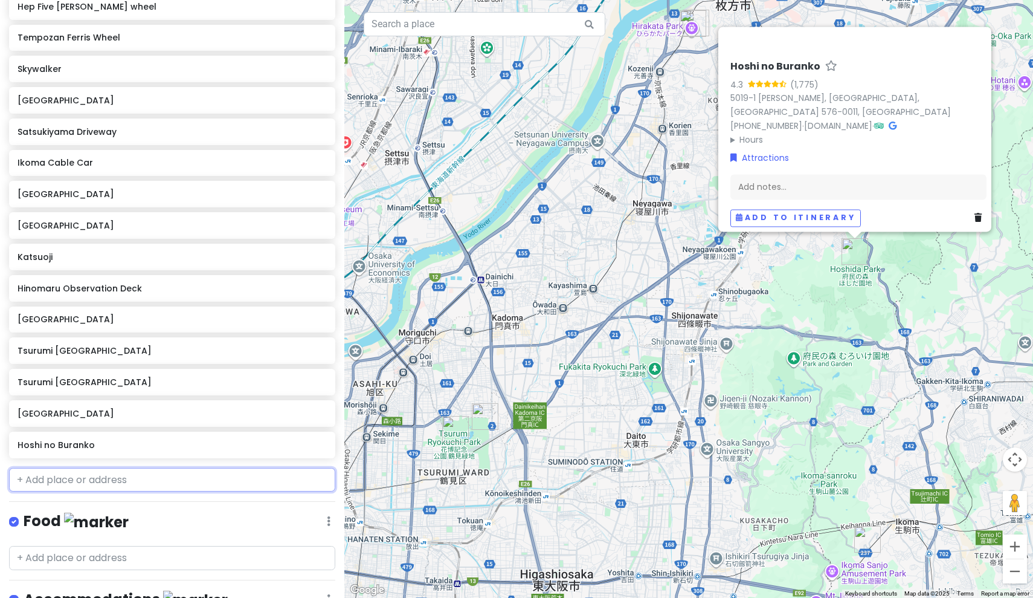
click at [120, 468] on input "text" at bounding box center [172, 480] width 326 height 24
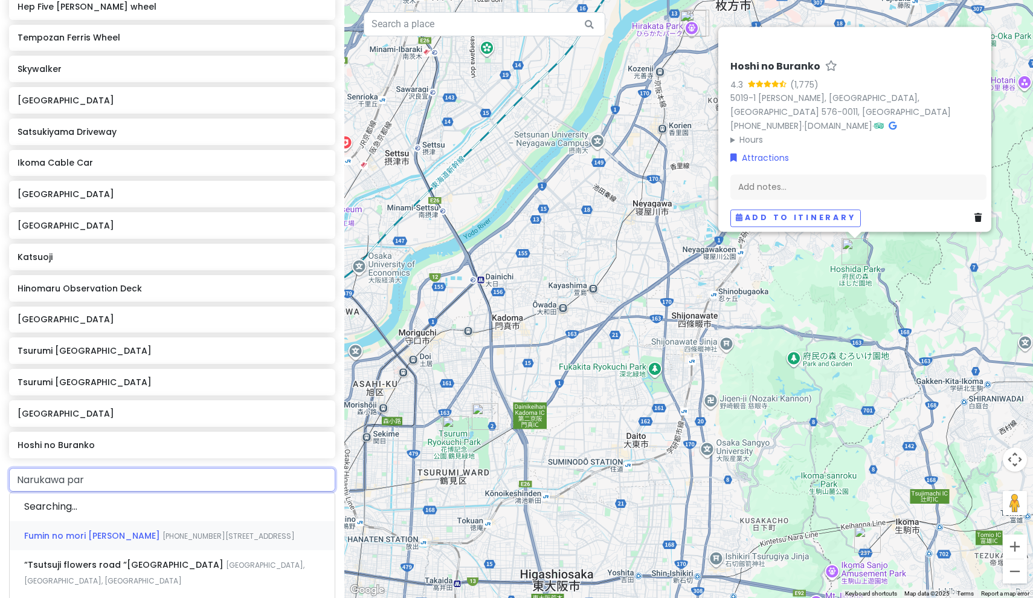
type input "[GEOGRAPHIC_DATA]"
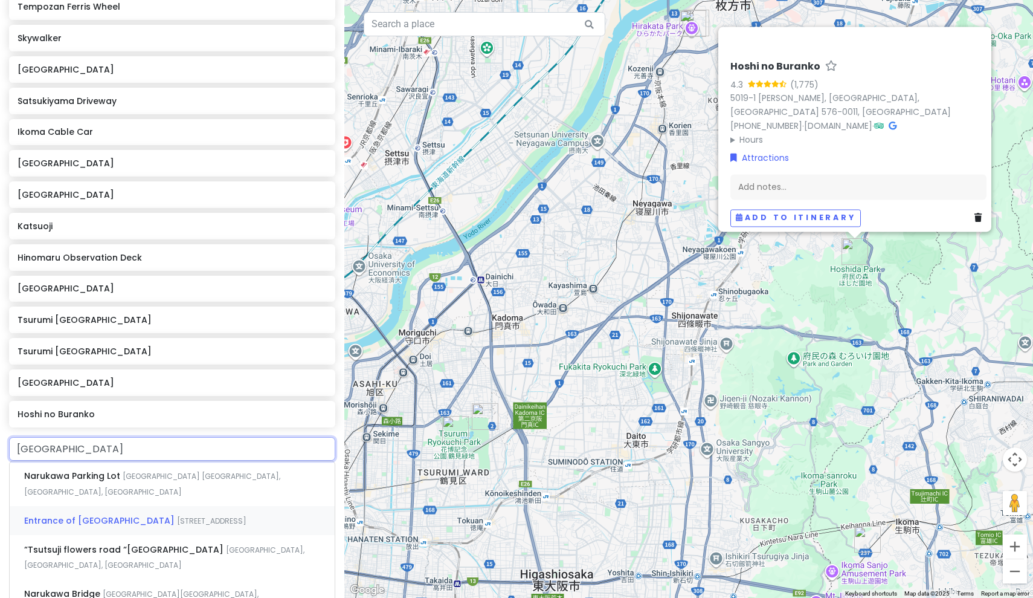
scroll to position [719, 0]
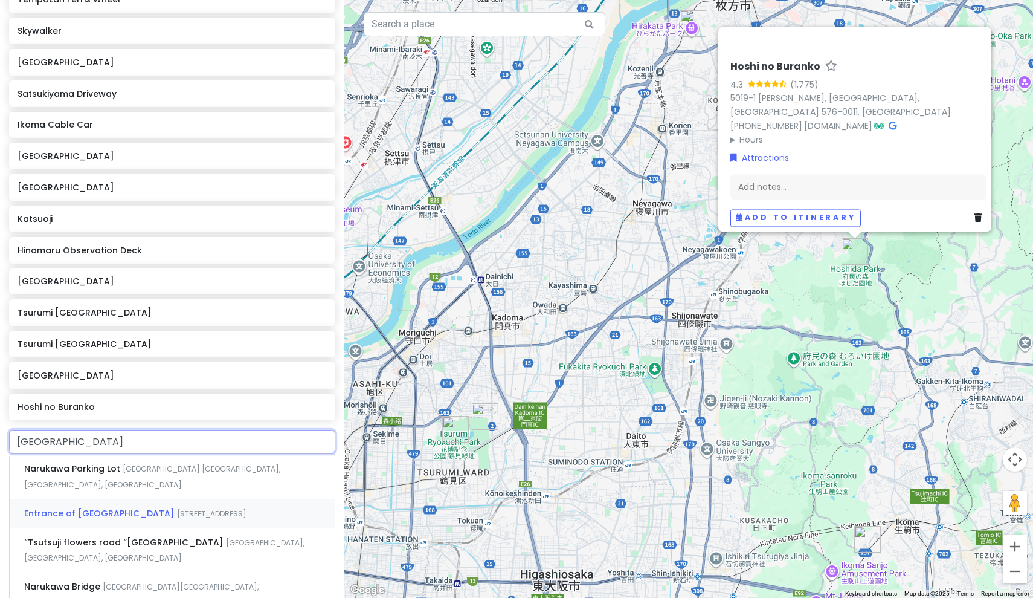
click at [90, 507] on span "Entrance of [GEOGRAPHIC_DATA]" at bounding box center [100, 513] width 153 height 12
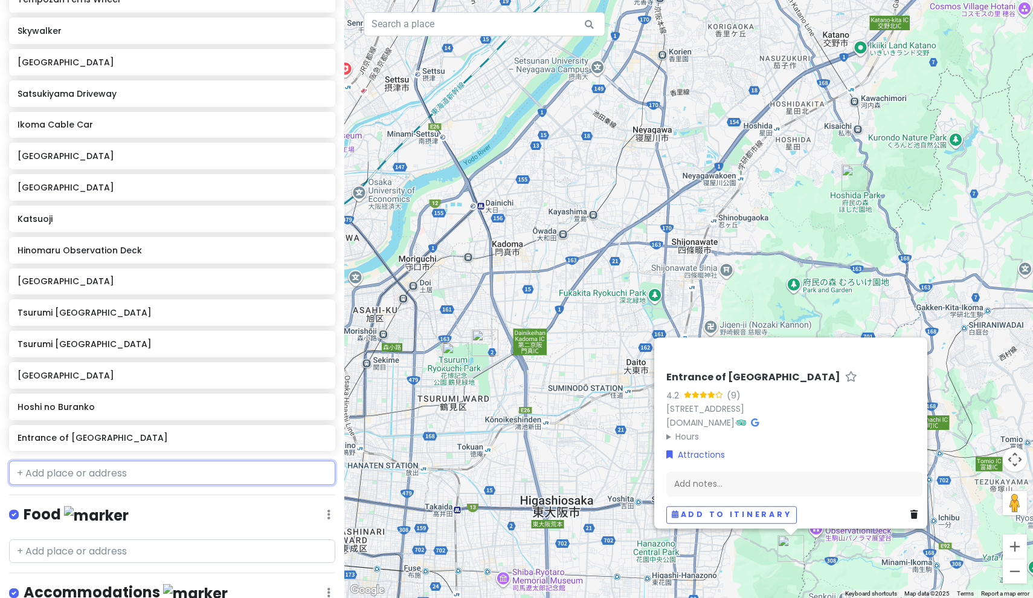
click at [103, 460] on input "text" at bounding box center [172, 472] width 326 height 24
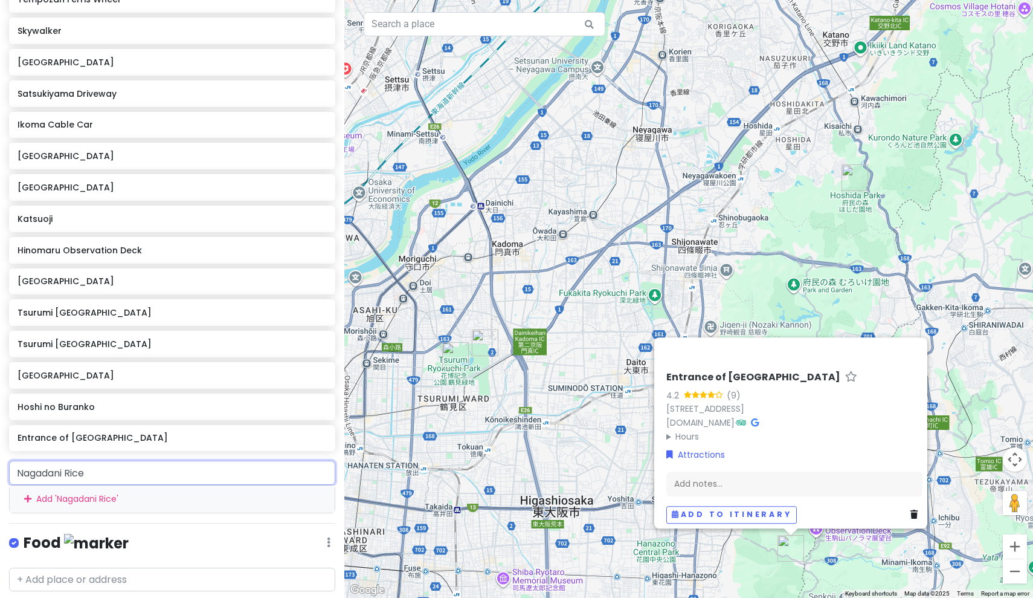
drag, startPoint x: 100, startPoint y: 437, endPoint x: 0, endPoint y: 439, distance: 100.3
click at [0, 460] on div "Nagadani Rice Add ' Nagadani Rice '" at bounding box center [172, 486] width 344 height 52
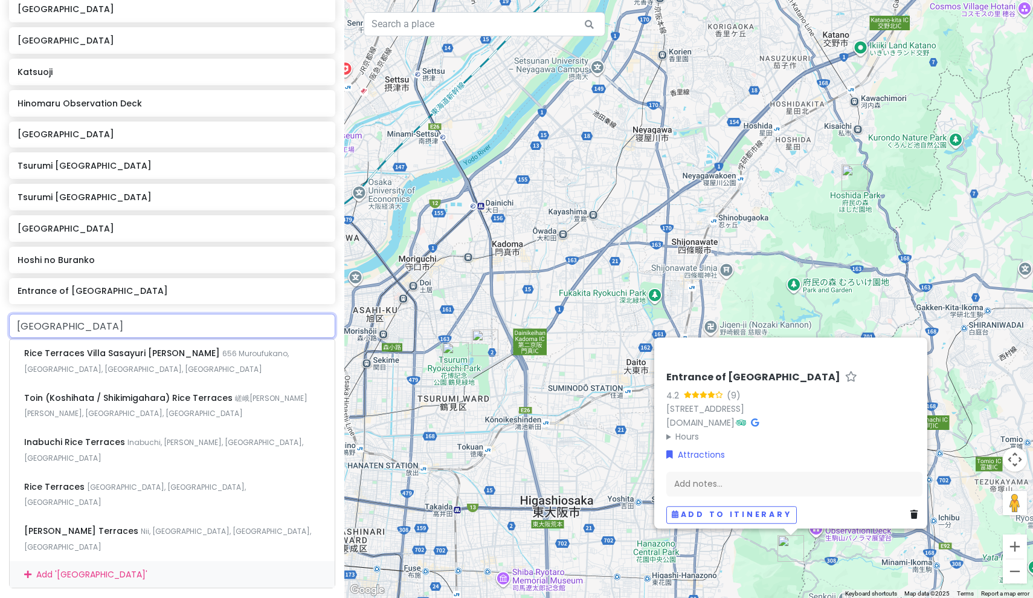
scroll to position [866, 0]
click at [102, 313] on input "[GEOGRAPHIC_DATA]" at bounding box center [172, 325] width 326 height 24
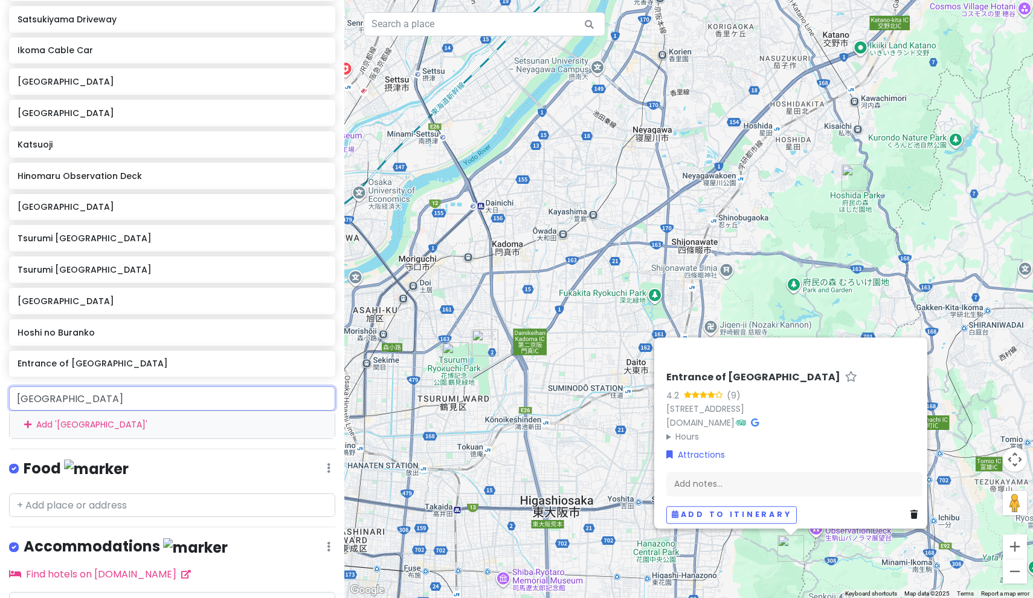
drag, startPoint x: 94, startPoint y: 372, endPoint x: 11, endPoint y: 371, distance: 82.2
click at [11, 386] on input "[GEOGRAPHIC_DATA]" at bounding box center [172, 398] width 326 height 24
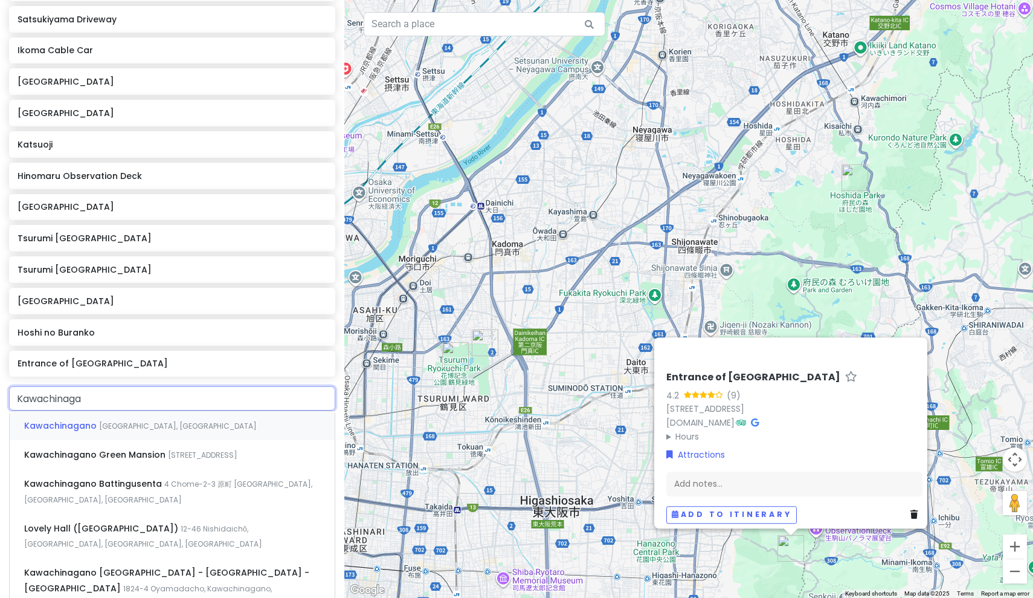
type input "Kawachinagan"
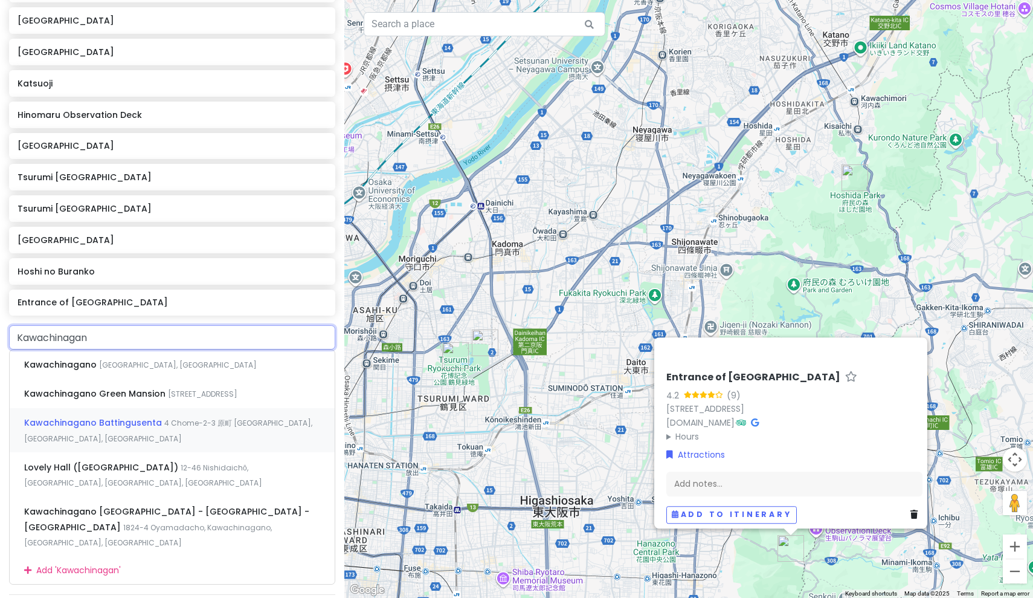
scroll to position [856, 0]
click at [73, 356] on span "Kawachinagano" at bounding box center [61, 362] width 75 height 12
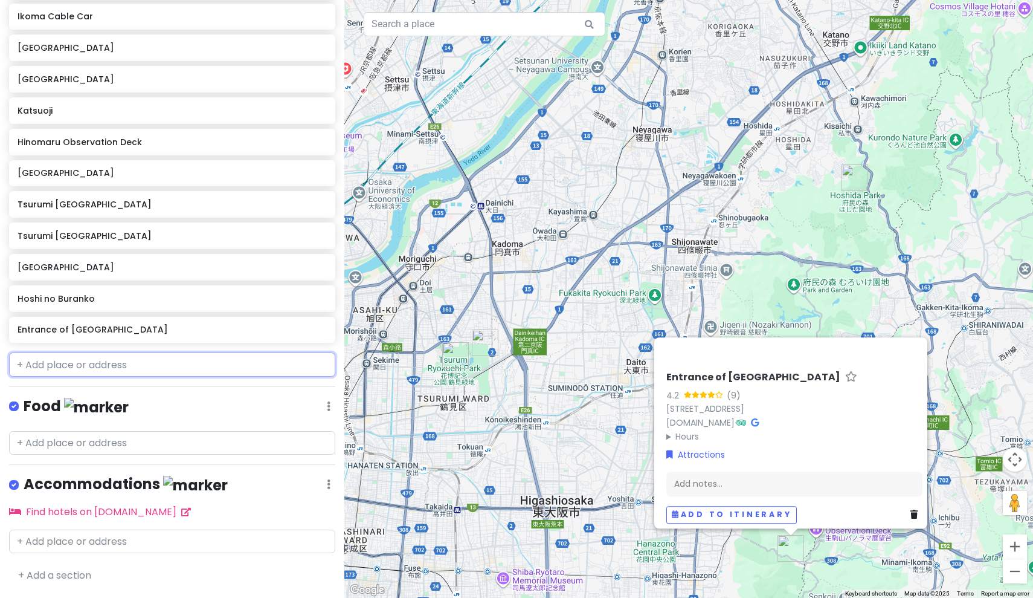
scroll to position [793, 0]
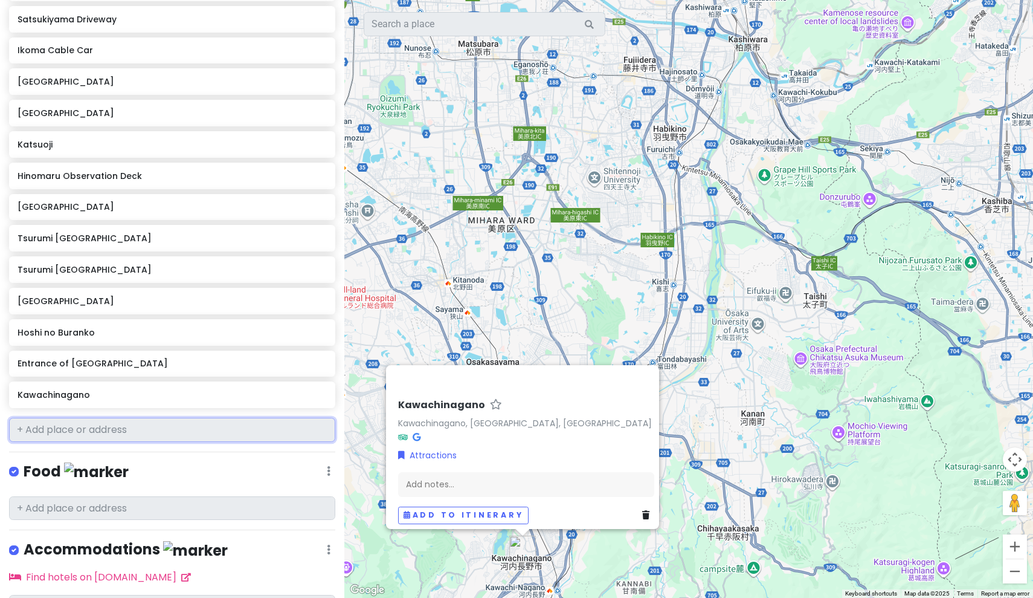
click at [58, 418] on input "text" at bounding box center [172, 430] width 326 height 24
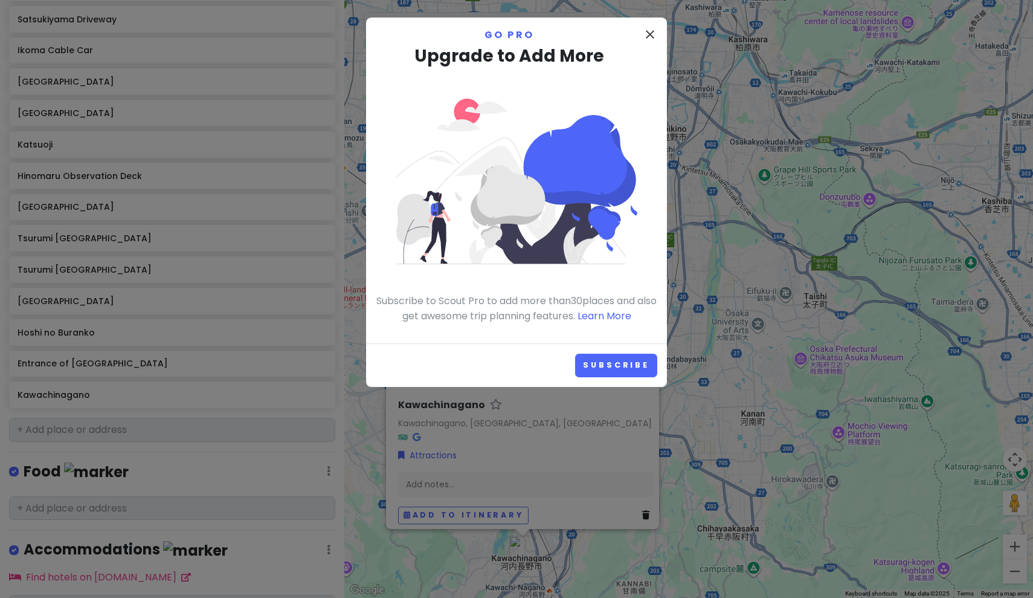
click at [646, 32] on icon "close" at bounding box center [650, 34] width 15 height 15
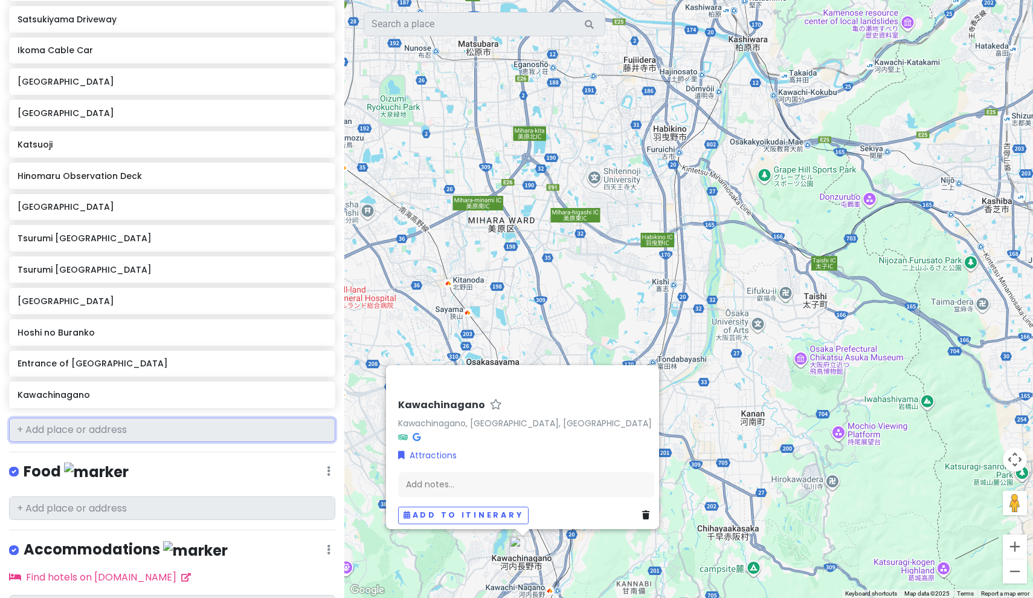
click at [190, 418] on input "text" at bounding box center [172, 430] width 326 height 24
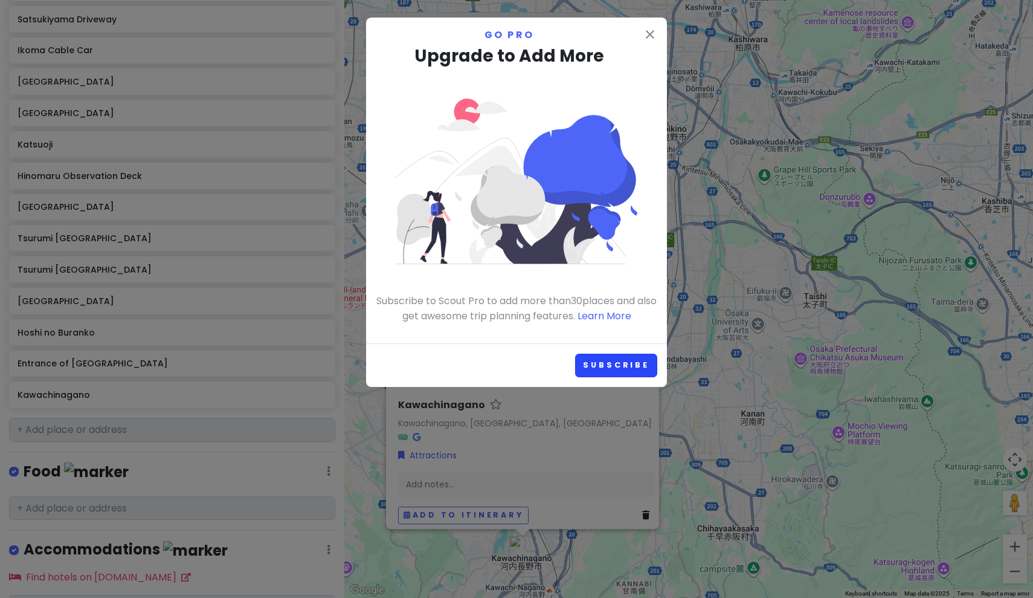
click at [619, 359] on link "Subscribe" at bounding box center [616, 365] width 82 height 24
click at [653, 33] on icon "close" at bounding box center [650, 34] width 15 height 15
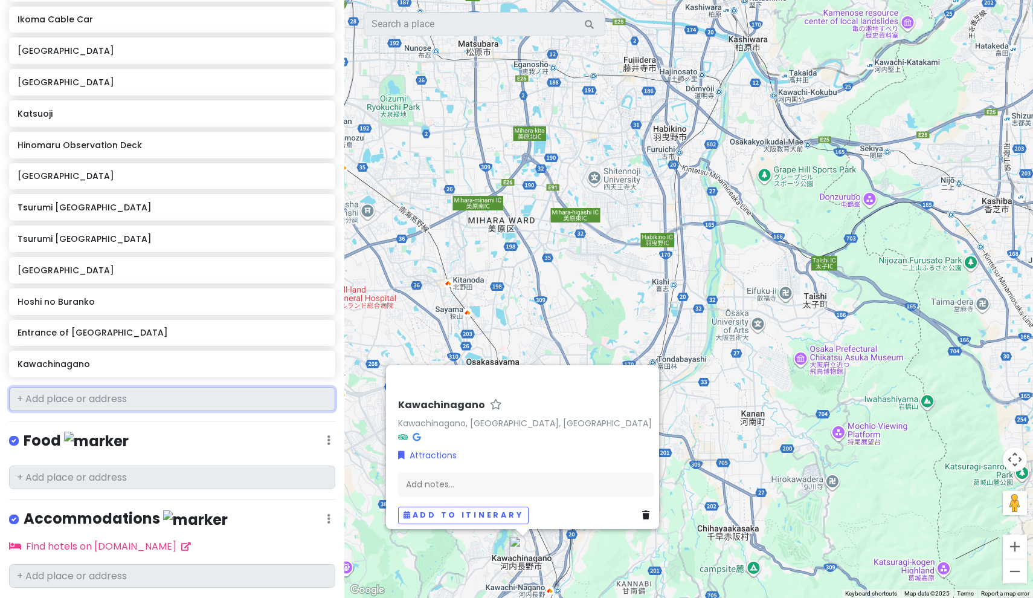
scroll to position [0, 0]
click at [152, 465] on input "text" at bounding box center [172, 477] width 326 height 24
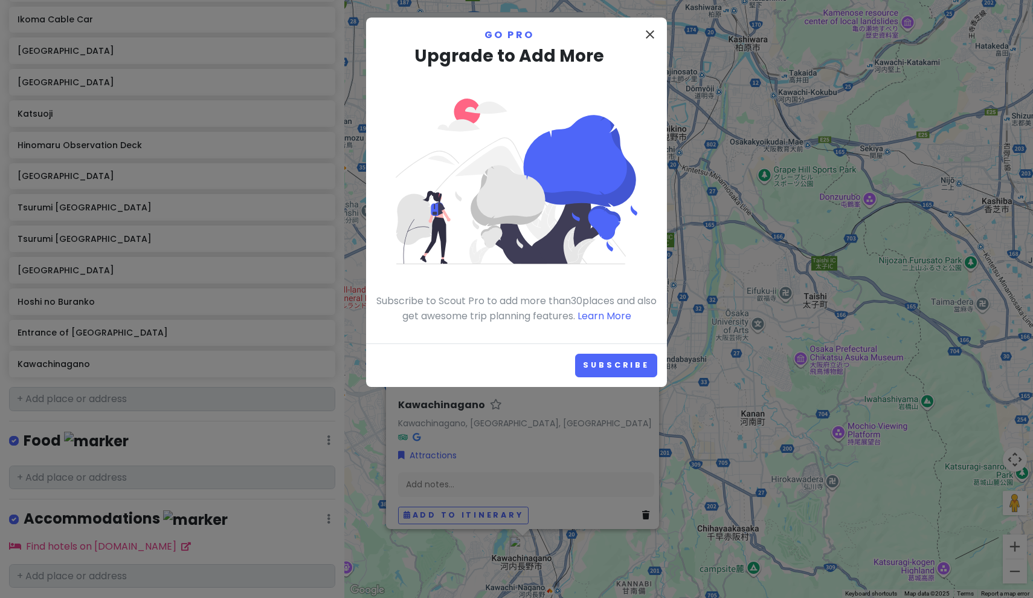
click at [650, 35] on icon "close" at bounding box center [650, 34] width 15 height 15
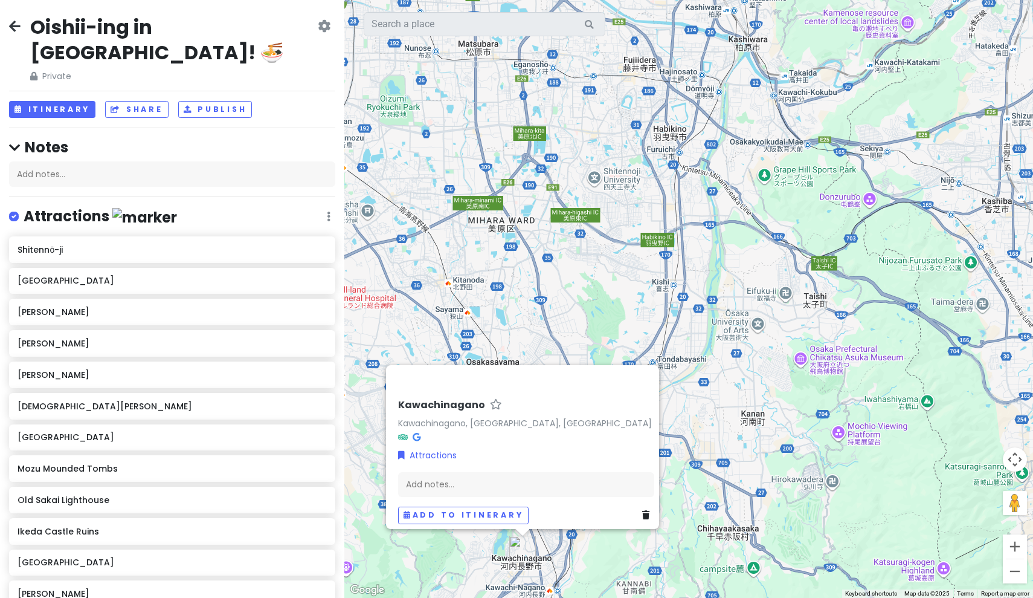
click at [13, 25] on icon at bounding box center [14, 26] width 11 height 10
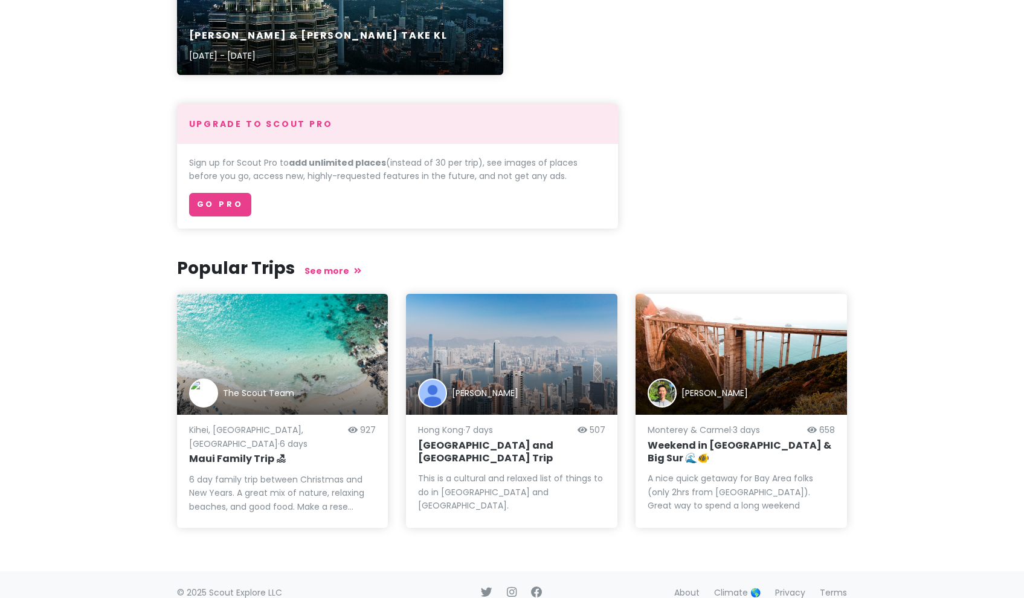
scroll to position [372, 0]
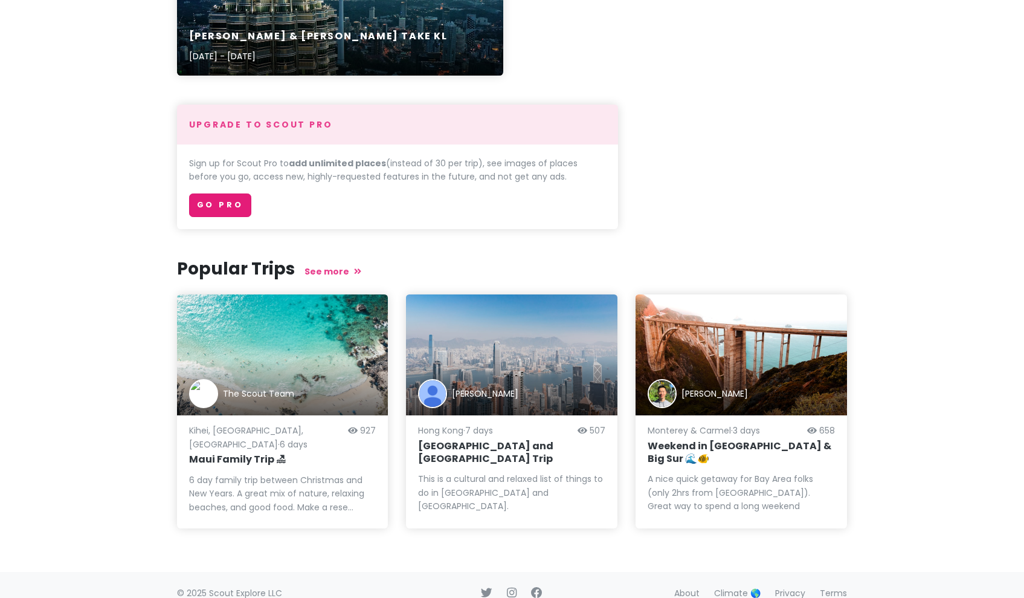
click at [198, 207] on link "Go Pro" at bounding box center [220, 205] width 62 height 24
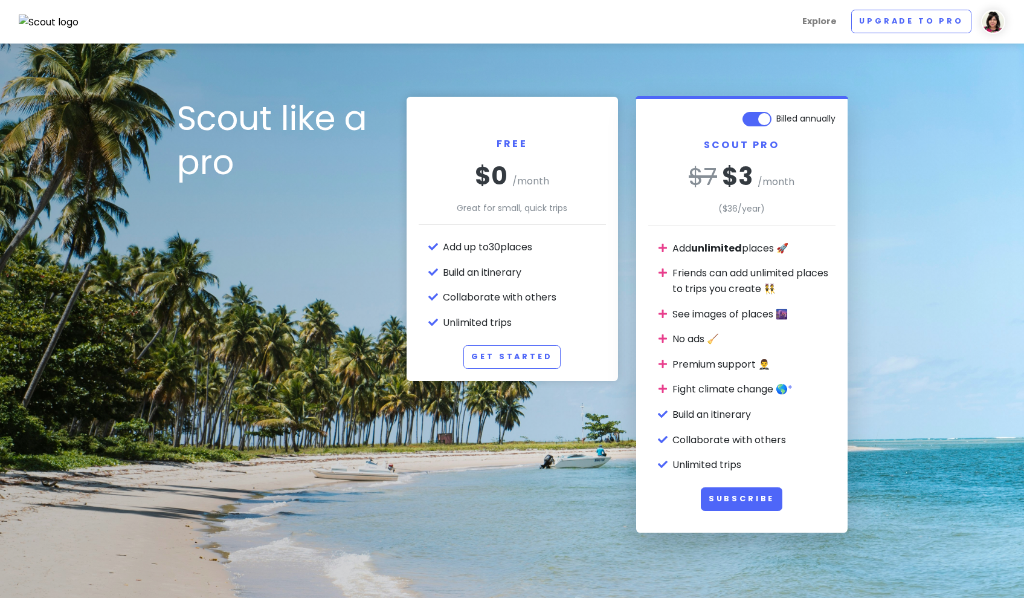
click at [776, 119] on label "Billed annually" at bounding box center [805, 116] width 59 height 15
click at [828, 117] on input "Billed annually" at bounding box center [832, 113] width 8 height 8
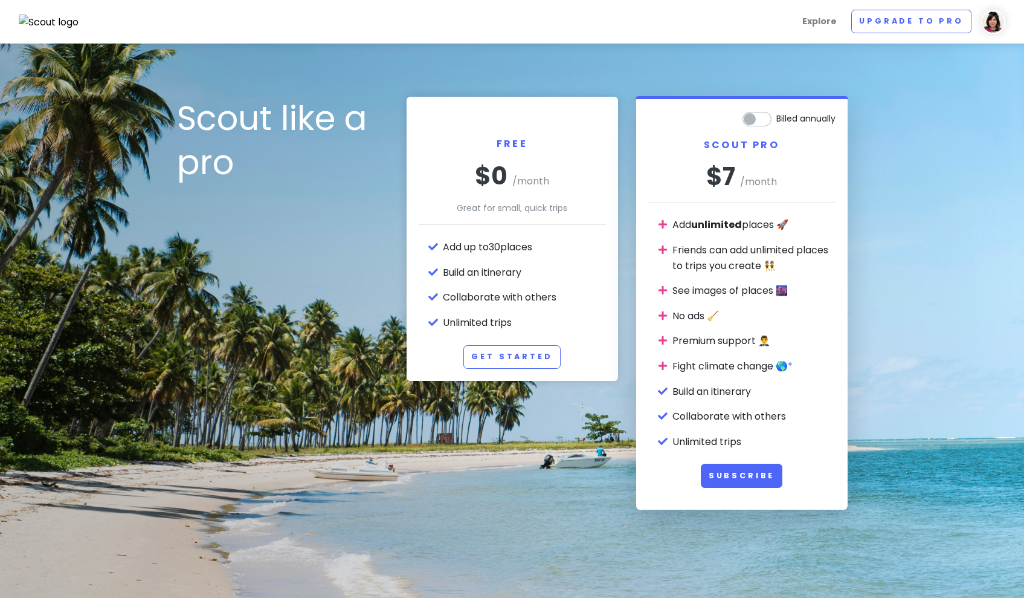
click at [776, 120] on label "Billed annually" at bounding box center [805, 116] width 59 height 15
click at [828, 117] on input "Billed annually" at bounding box center [832, 113] width 8 height 8
checkbox input "true"
